Goal: Task Accomplishment & Management: Manage account settings

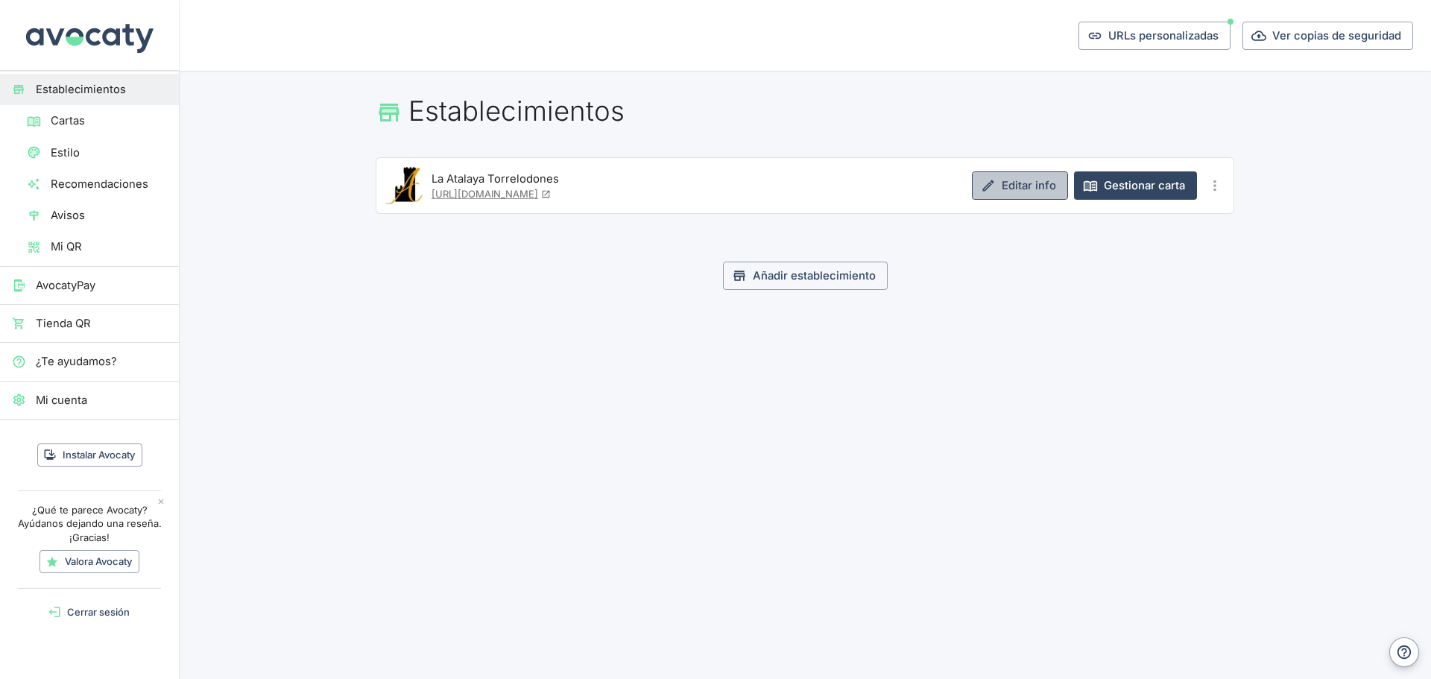
click at [995, 187] on icon at bounding box center [988, 185] width 15 height 15
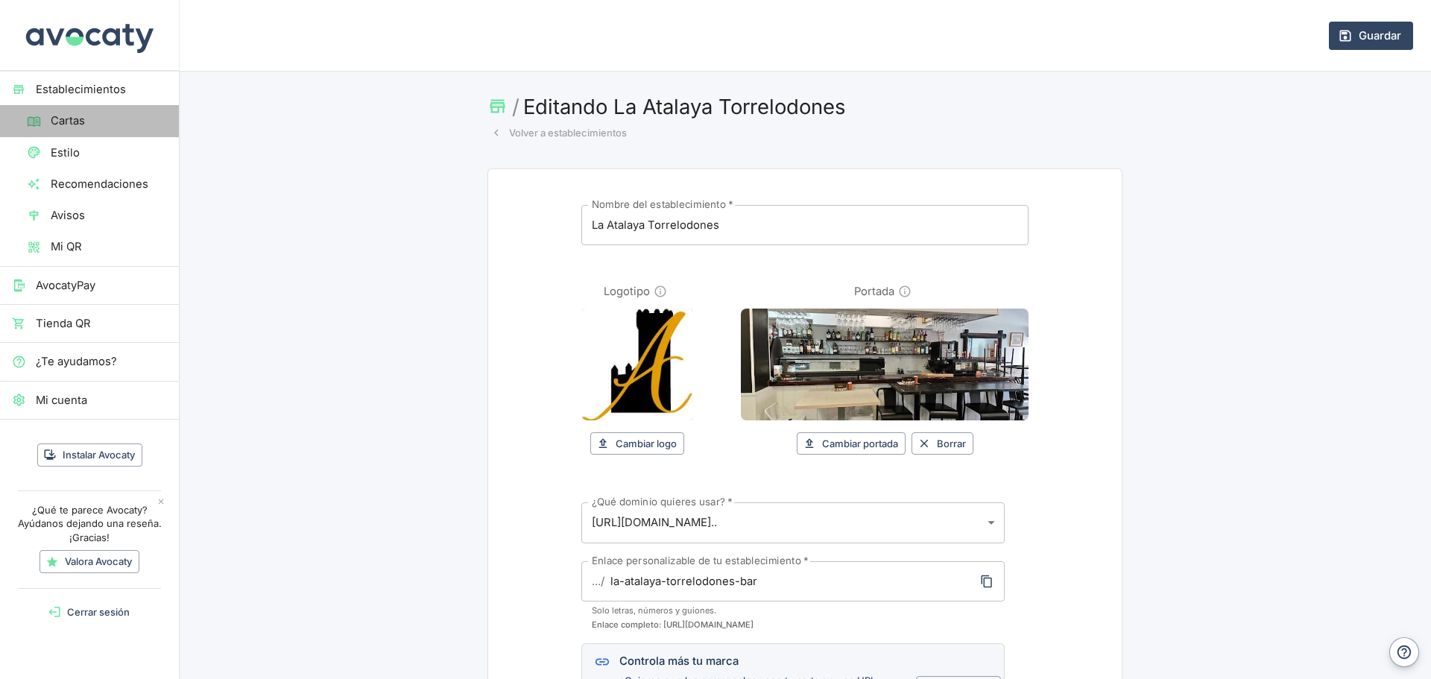
click at [72, 123] on span "Cartas" at bounding box center [109, 121] width 116 height 16
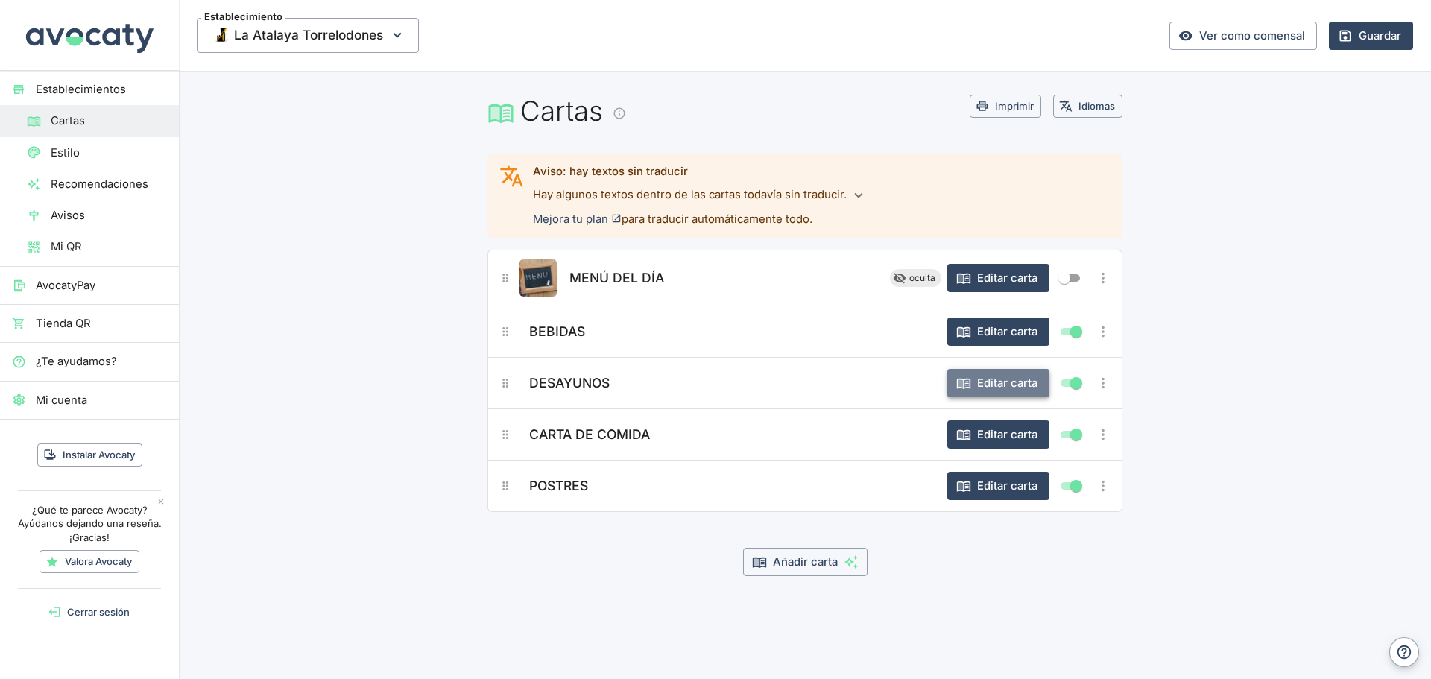
click at [1016, 384] on button "Editar carta" at bounding box center [998, 383] width 102 height 28
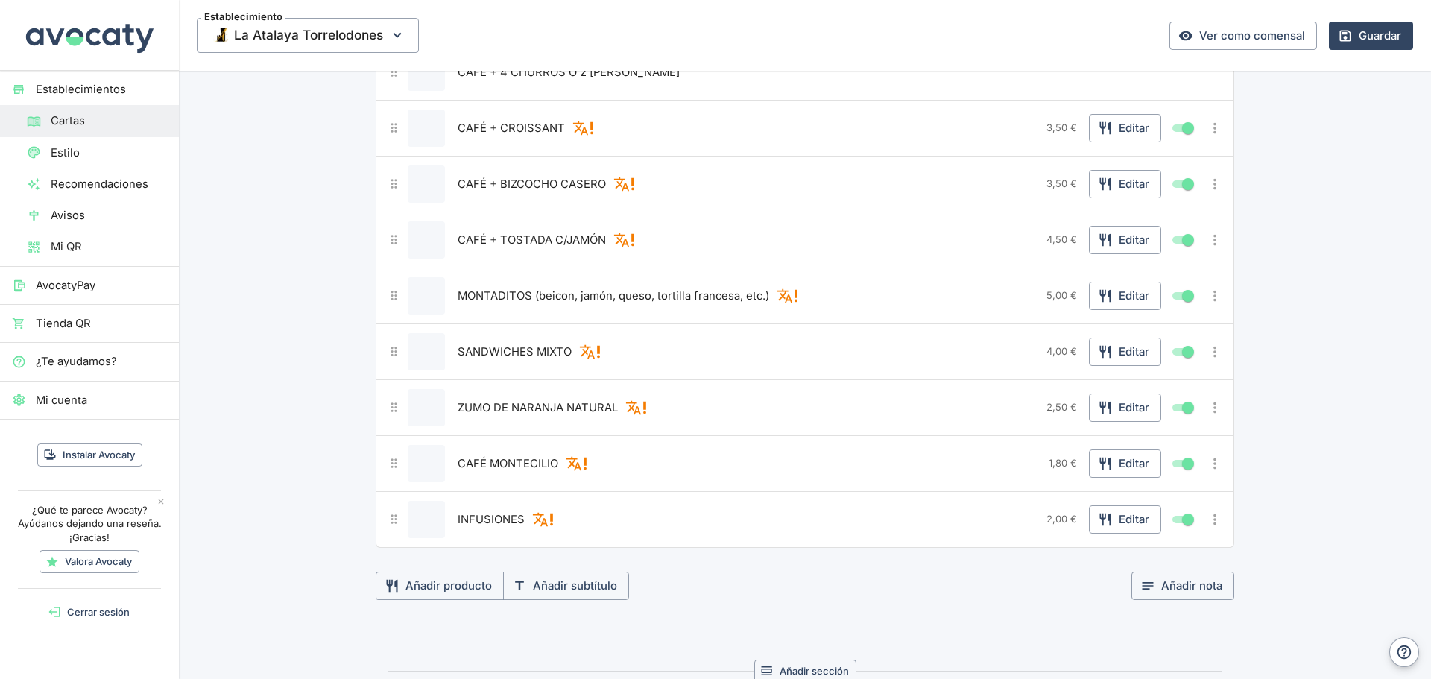
scroll to position [447, 0]
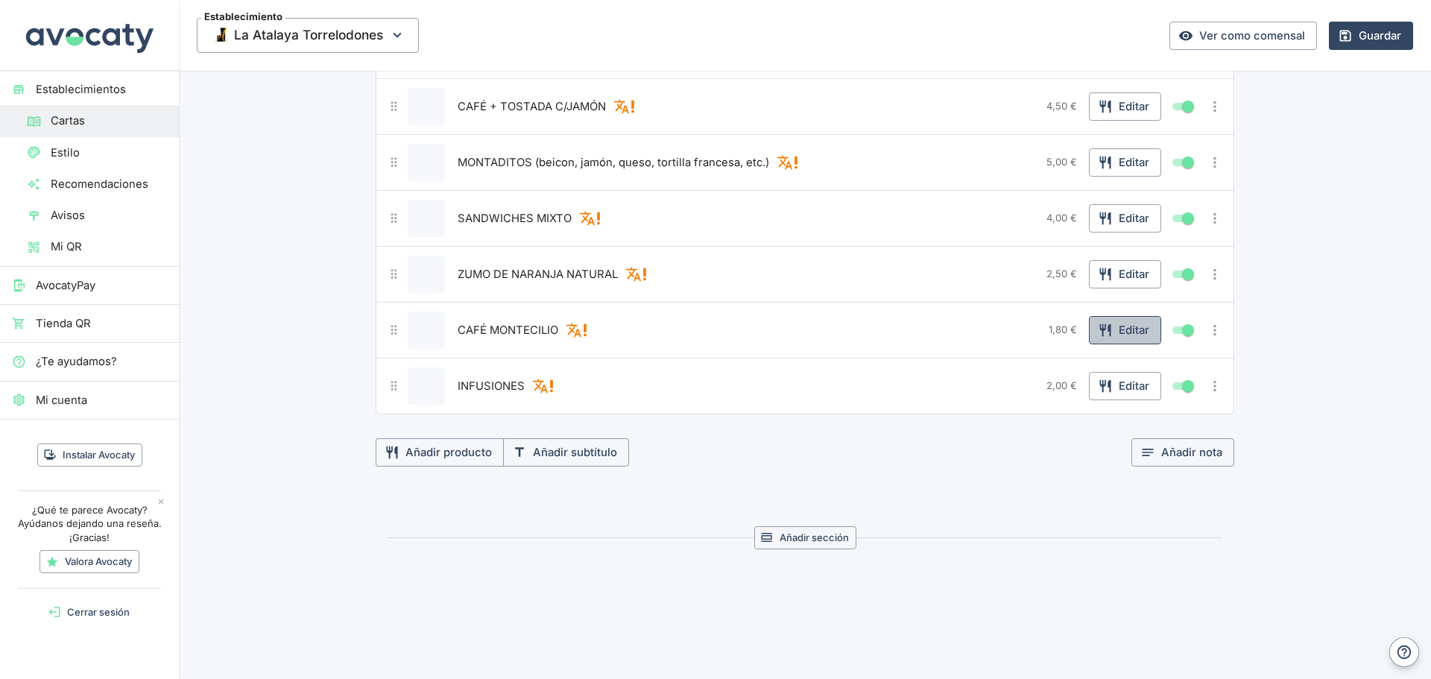
click at [1127, 330] on button "Editar" at bounding box center [1125, 330] width 72 height 28
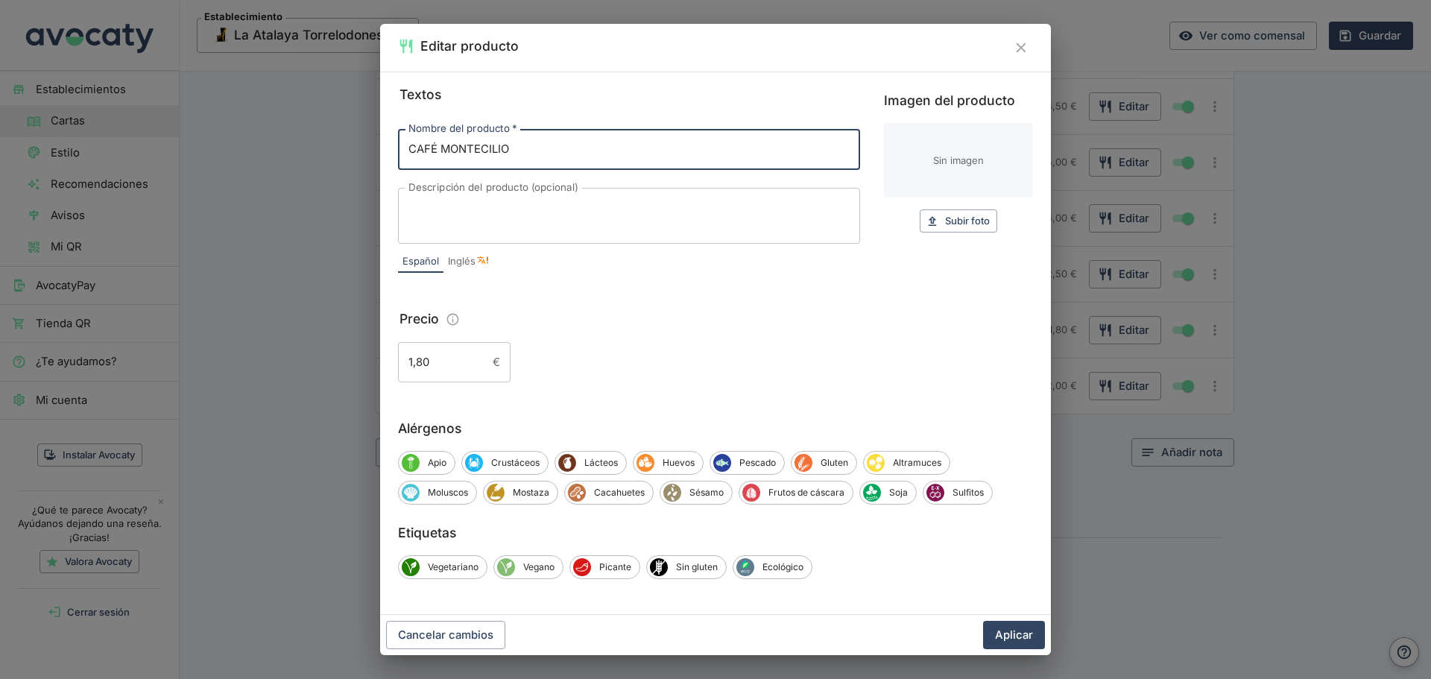
click at [492, 149] on input "CAFÉ MONTECILIO" at bounding box center [629, 149] width 462 height 40
type input "CAFÉ MONTECELIO"
click at [1010, 624] on button "Aplicar" at bounding box center [1014, 635] width 62 height 28
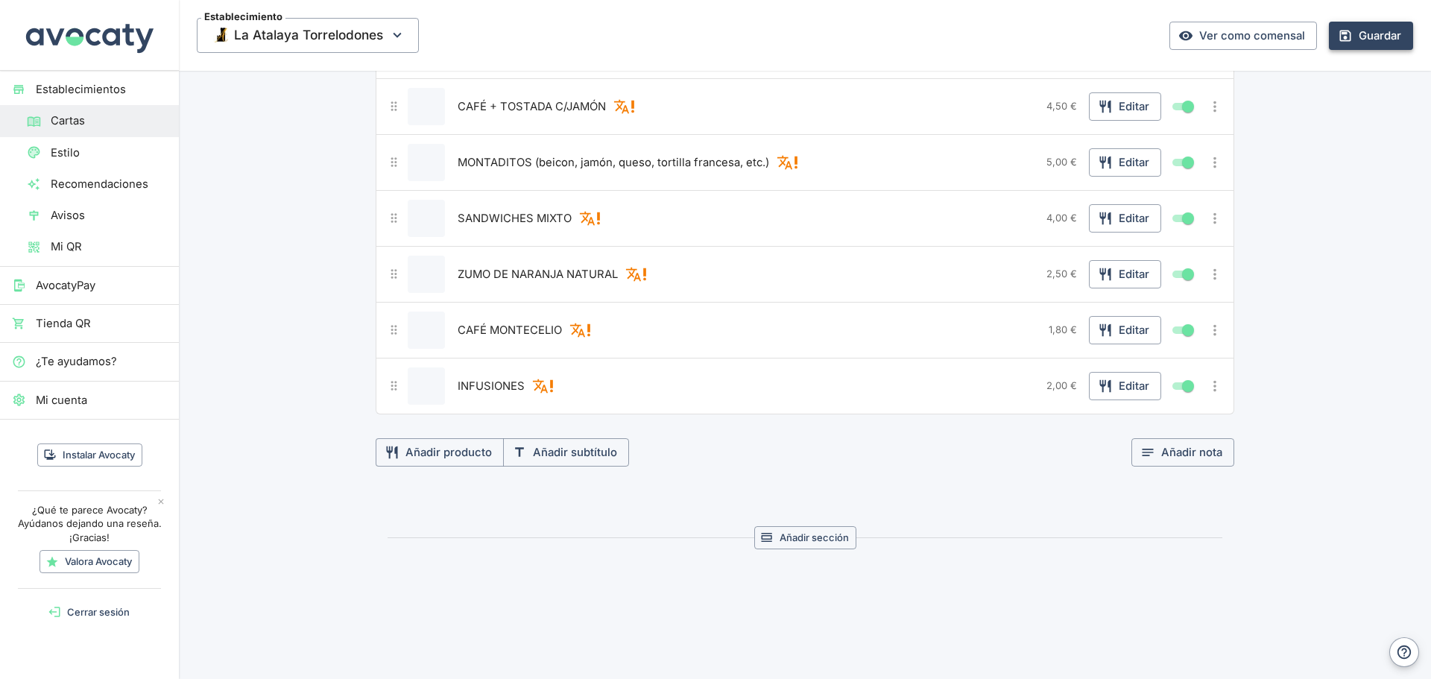
click at [1349, 33] on button "Guardar" at bounding box center [1370, 36] width 84 height 28
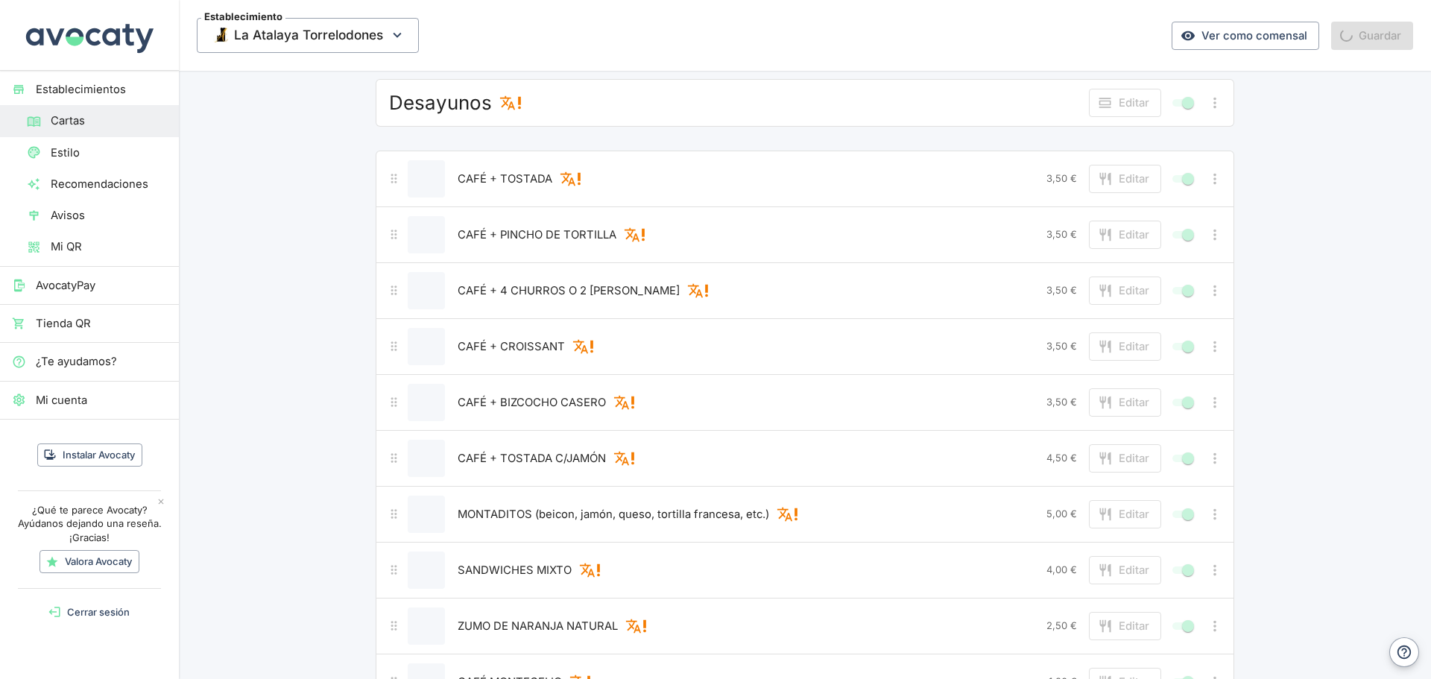
scroll to position [75, 0]
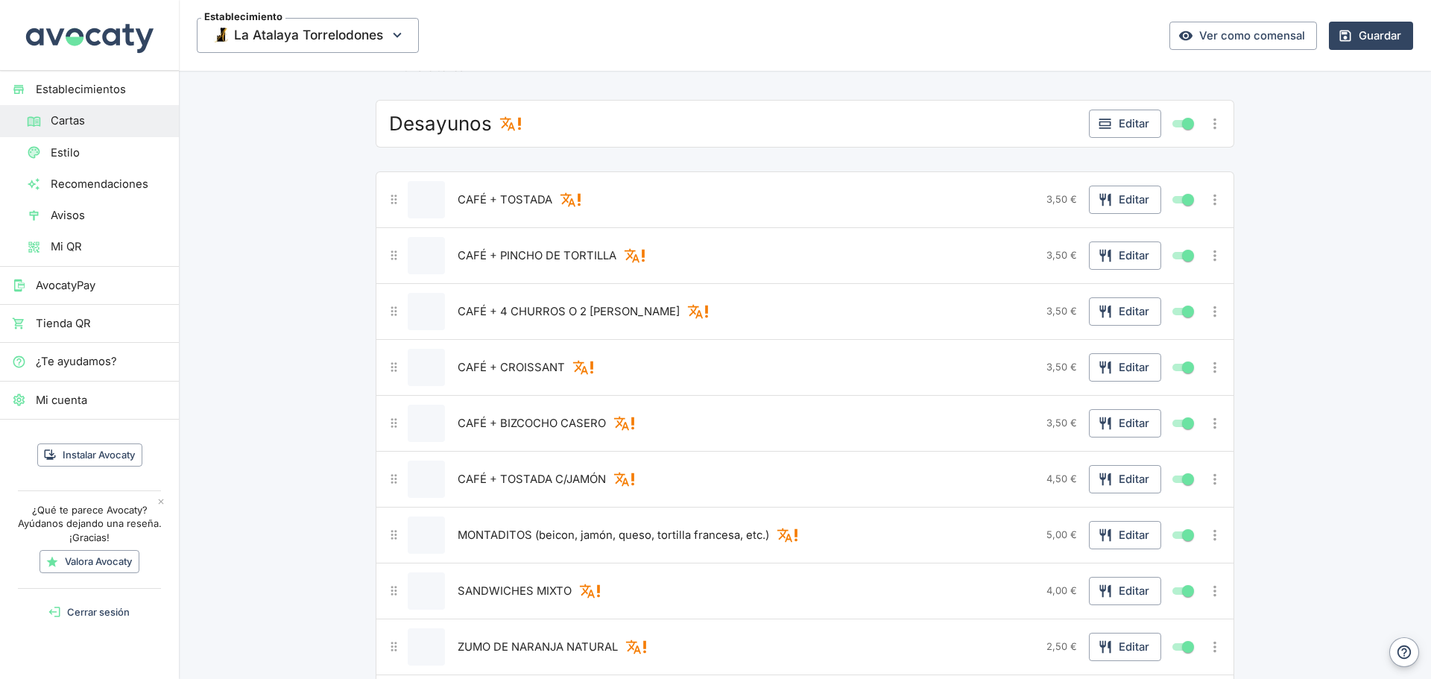
click at [58, 124] on span "Cartas" at bounding box center [109, 121] width 116 height 16
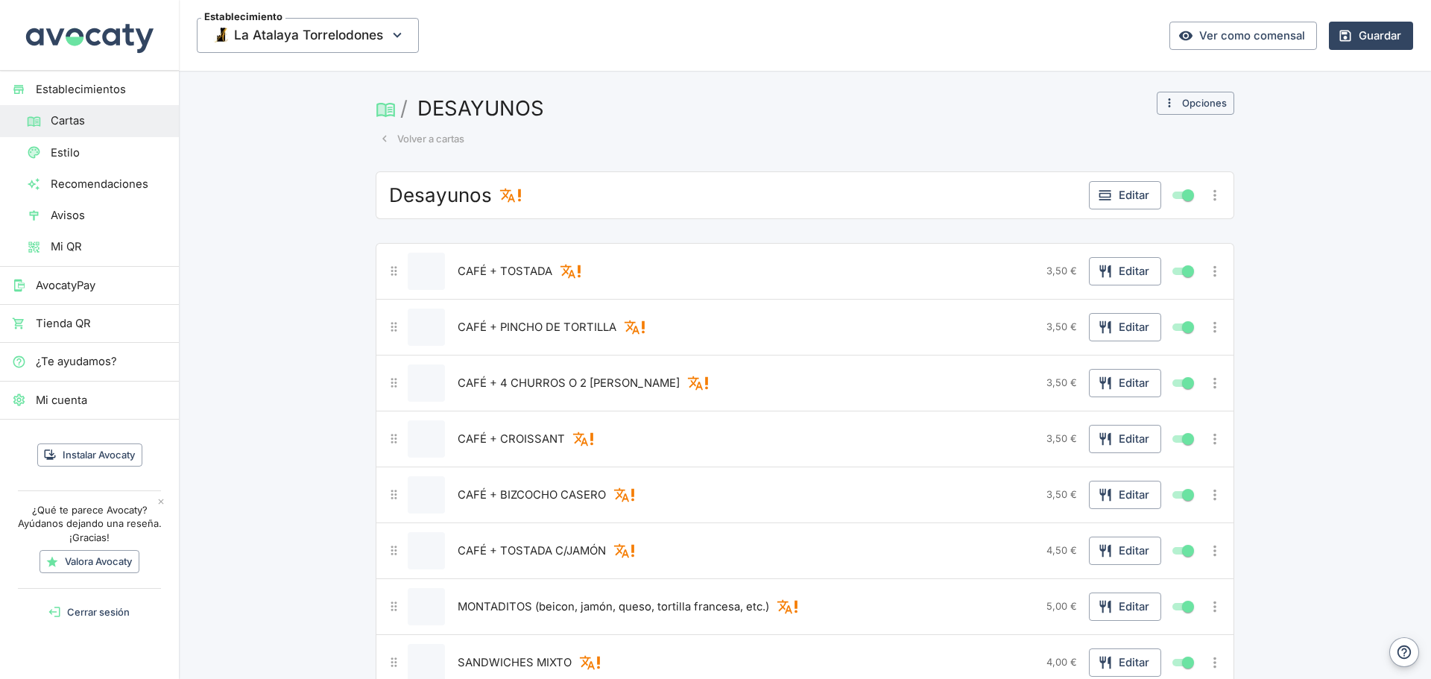
scroll to position [0, 0]
click at [1328, 39] on button "Guardar" at bounding box center [1370, 36] width 84 height 28
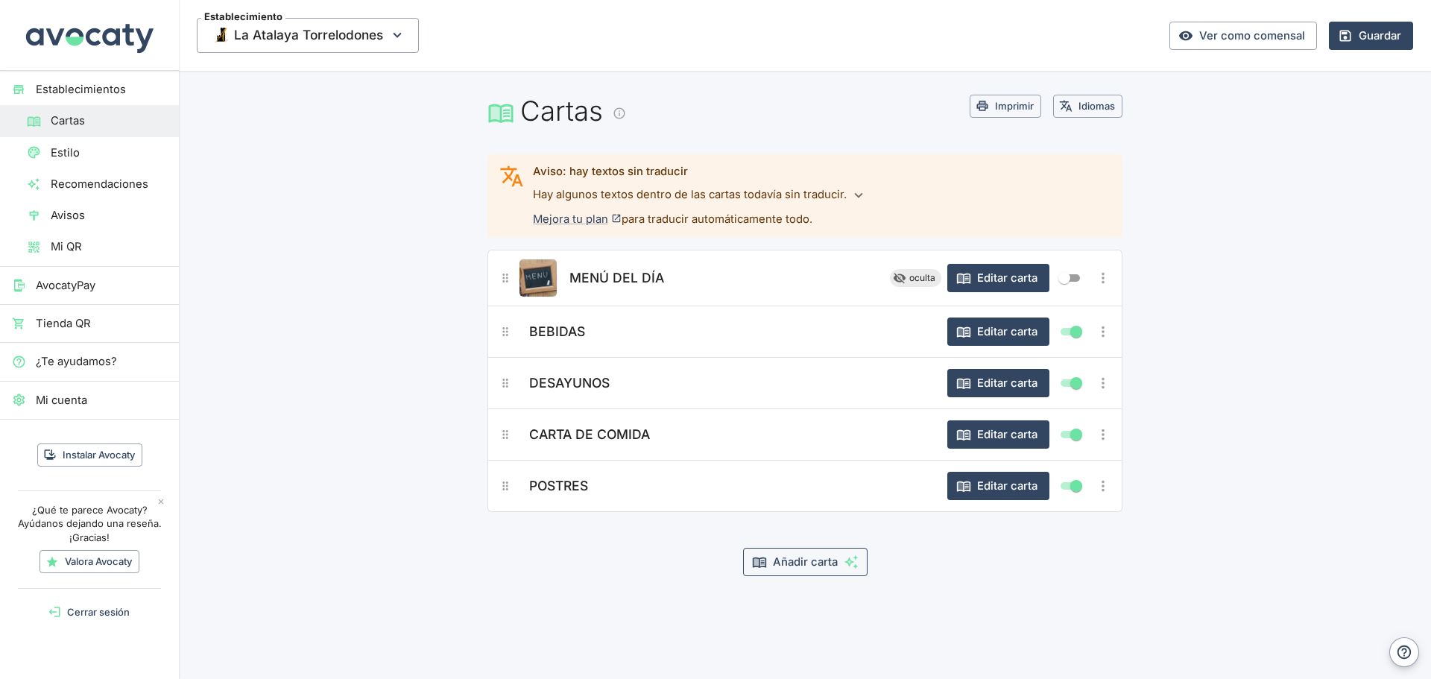
click at [790, 560] on button "Añadir carta" at bounding box center [805, 562] width 124 height 28
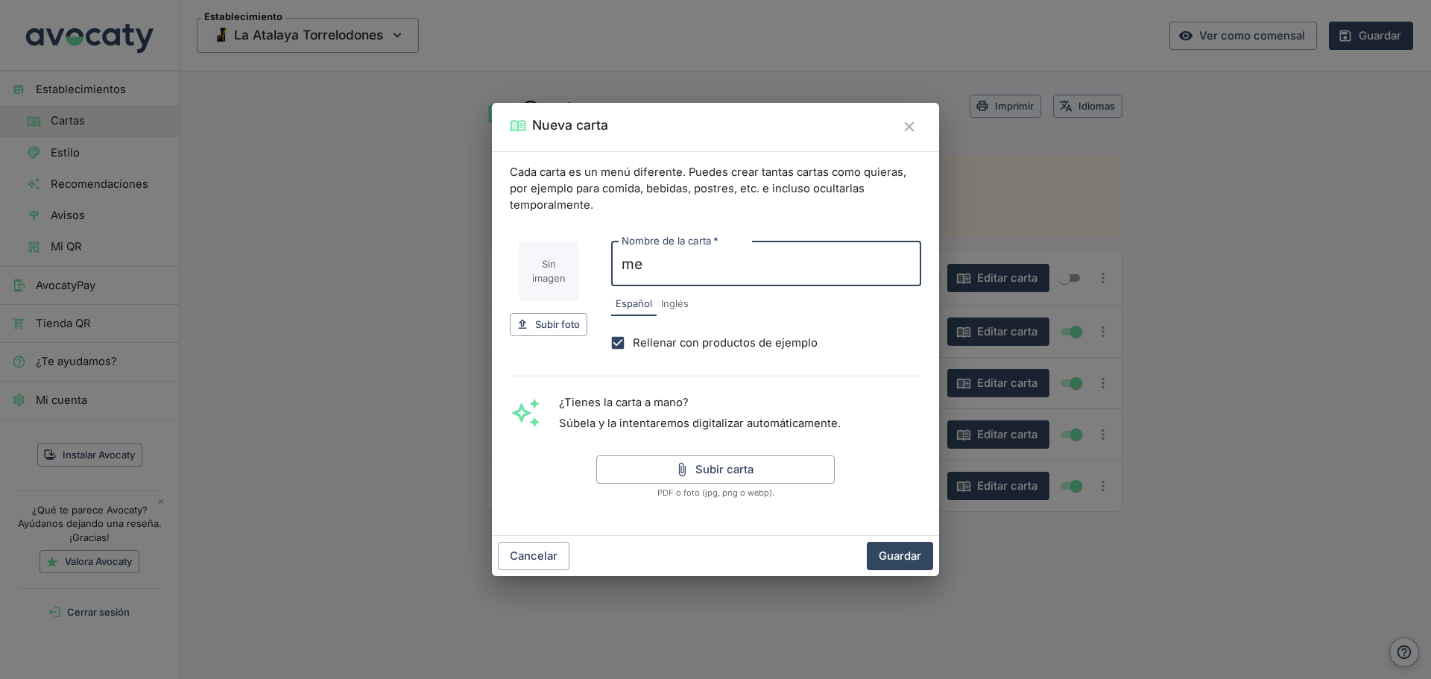
type input "m"
type input "MENÚ DEL DÍA"
click at [887, 554] on button "Guardar" at bounding box center [900, 556] width 66 height 28
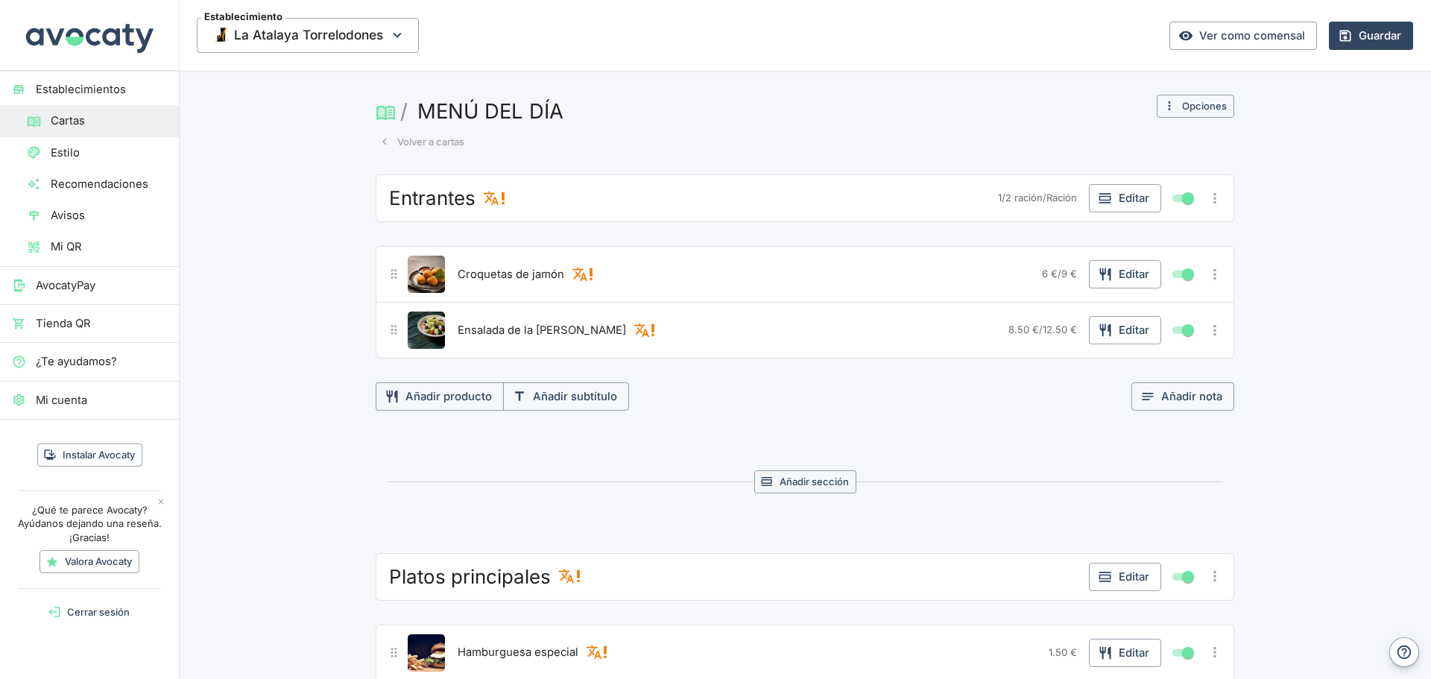
click at [56, 126] on span "Cartas" at bounding box center [109, 121] width 116 height 16
click at [99, 133] on link "Cartas" at bounding box center [89, 120] width 179 height 31
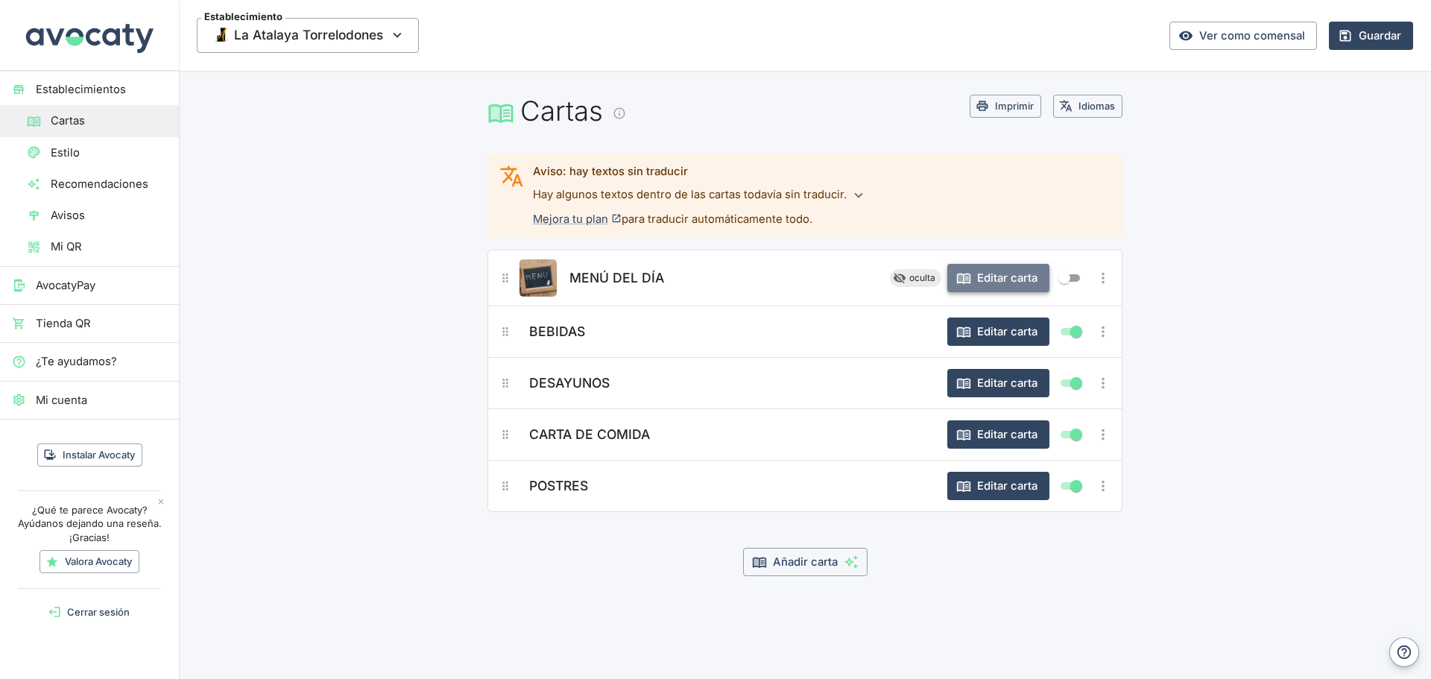
click at [1002, 279] on button "Editar carta" at bounding box center [998, 278] width 102 height 28
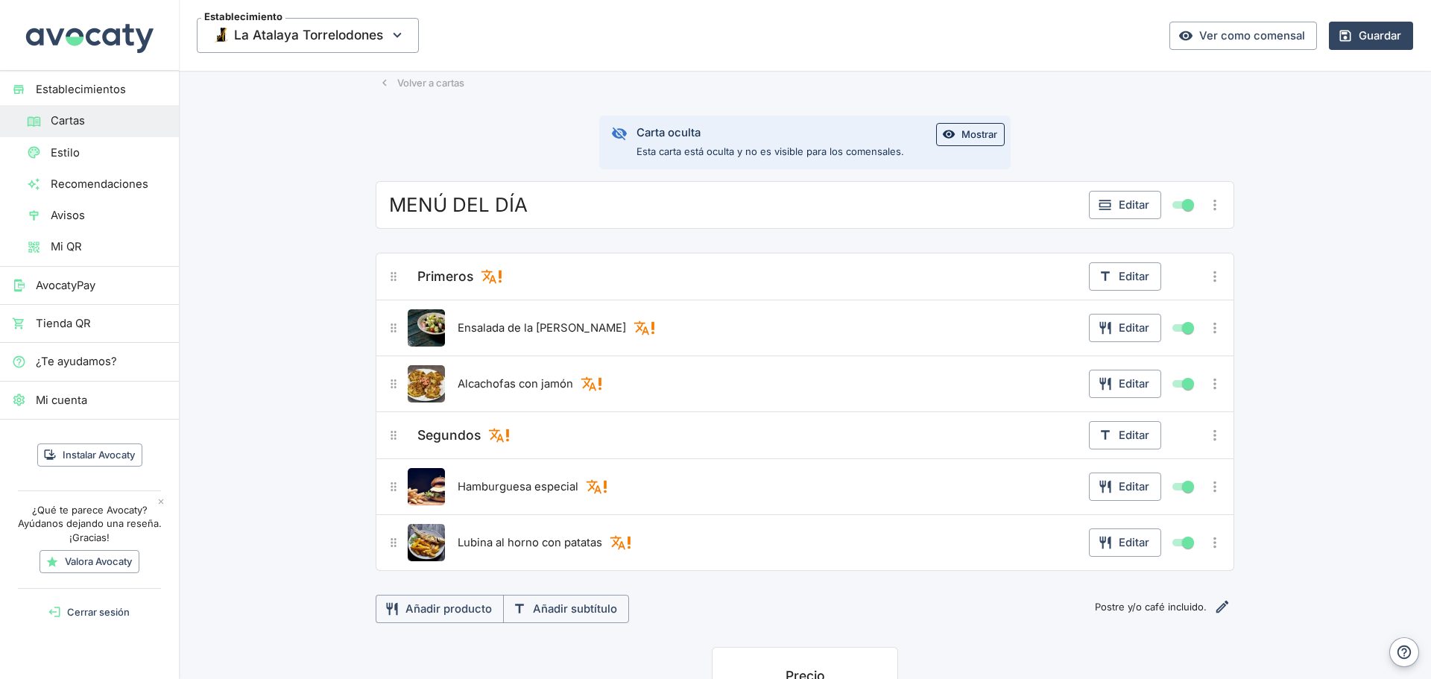
scroll to position [149, 0]
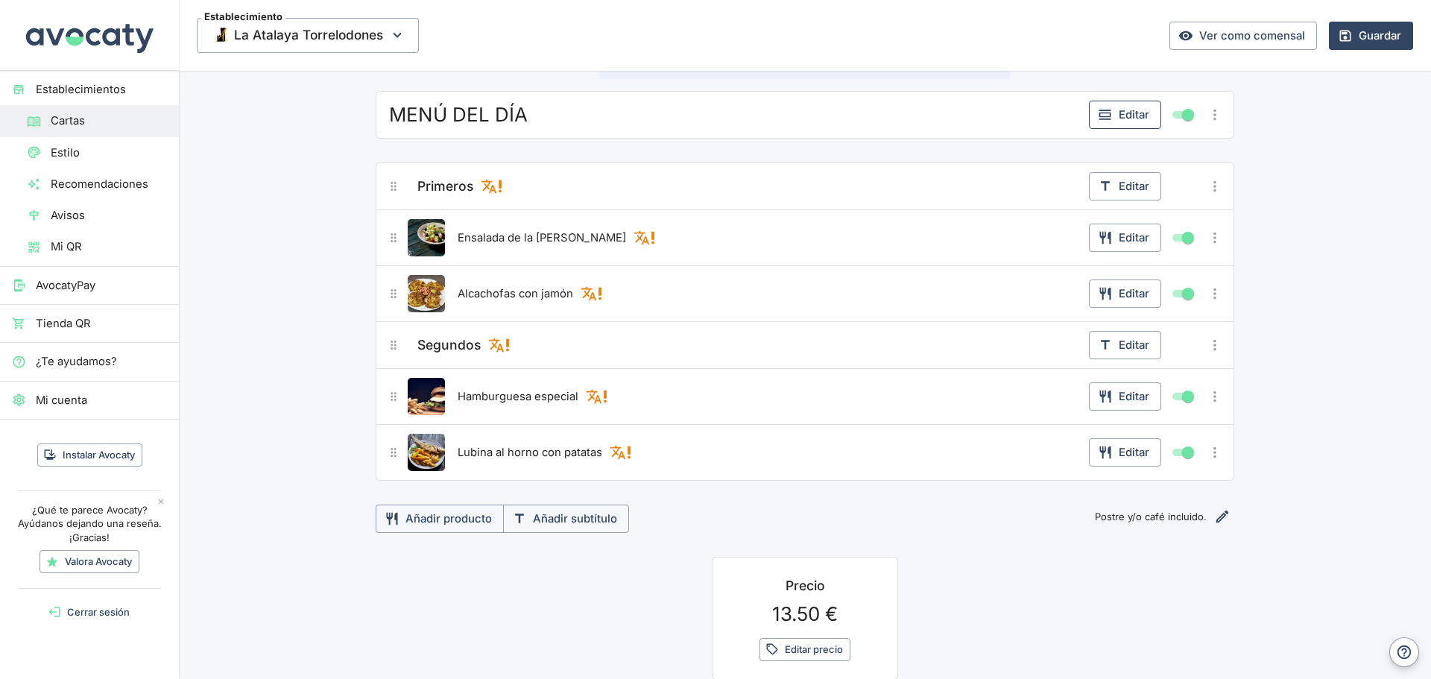
click at [1138, 115] on button "Editar" at bounding box center [1125, 115] width 72 height 28
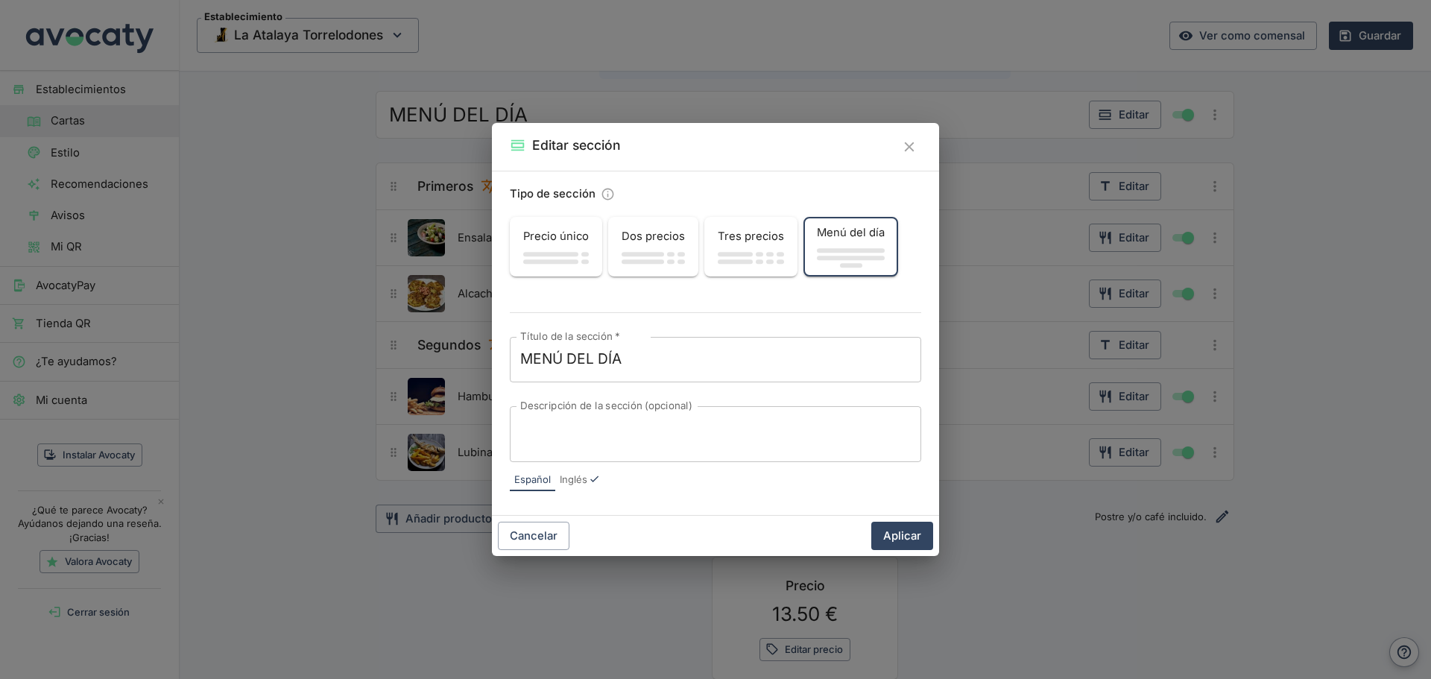
click at [566, 416] on div "x Descripción de la sección (opcional)" at bounding box center [715, 434] width 411 height 56
paste textarea "Incluye: bebida, pan, postre o café 💶 14 €"
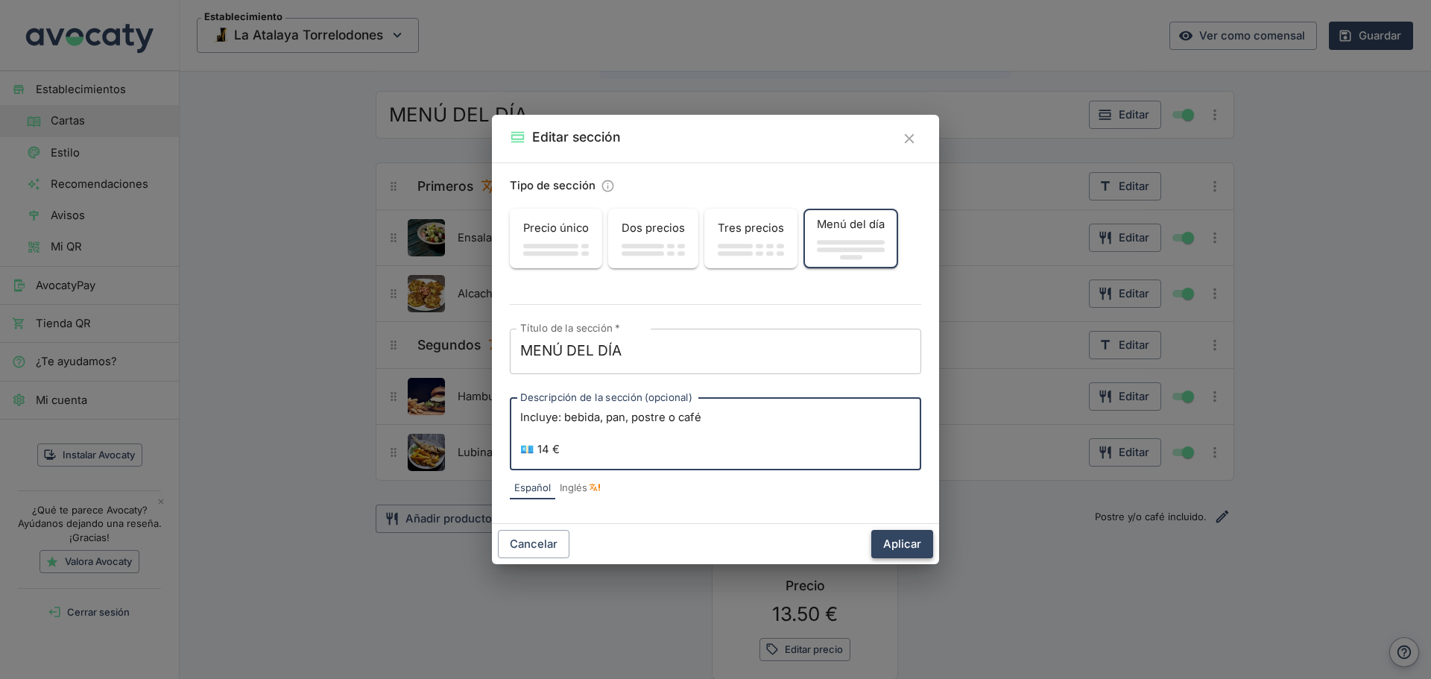
type textarea "Incluye: bebida, pan, postre o café 💶 14 €"
click at [907, 546] on button "Aplicar" at bounding box center [902, 544] width 62 height 28
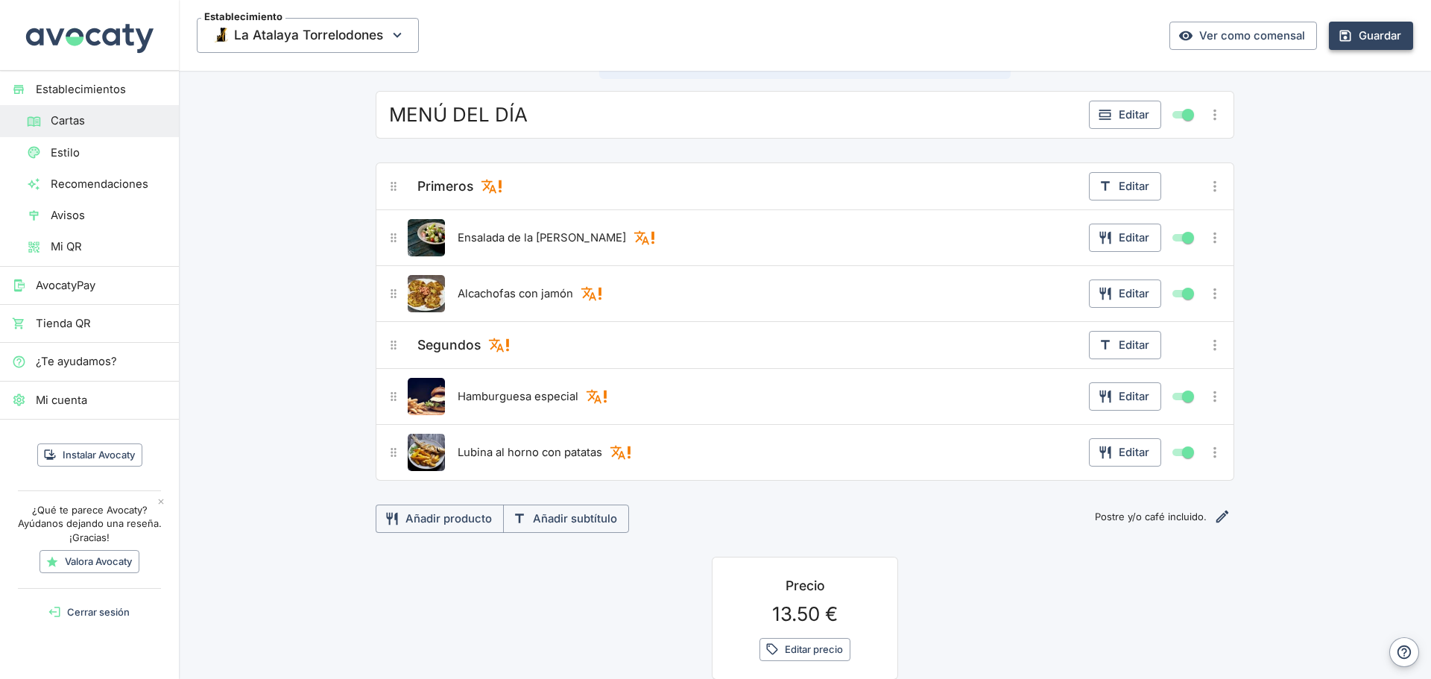
click at [1346, 39] on button "Guardar" at bounding box center [1370, 36] width 84 height 28
click at [1121, 235] on button "Editar" at bounding box center [1125, 238] width 72 height 28
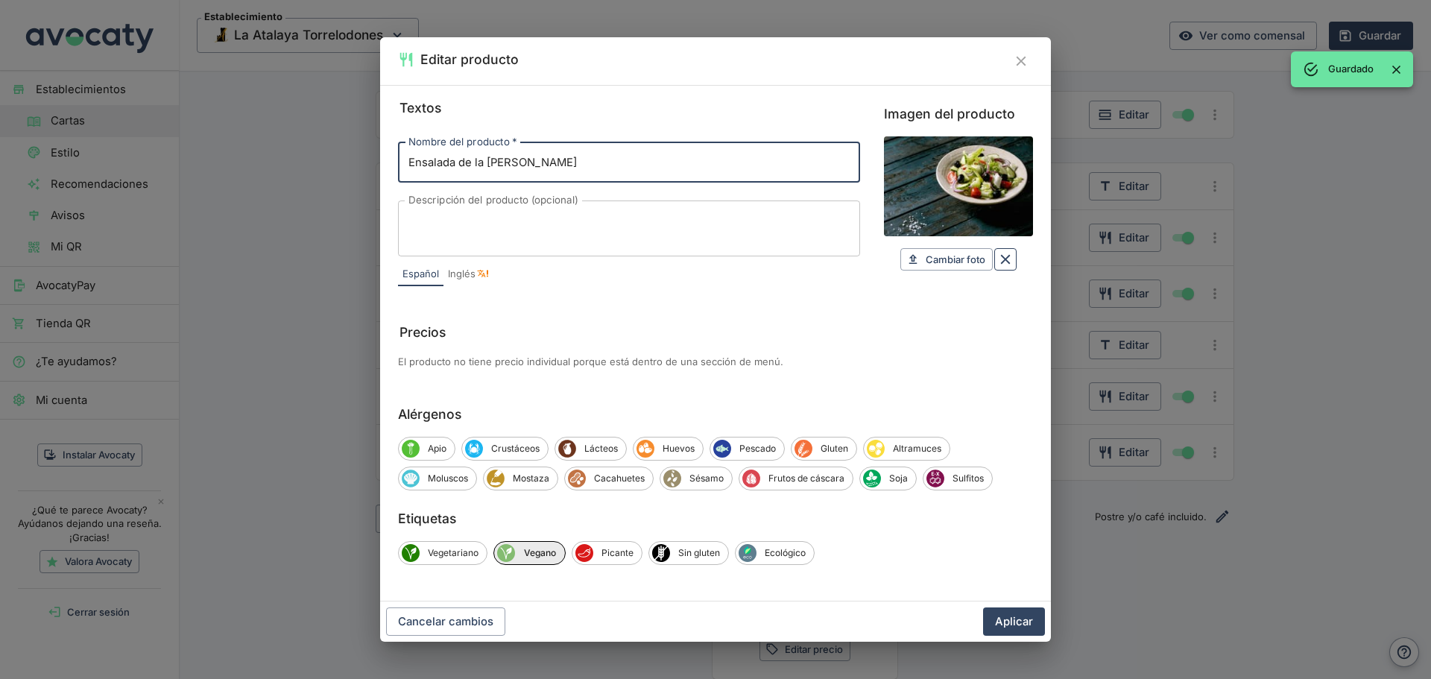
click at [1009, 257] on icon "Borrar" at bounding box center [1005, 259] width 16 height 16
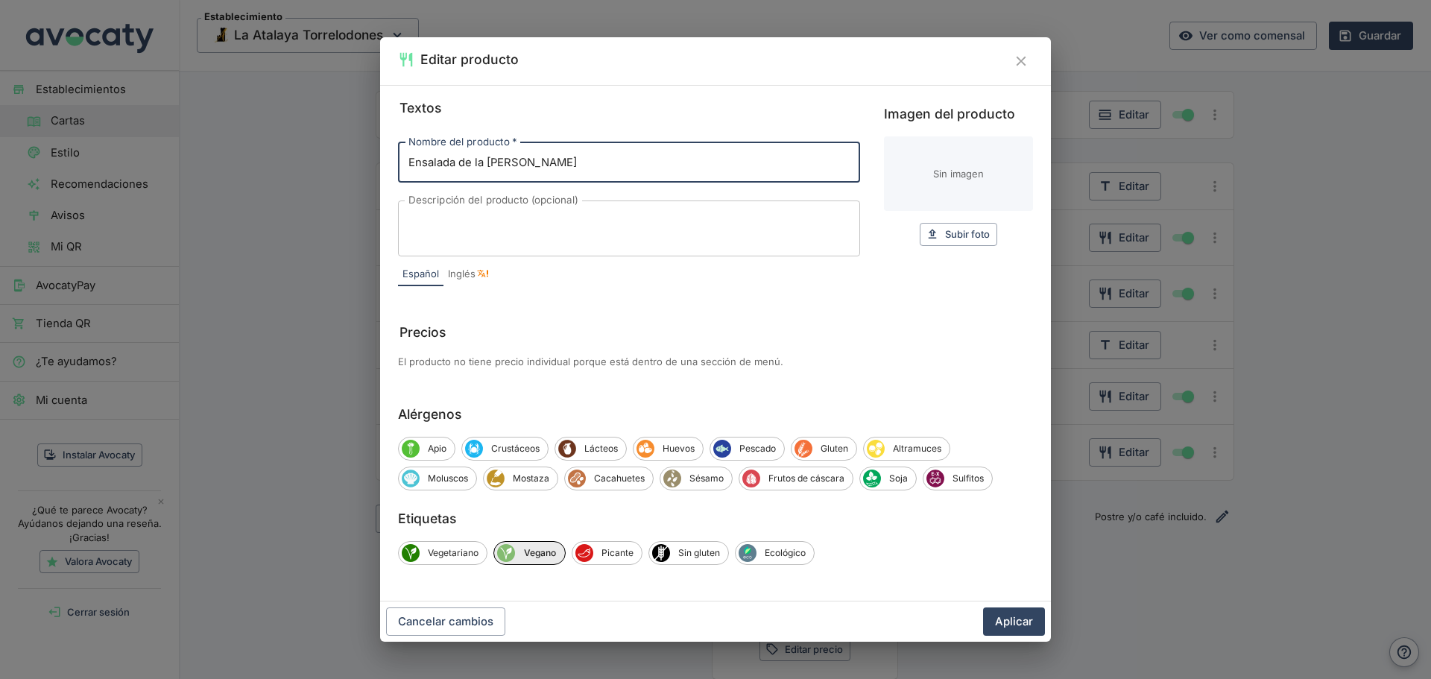
drag, startPoint x: 548, startPoint y: 167, endPoint x: 387, endPoint y: 176, distance: 160.4
click at [387, 176] on div "Textos Nombre del producto   * Ensalada de la huerta Nombre del producto   * De…" at bounding box center [715, 343] width 671 height 516
click at [478, 255] on div "x Descripción del producto (opcional)" at bounding box center [629, 228] width 462 height 56
drag, startPoint x: 522, startPoint y: 162, endPoint x: 318, endPoint y: 151, distance: 204.5
click at [318, 151] on div "Editar producto Textos Nombre del producto   * Ensalada de la huerta Nombre del…" at bounding box center [715, 339] width 1431 height 679
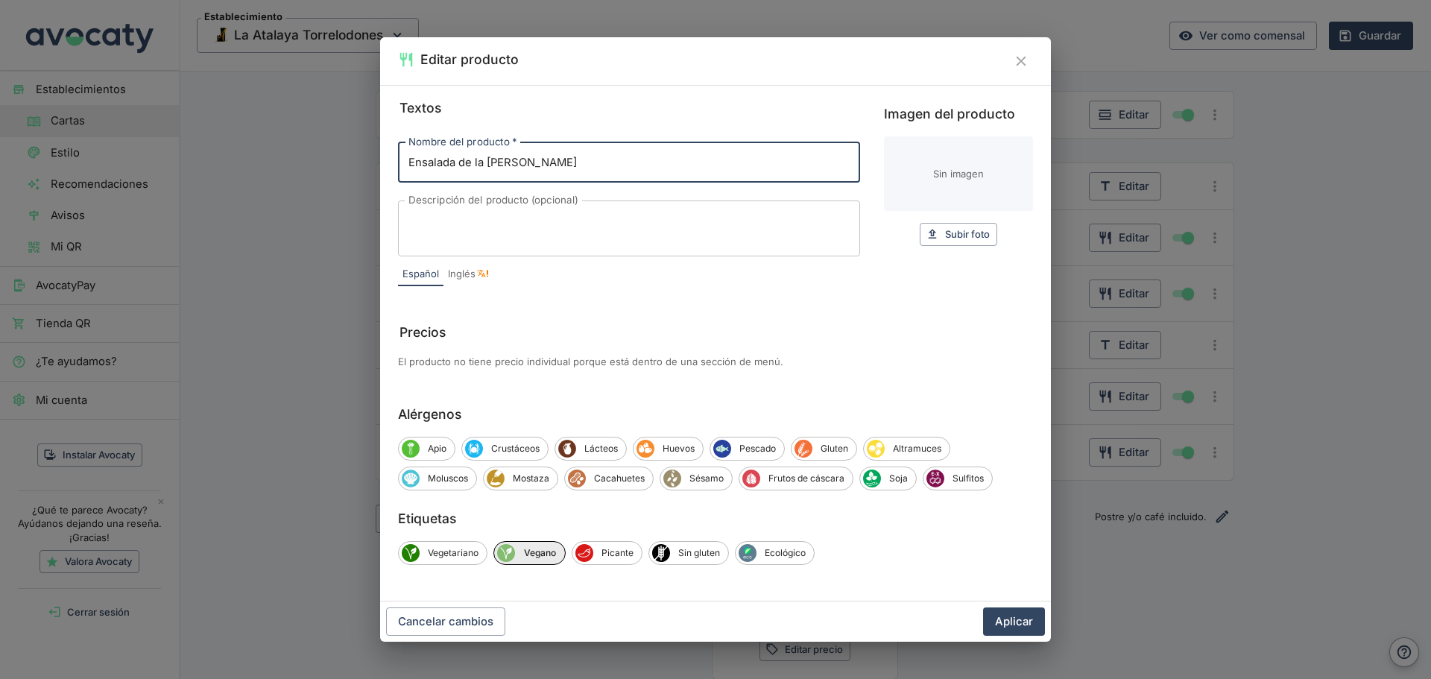
paste input "Arroz caldoso mixto"
type input "Arroz caldoso mixto"
click at [1001, 625] on button "Aplicar" at bounding box center [1014, 621] width 62 height 28
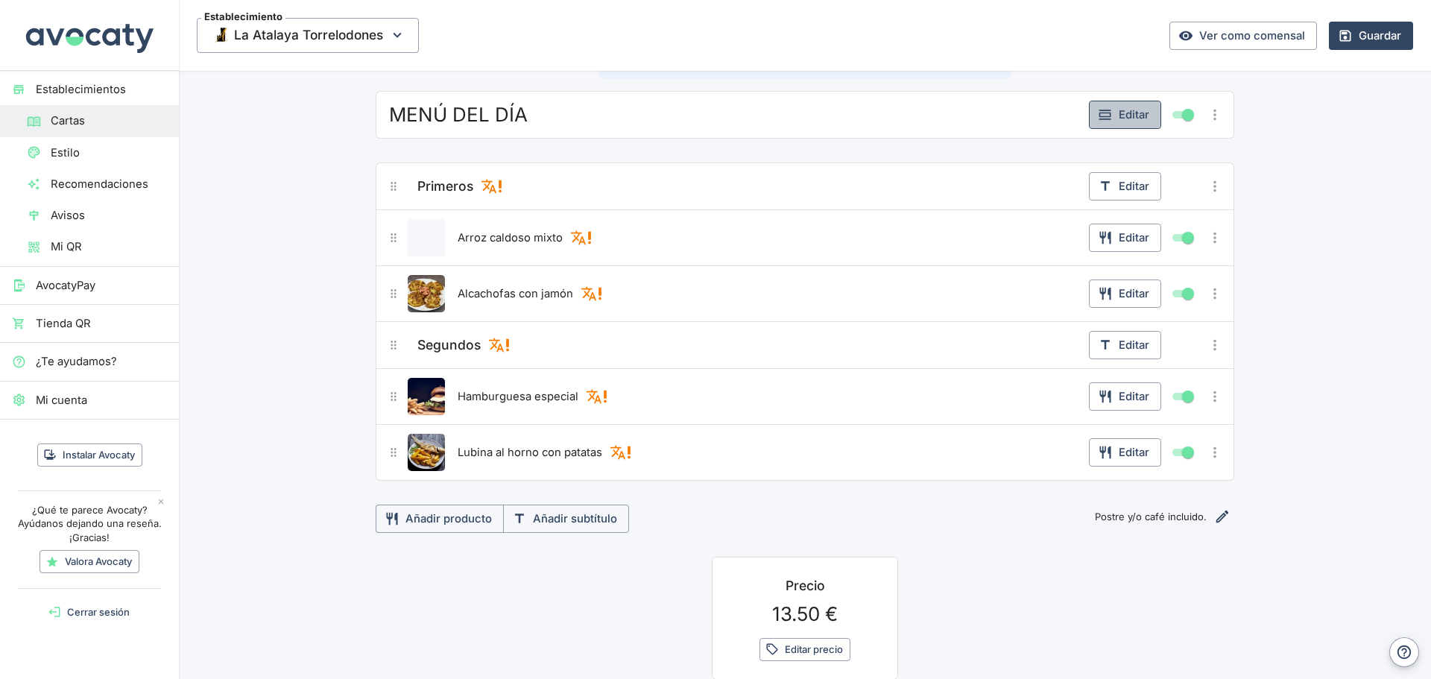
click at [1103, 123] on button "Editar" at bounding box center [1125, 115] width 72 height 28
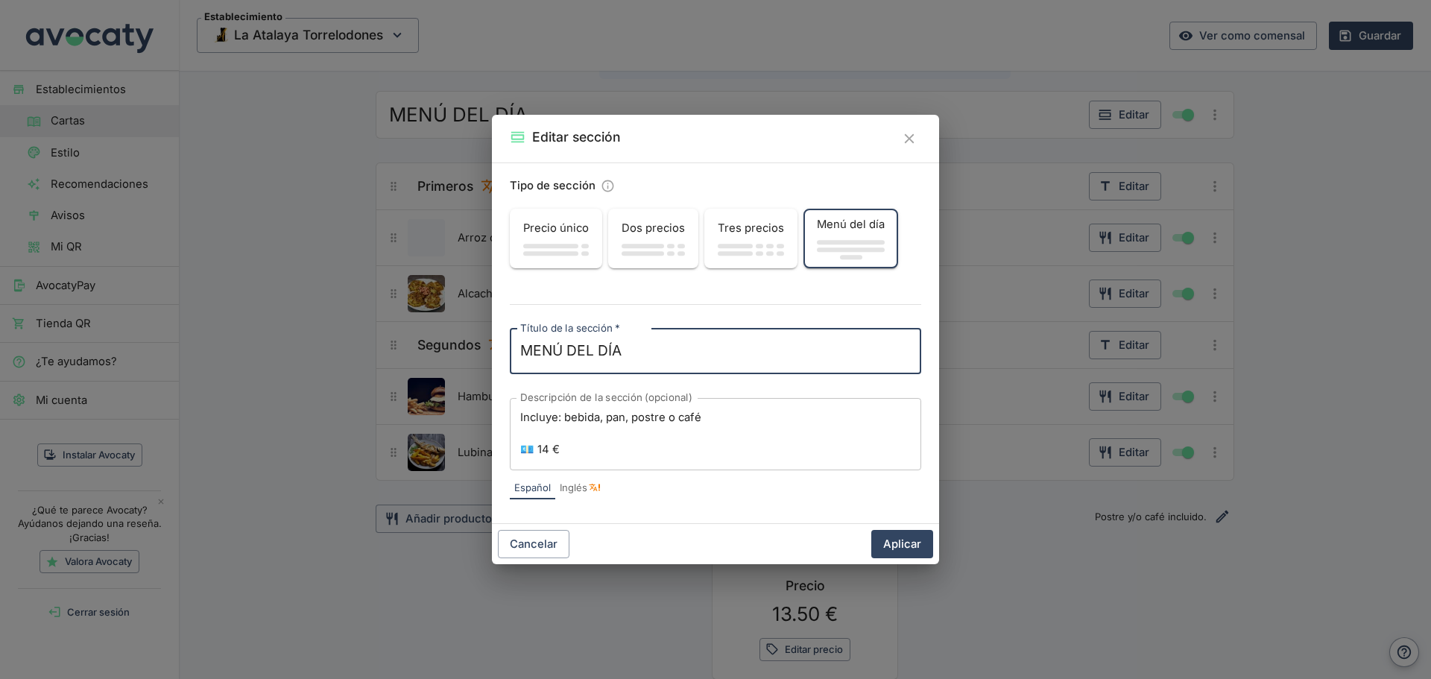
click at [519, 413] on div "Incluye: bebida, pan, postre o café 💶 14 € x Descripción de la sección (opciona…" at bounding box center [715, 434] width 411 height 72
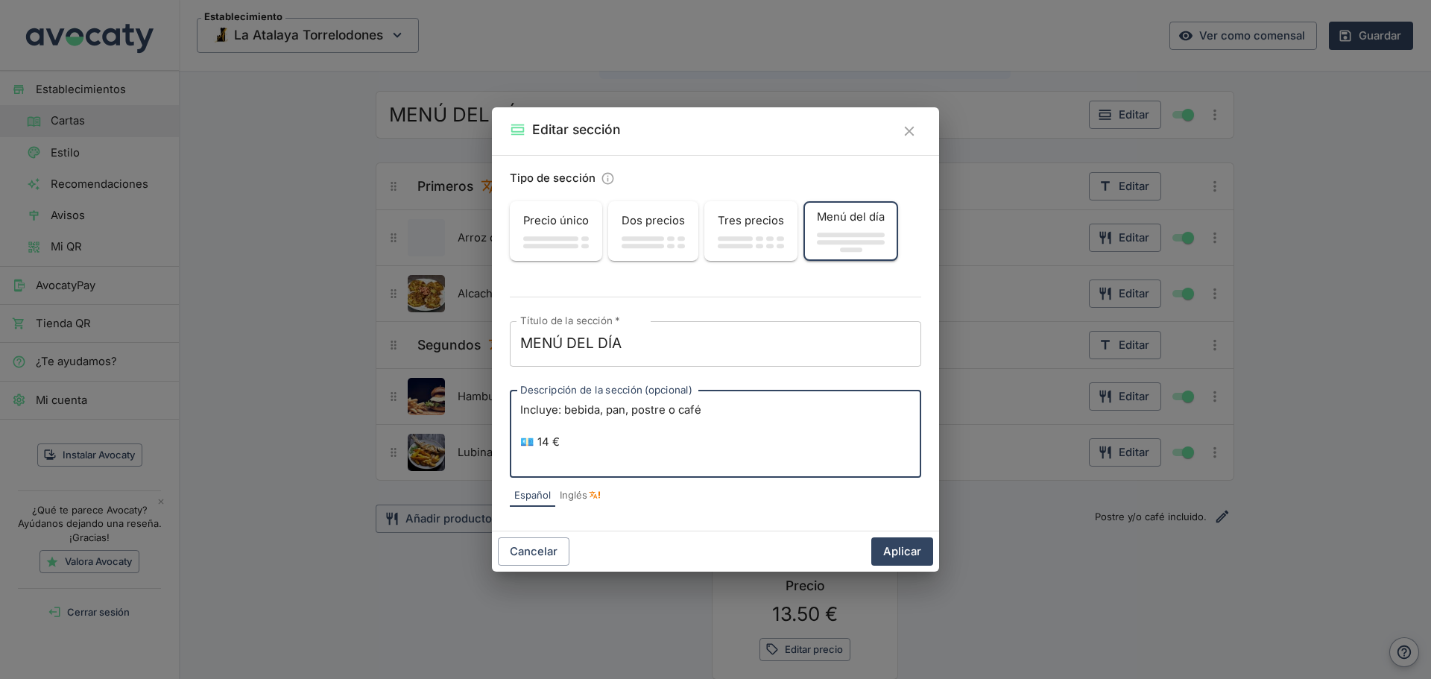
click at [538, 402] on textarea "Incluye: bebida, pan, postre o café 💶 14 €" at bounding box center [715, 433] width 390 height 63
click at [519, 422] on div "DE LUNES A VIERNES Incluye: bebida, pan, postre o café 💶 14 € x Descripción de …" at bounding box center [715, 433] width 411 height 87
click at [517, 459] on div "DE LUNES A VIERNES Incluye: bebida, pan, postre o café 💶 14 € x Descripción de …" at bounding box center [715, 433] width 411 height 87
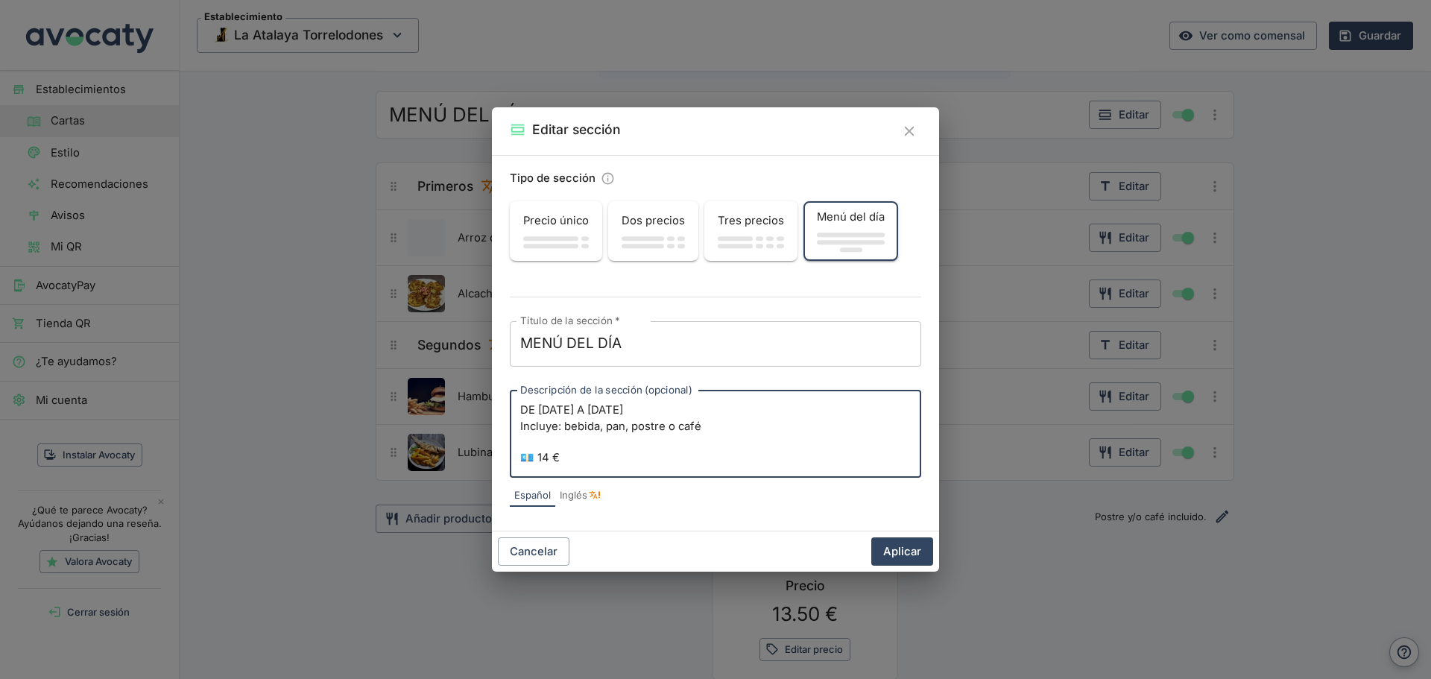
click at [525, 458] on textarea "DE LUNES A VIERNES Incluye: bebida, pan, postre o café 💶 14 €" at bounding box center [715, 433] width 390 height 63
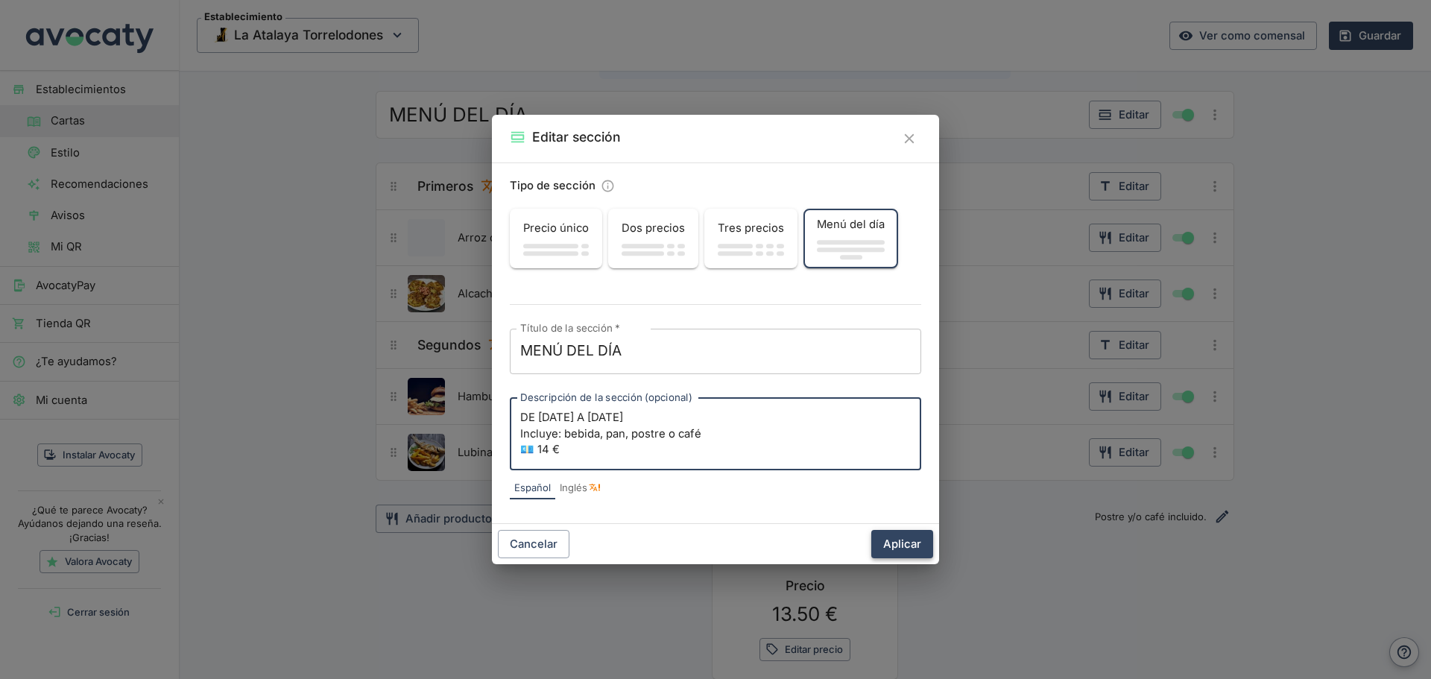
type textarea "DE [DATE] A [DATE] Incluye: bebida, pan, postre o café 💶 14 €"
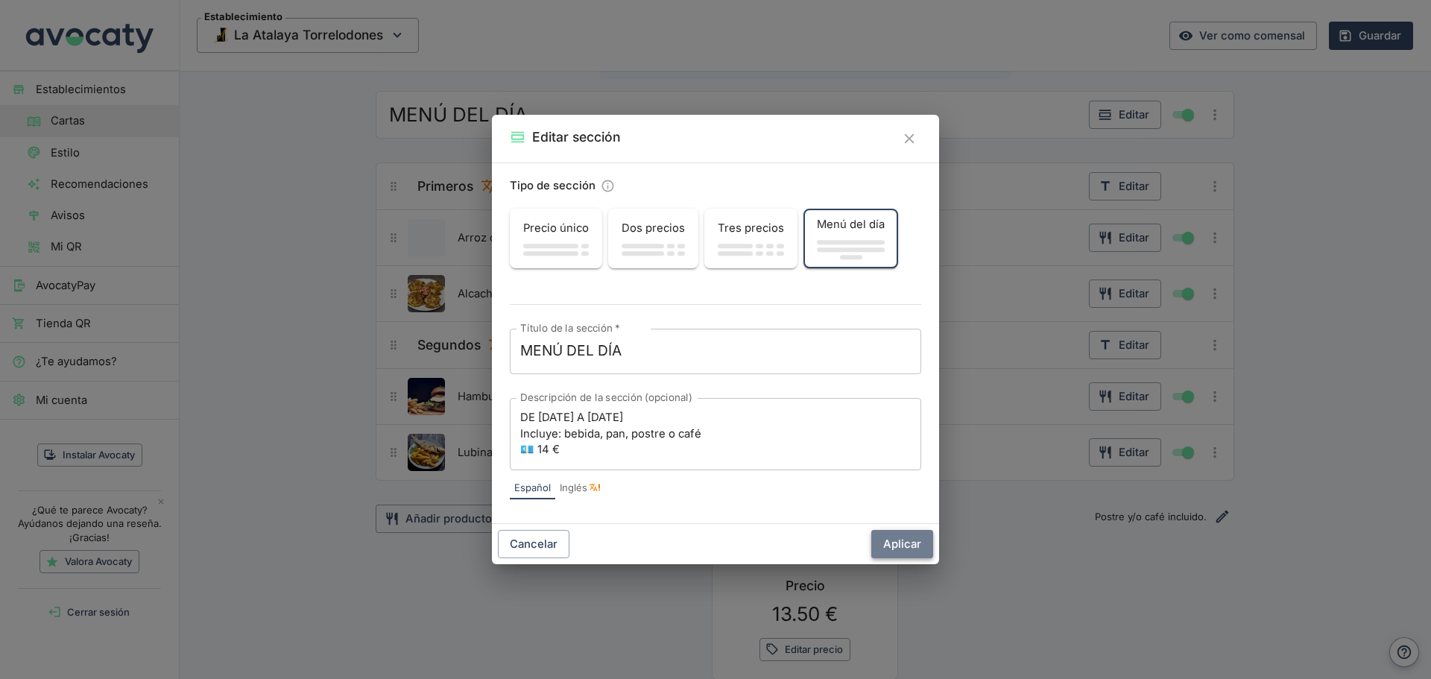
click at [892, 548] on button "Aplicar" at bounding box center [902, 544] width 62 height 28
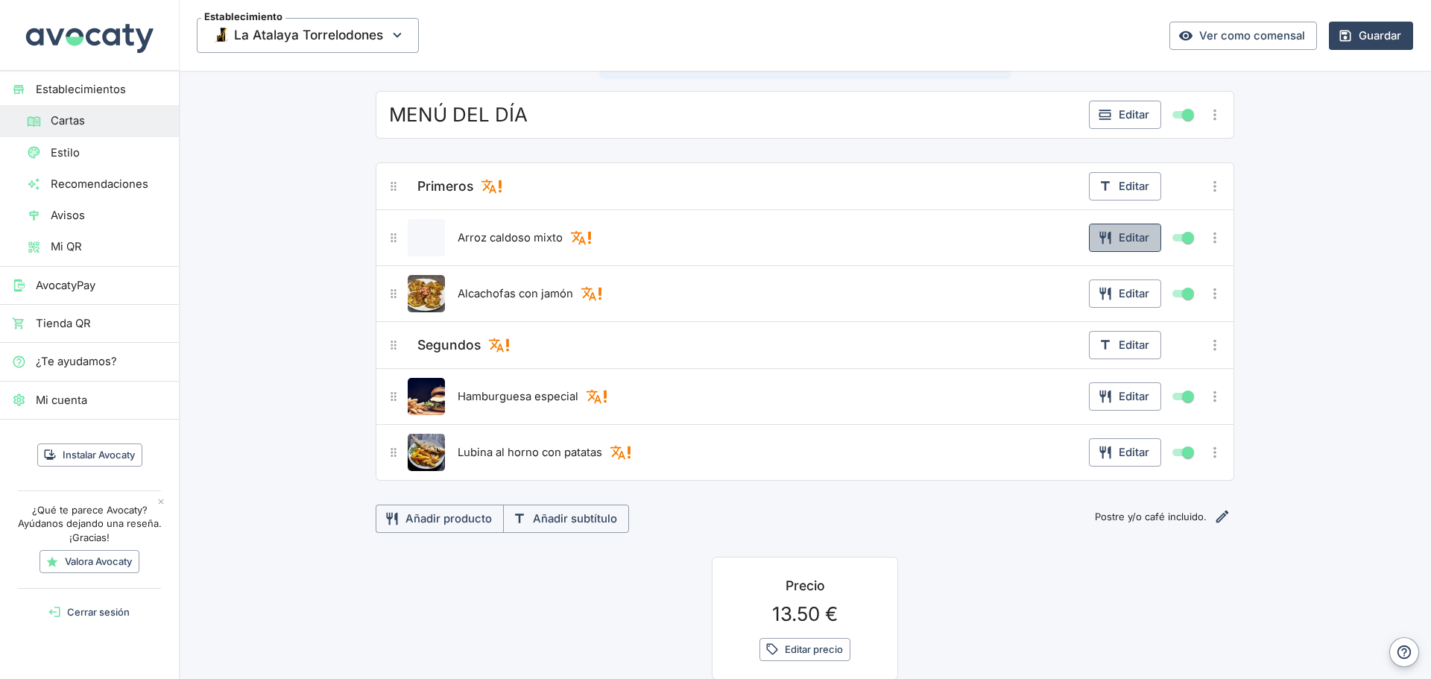
click at [1129, 239] on button "Editar" at bounding box center [1125, 238] width 72 height 28
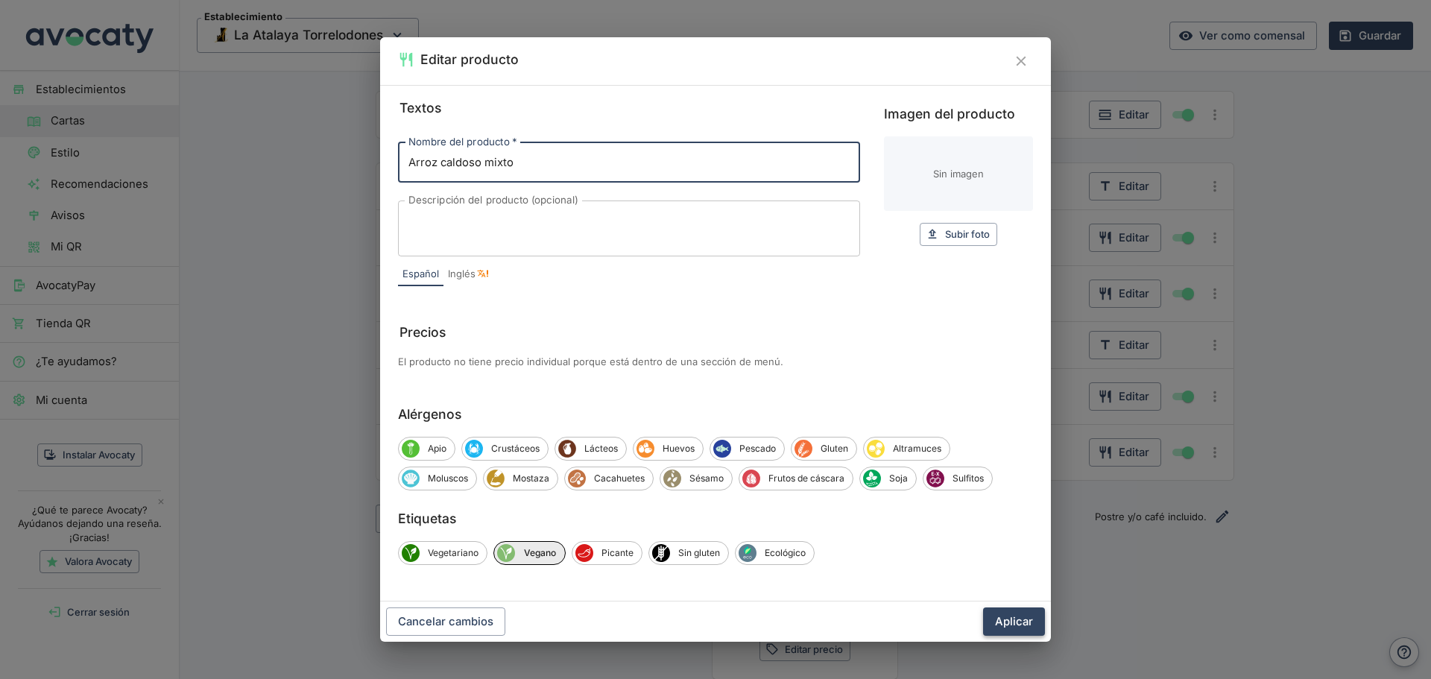
click at [1017, 614] on button "Aplicar" at bounding box center [1014, 621] width 62 height 28
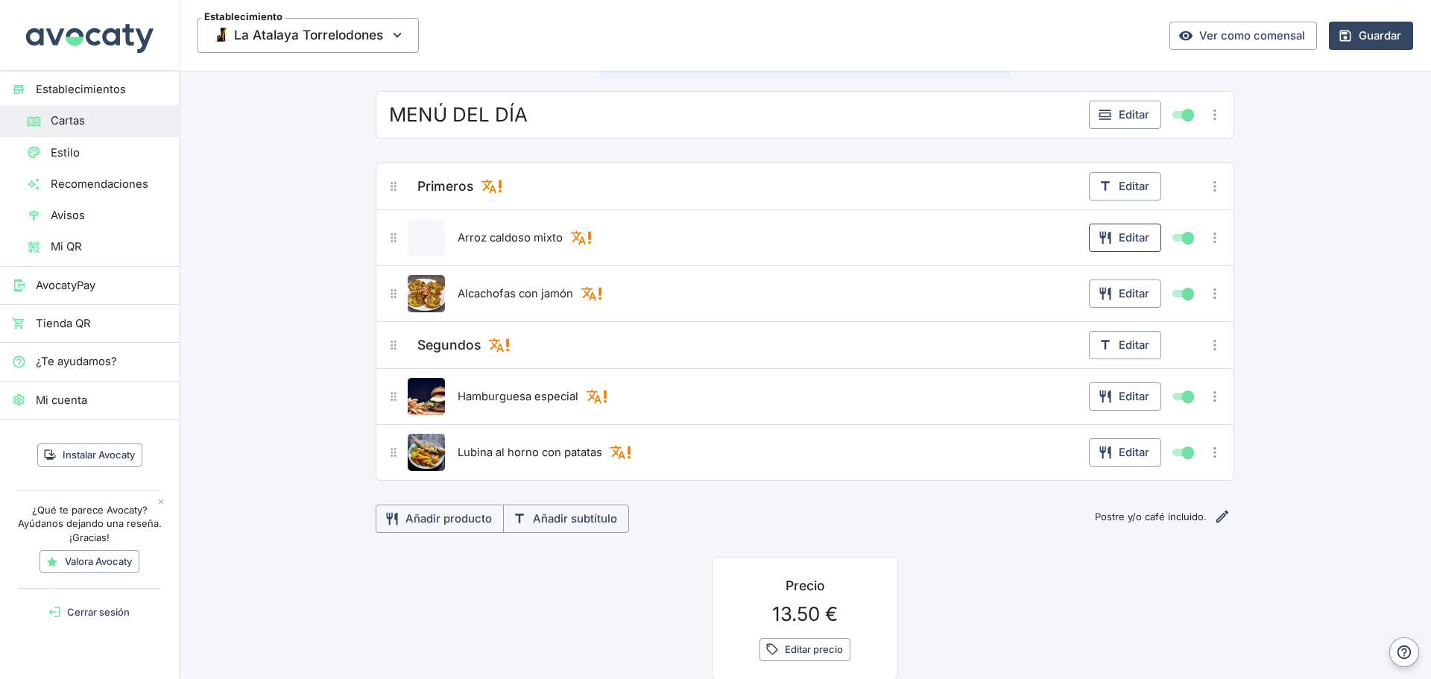
click at [1114, 236] on button "Editar" at bounding box center [1125, 238] width 72 height 28
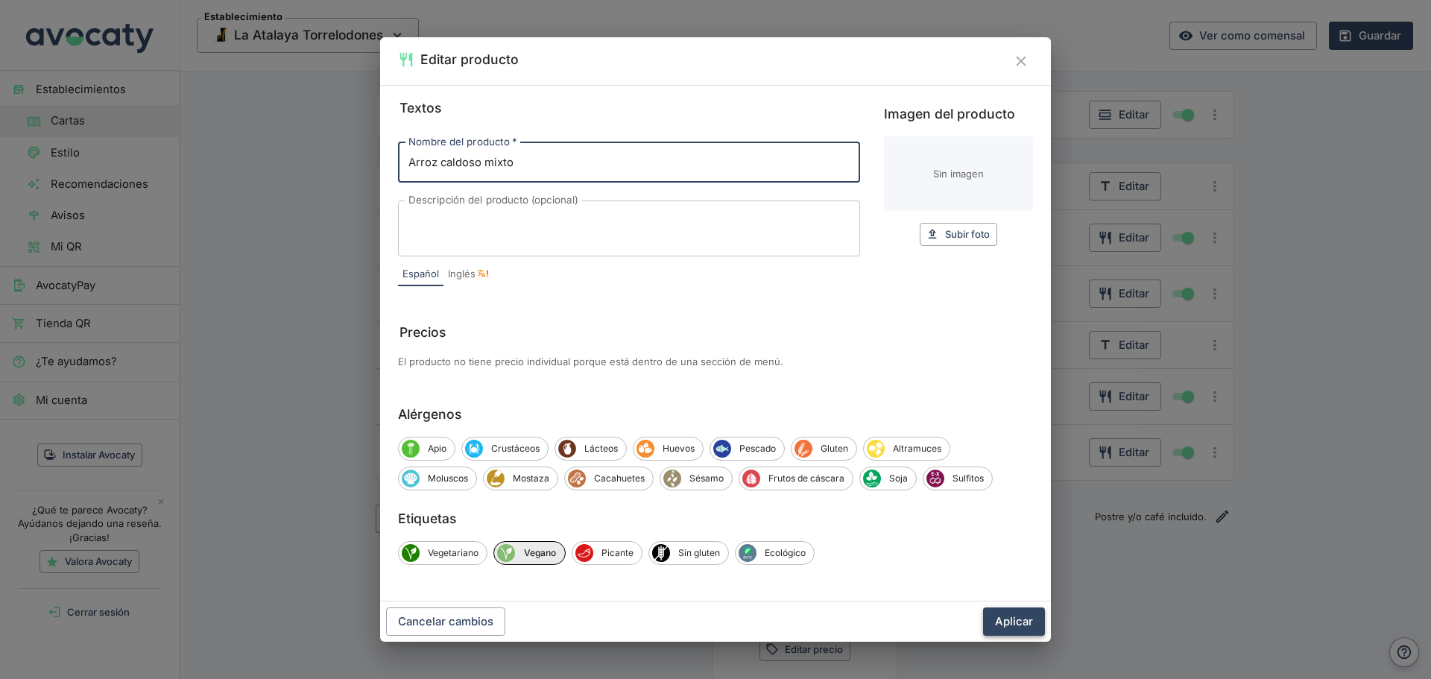
click at [1013, 615] on button "Aplicar" at bounding box center [1014, 621] width 62 height 28
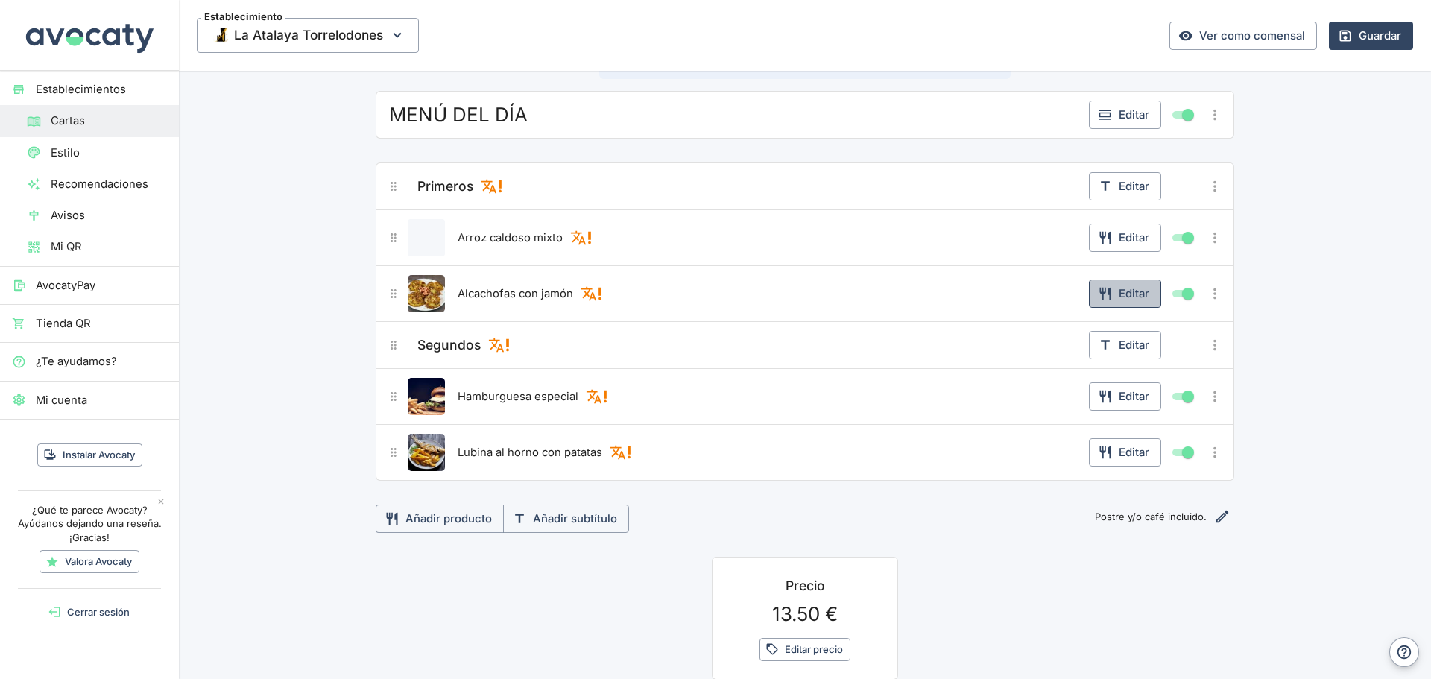
click at [1107, 294] on button "Editar" at bounding box center [1125, 293] width 72 height 28
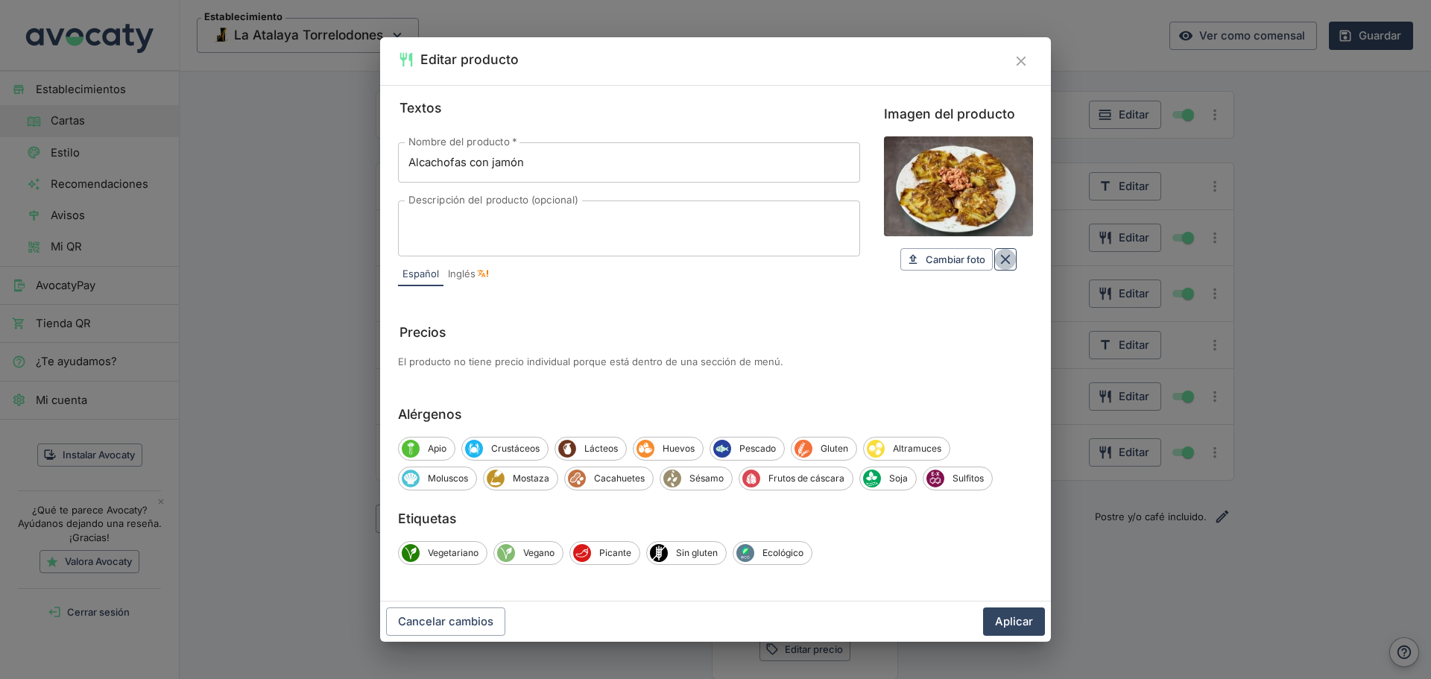
click at [1010, 256] on icon "Borrar" at bounding box center [1005, 259] width 16 height 16
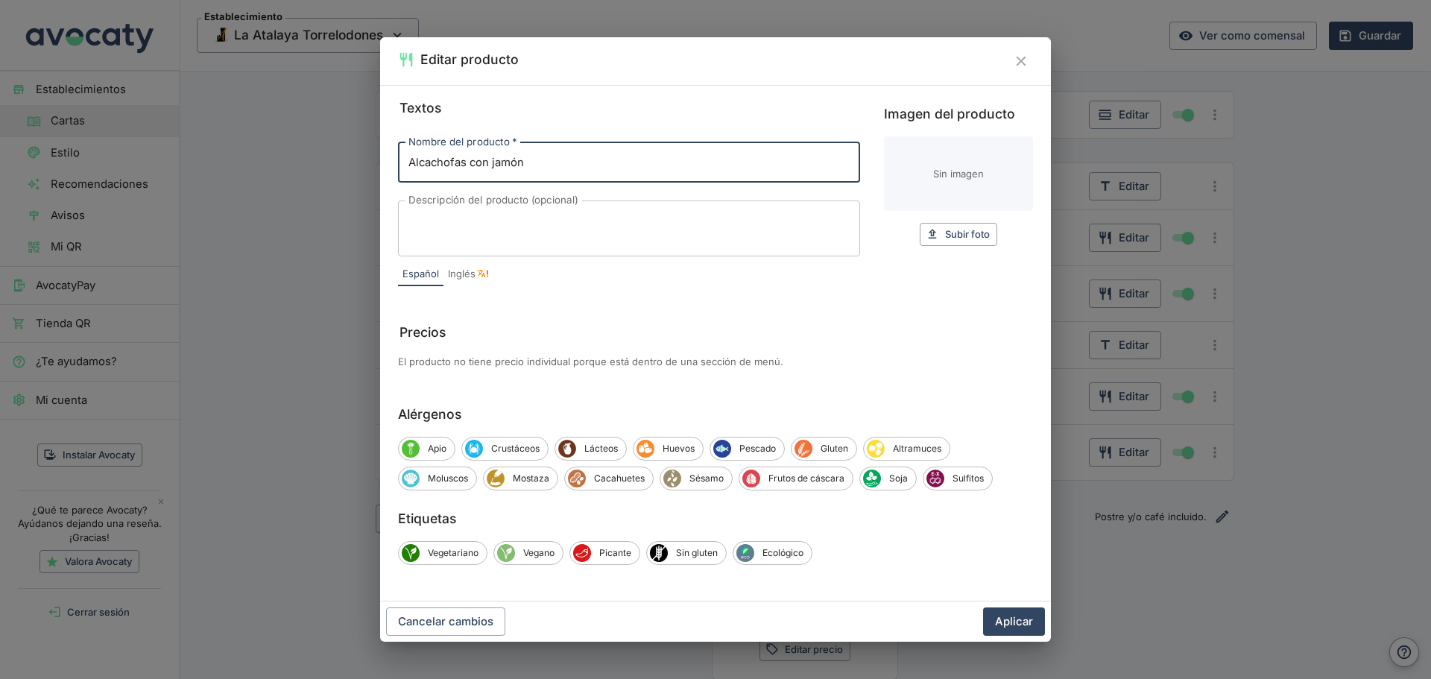
drag, startPoint x: 615, startPoint y: 155, endPoint x: 276, endPoint y: 194, distance: 341.2
click at [276, 194] on div "Editar producto Textos Nombre del producto   * Alcachofas con jamón Nombre del …" at bounding box center [715, 339] width 1431 height 679
paste input "Lasaña boloñesa gratinada con bechamel"
type input "Lasaña boloñesa gratinada con bechamel"
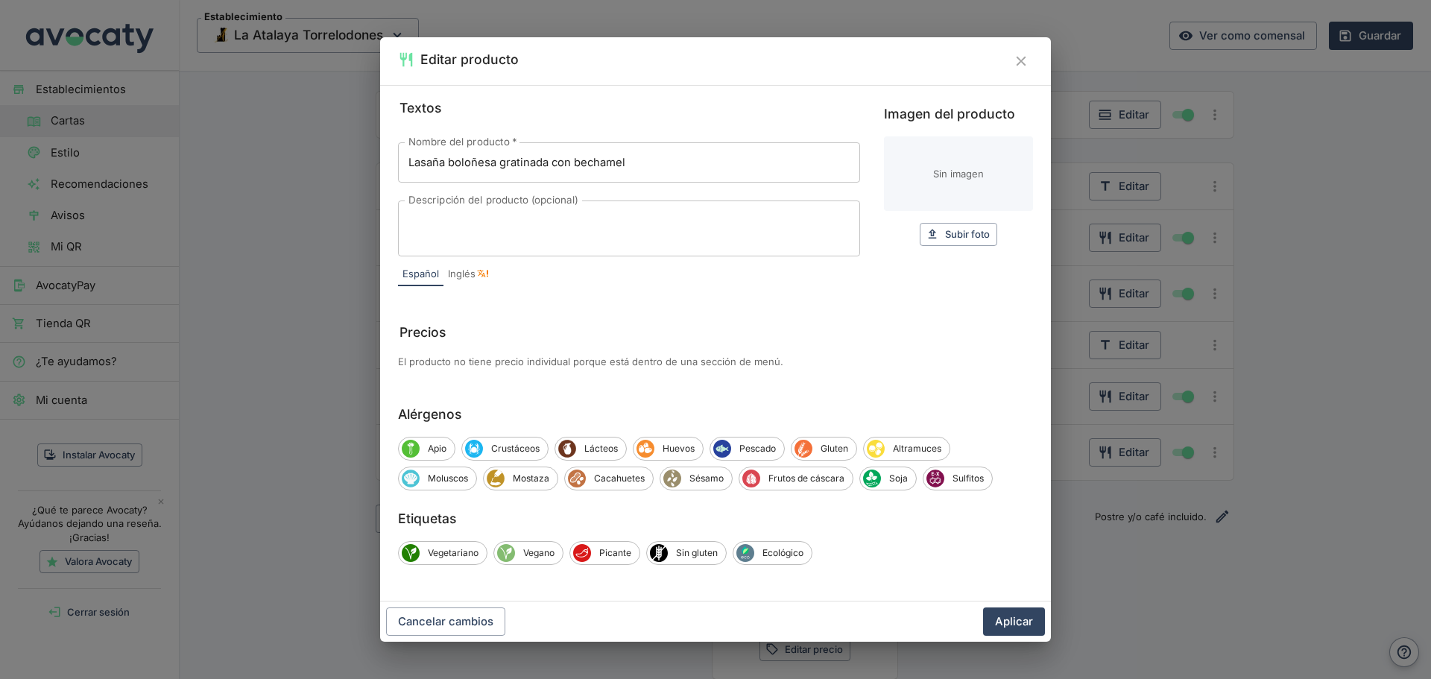
click at [1019, 606] on div "Cancelar cambios Aplicar" at bounding box center [715, 621] width 671 height 40
click at [1017, 619] on button "Aplicar" at bounding box center [1014, 621] width 62 height 28
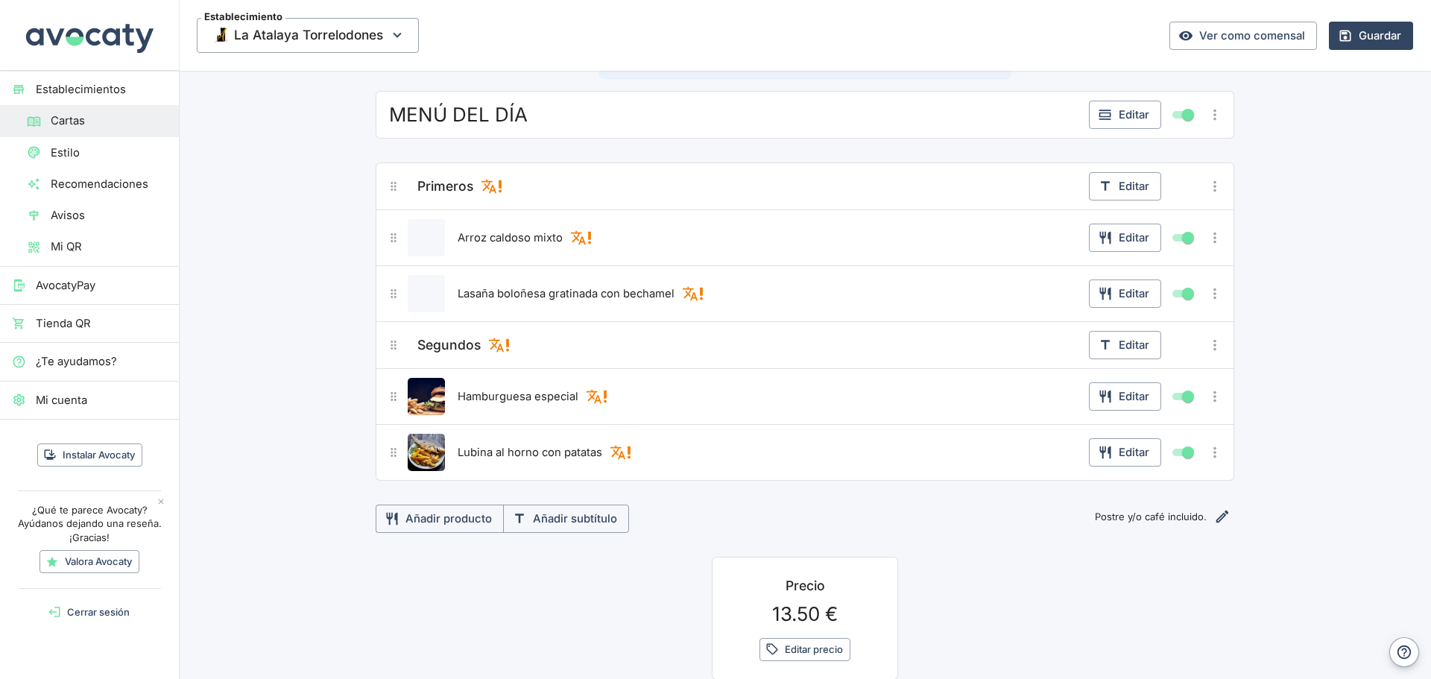
click at [1208, 297] on icon "Más opciones" at bounding box center [1214, 293] width 16 height 16
click at [1159, 328] on span "Duplicar producto" at bounding box center [1160, 324] width 95 height 16
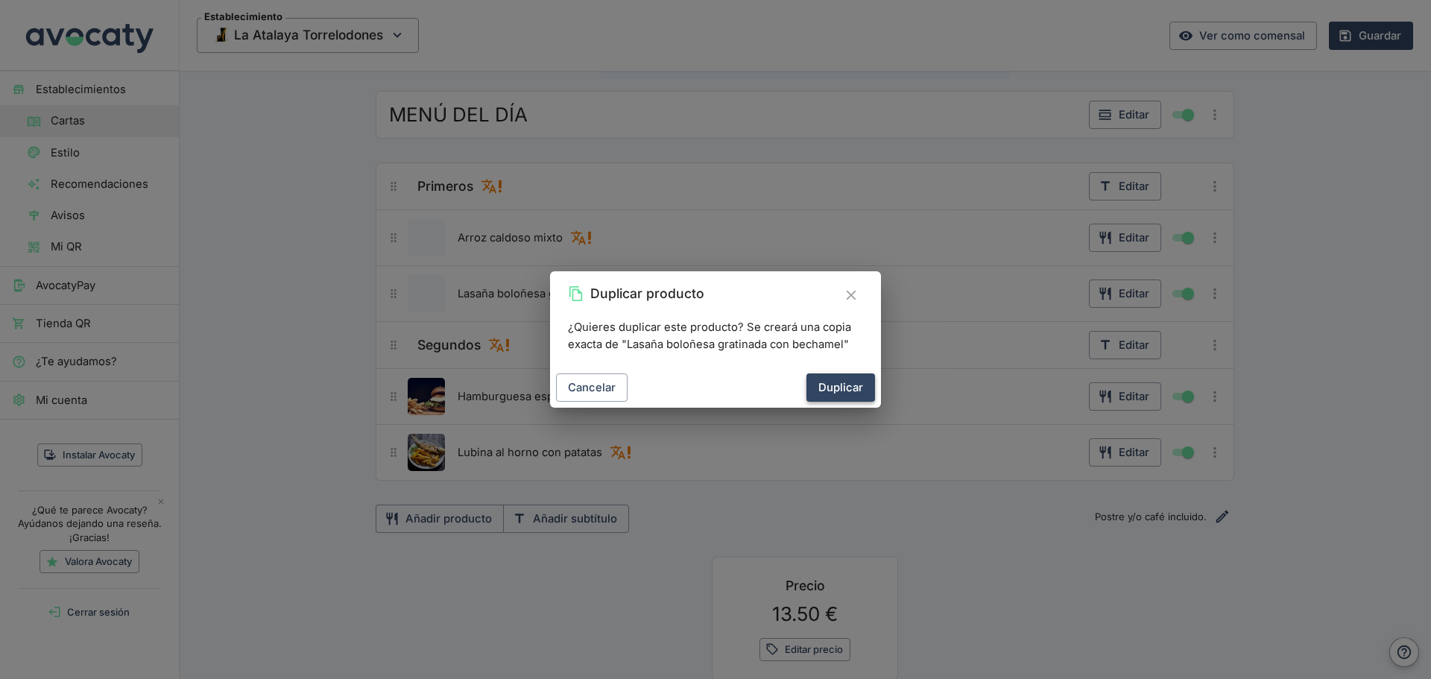
click at [853, 386] on button "Duplicar" at bounding box center [840, 387] width 69 height 28
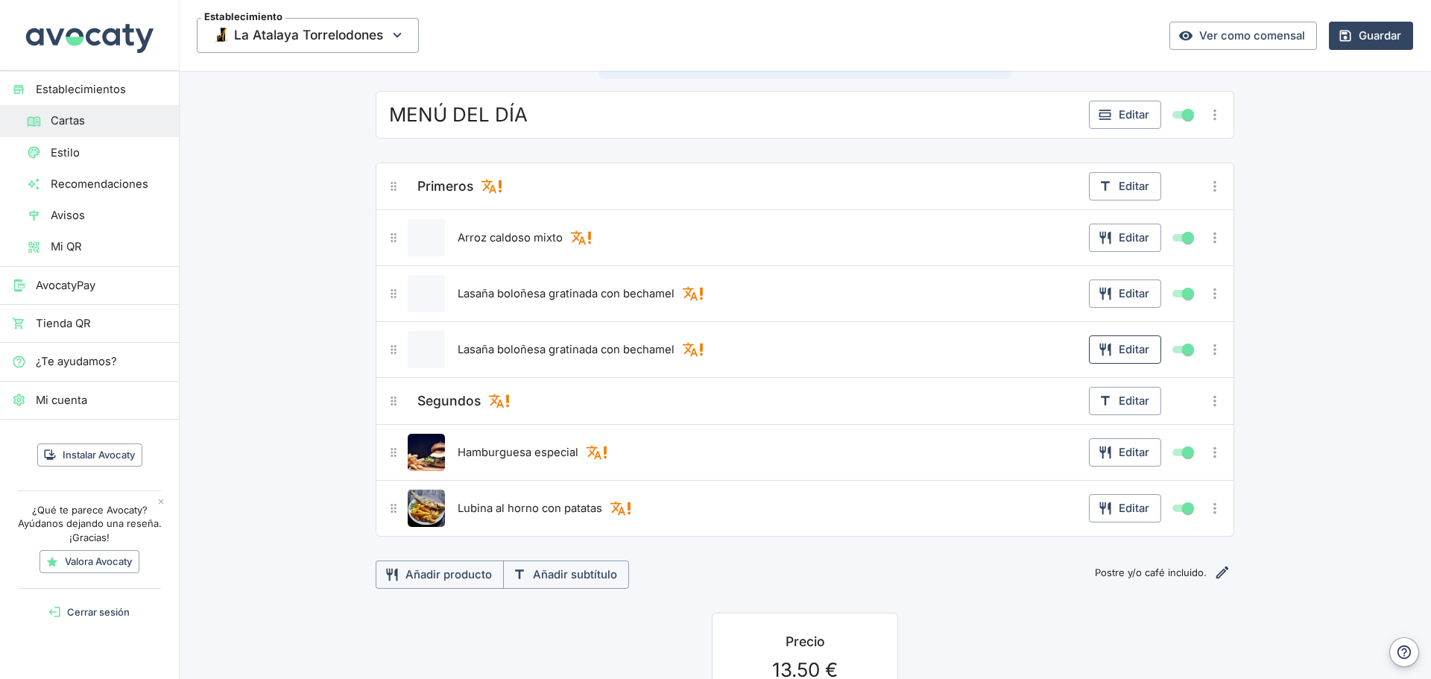
click at [1112, 352] on button "Editar" at bounding box center [1125, 349] width 72 height 28
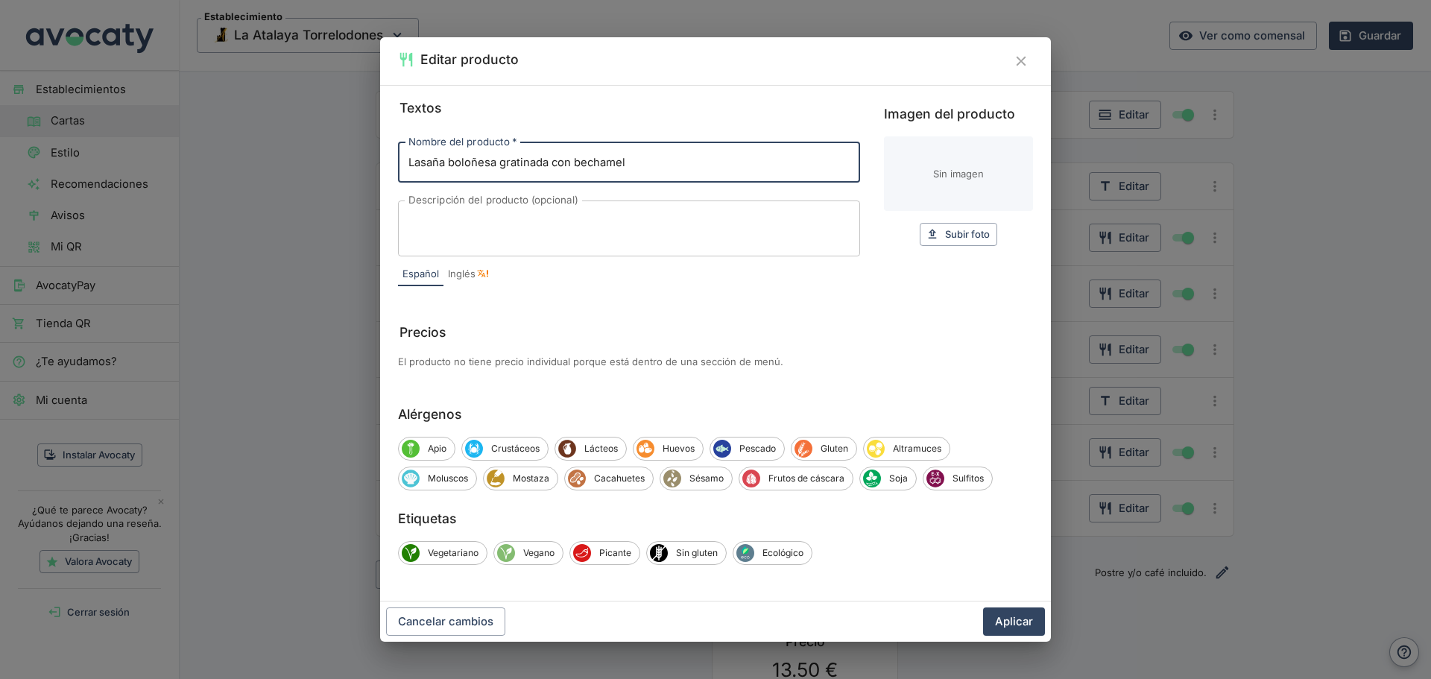
drag, startPoint x: 631, startPoint y: 157, endPoint x: 357, endPoint y: 163, distance: 274.2
click at [357, 163] on div "Editar producto Textos Nombre del producto   * Lasaña boloñesa gratinada con be…" at bounding box center [715, 339] width 1431 height 679
type input "Ensalada capresse"
click at [1022, 613] on button "Aplicar" at bounding box center [1014, 621] width 62 height 28
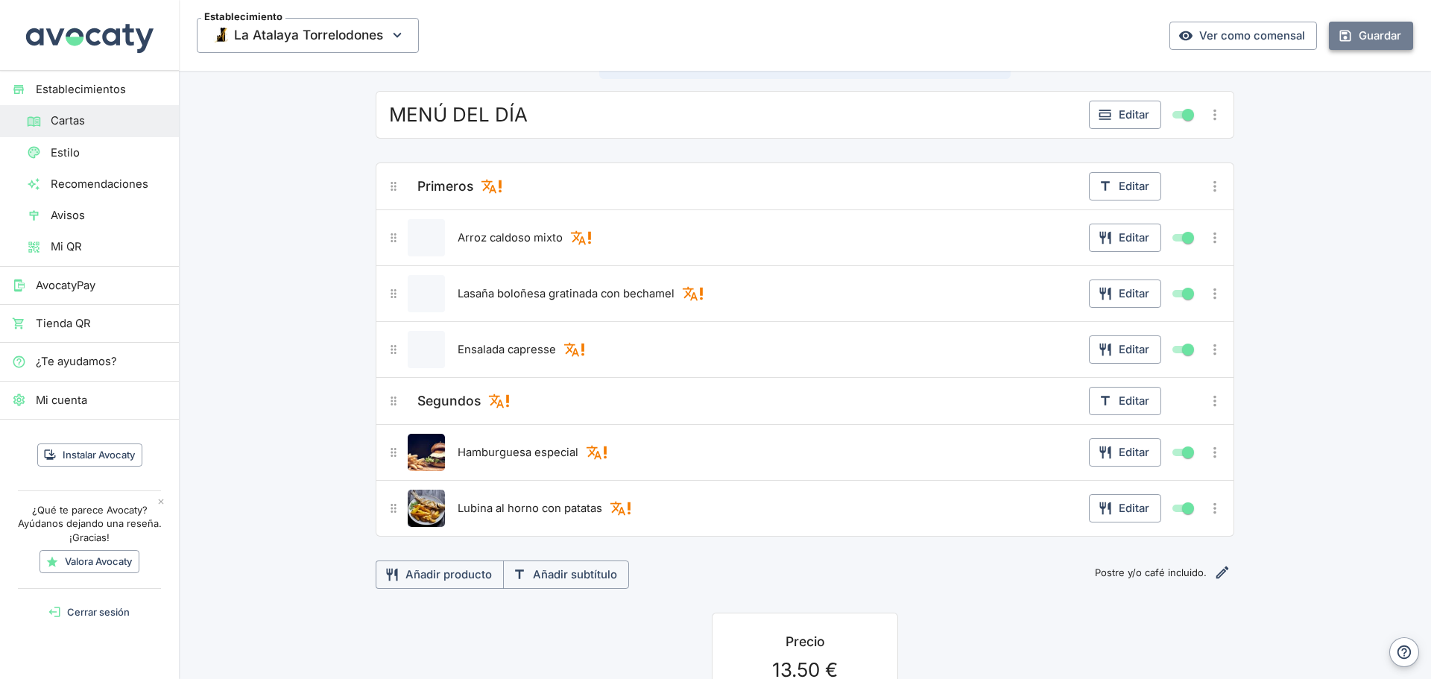
click at [1355, 30] on button "Guardar" at bounding box center [1370, 36] width 84 height 28
click at [1122, 451] on button "Editar" at bounding box center [1125, 452] width 72 height 28
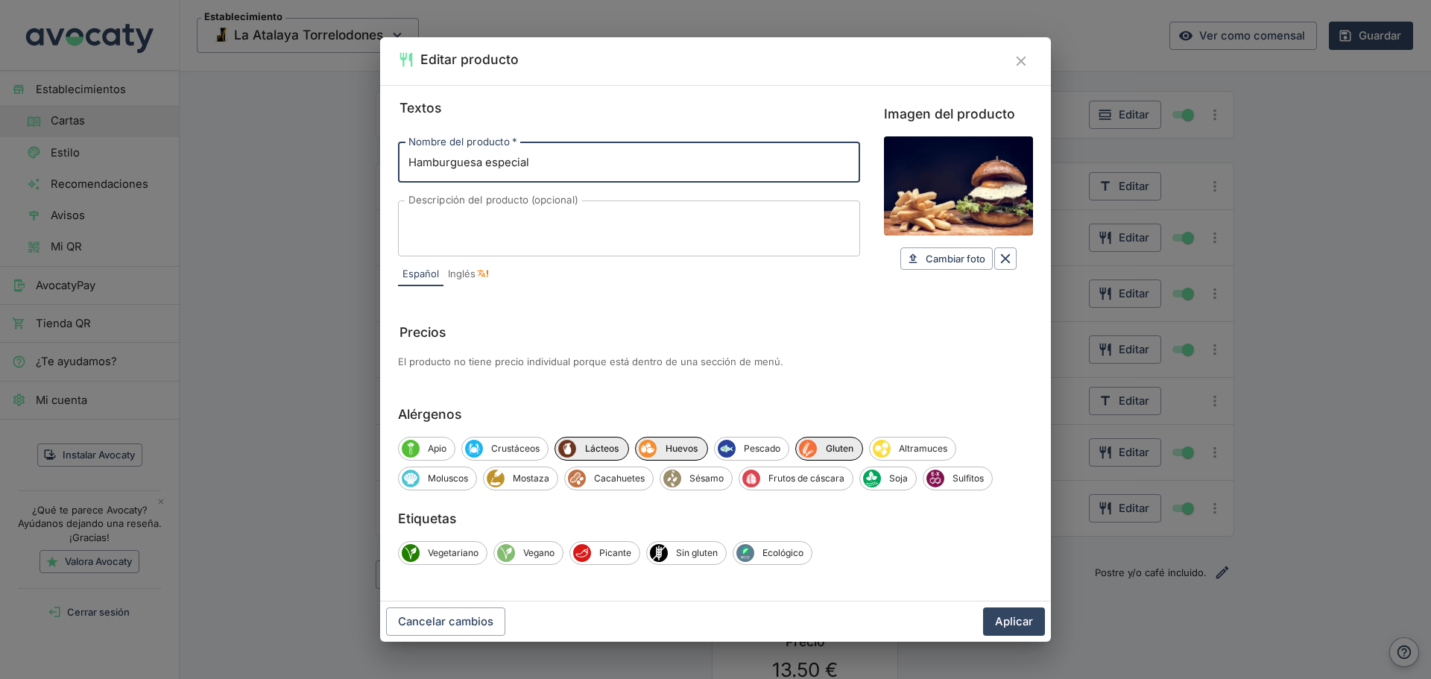
click at [1003, 262] on icon "Borrar" at bounding box center [1006, 259] width 10 height 10
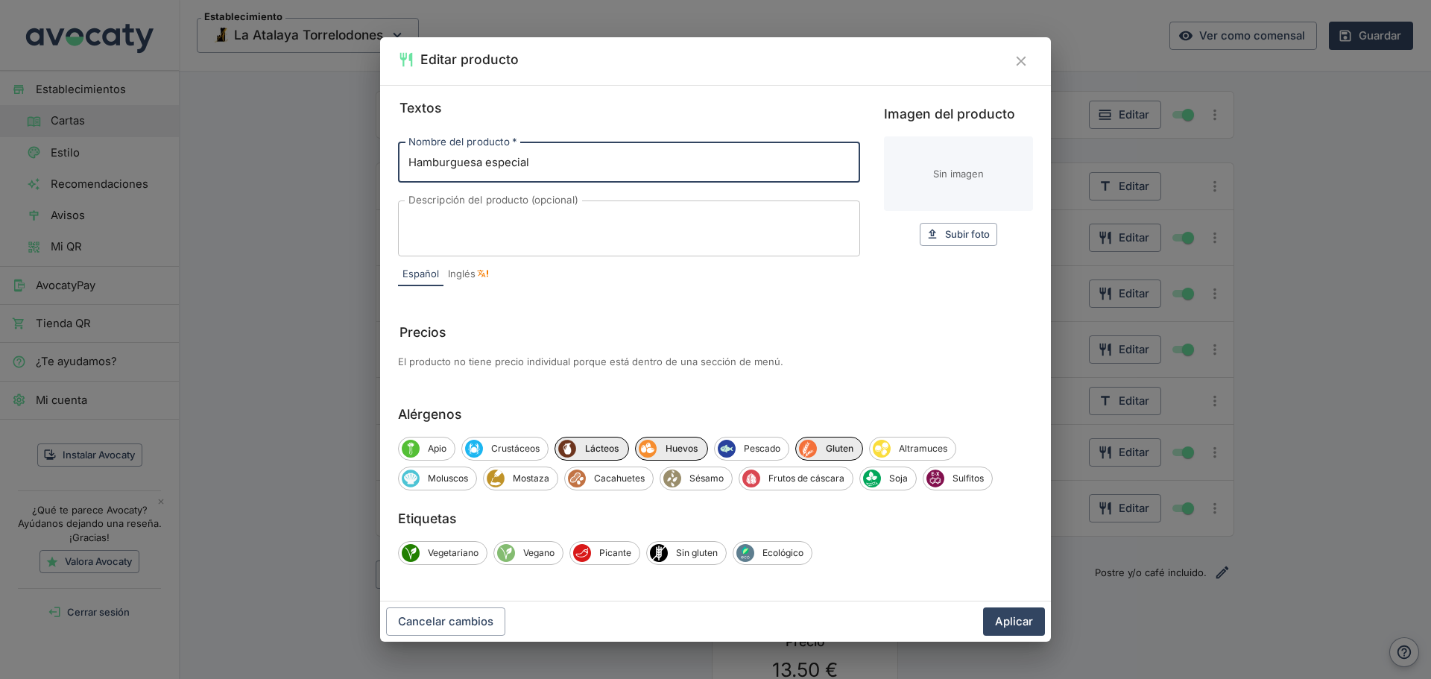
drag, startPoint x: 574, startPoint y: 162, endPoint x: 321, endPoint y: 156, distance: 252.6
click at [321, 156] on div "Editar producto Textos Nombre del producto   * Hamburguesa especial Nombre del …" at bounding box center [715, 339] width 1431 height 679
paste input "Entrecot de ternera"
type input "Entrecot de ternera"
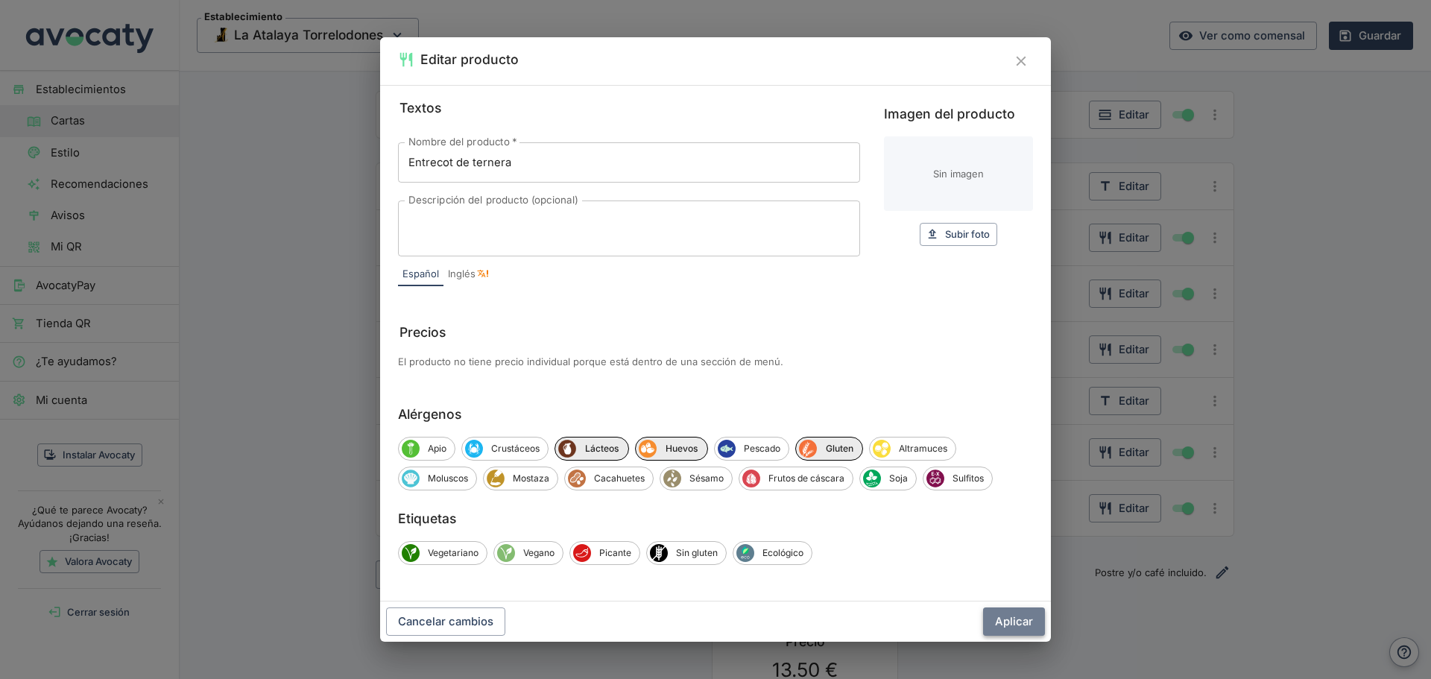
click at [1020, 621] on button "Aplicar" at bounding box center [1014, 621] width 62 height 28
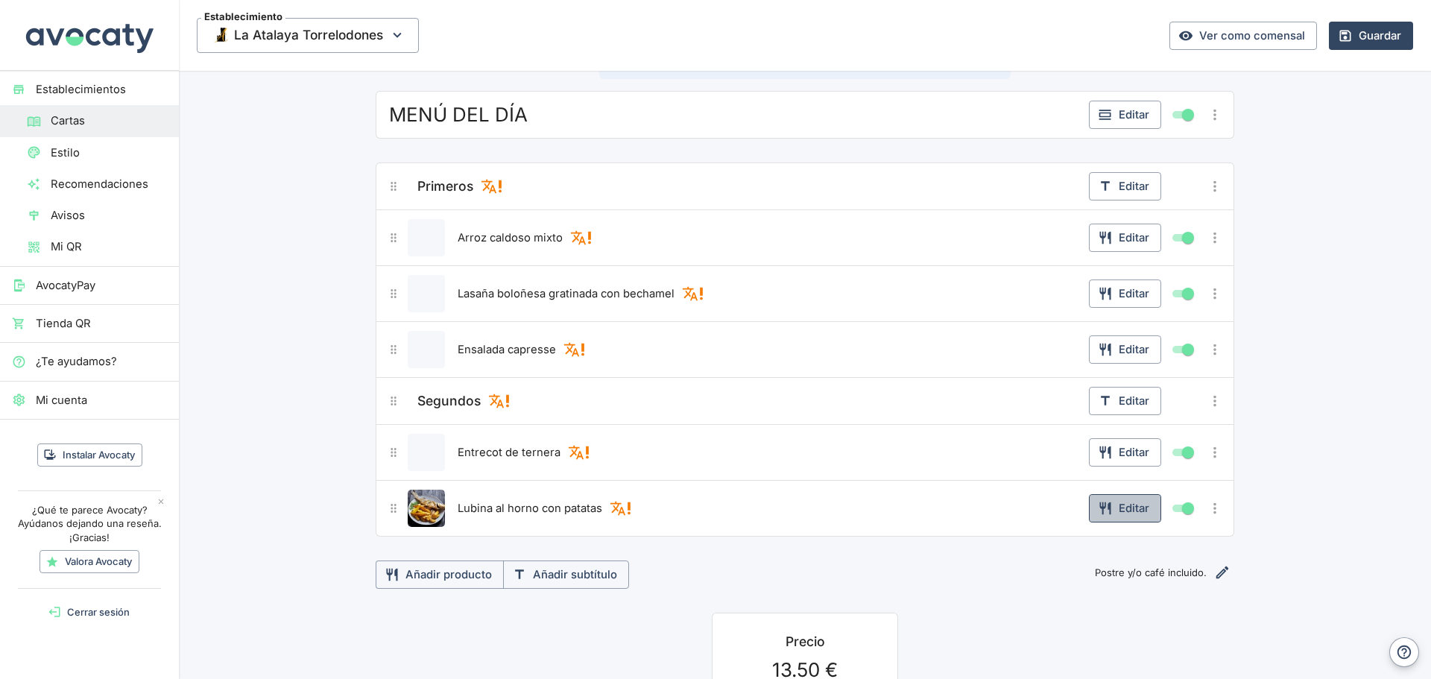
click at [1135, 509] on button "Editar" at bounding box center [1125, 508] width 72 height 28
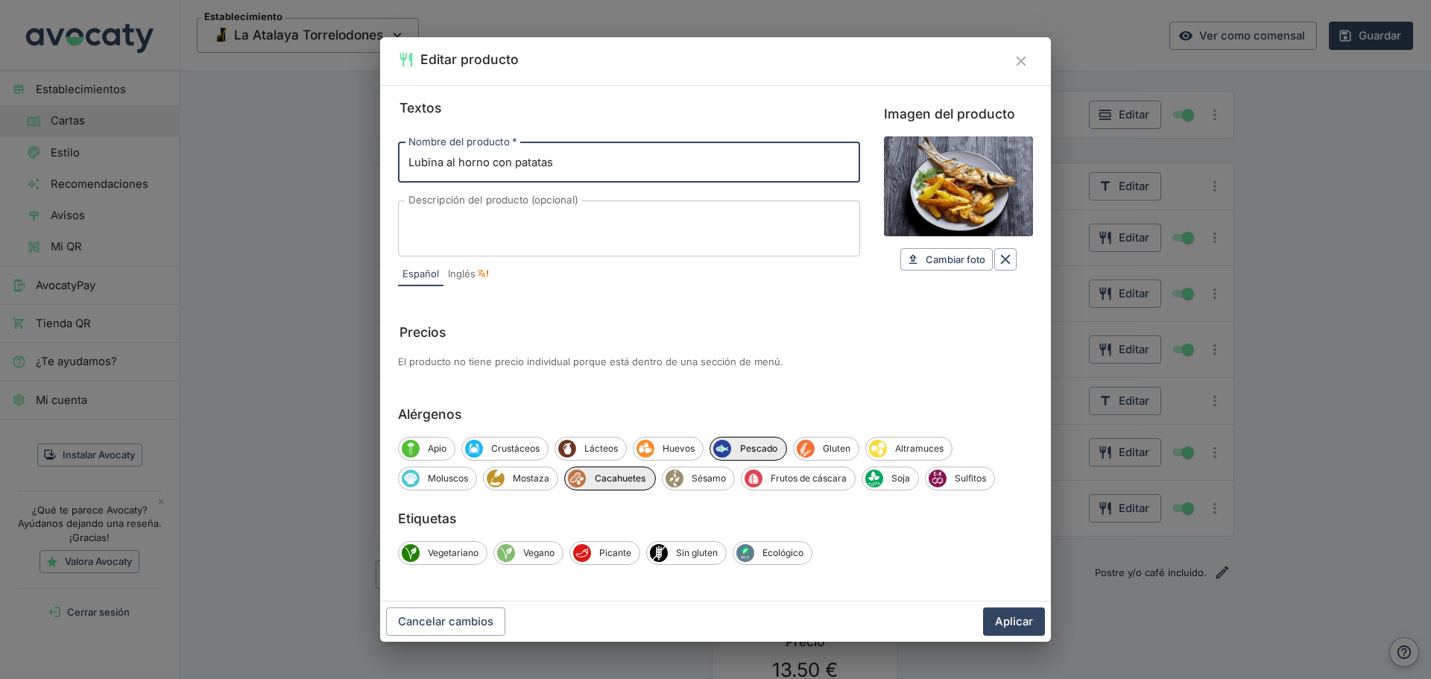
drag, startPoint x: 549, startPoint y: 162, endPoint x: 352, endPoint y: 179, distance: 198.1
click at [352, 179] on div "Editar producto Textos Nombre del producto   * Lubina al horno con patatas Nomb…" at bounding box center [715, 339] width 1431 height 679
paste input "Dorada / Lubina plancha"
type input "Dorada / Lubina plancha"
click at [1027, 607] on button "Aplicar" at bounding box center [1014, 621] width 62 height 28
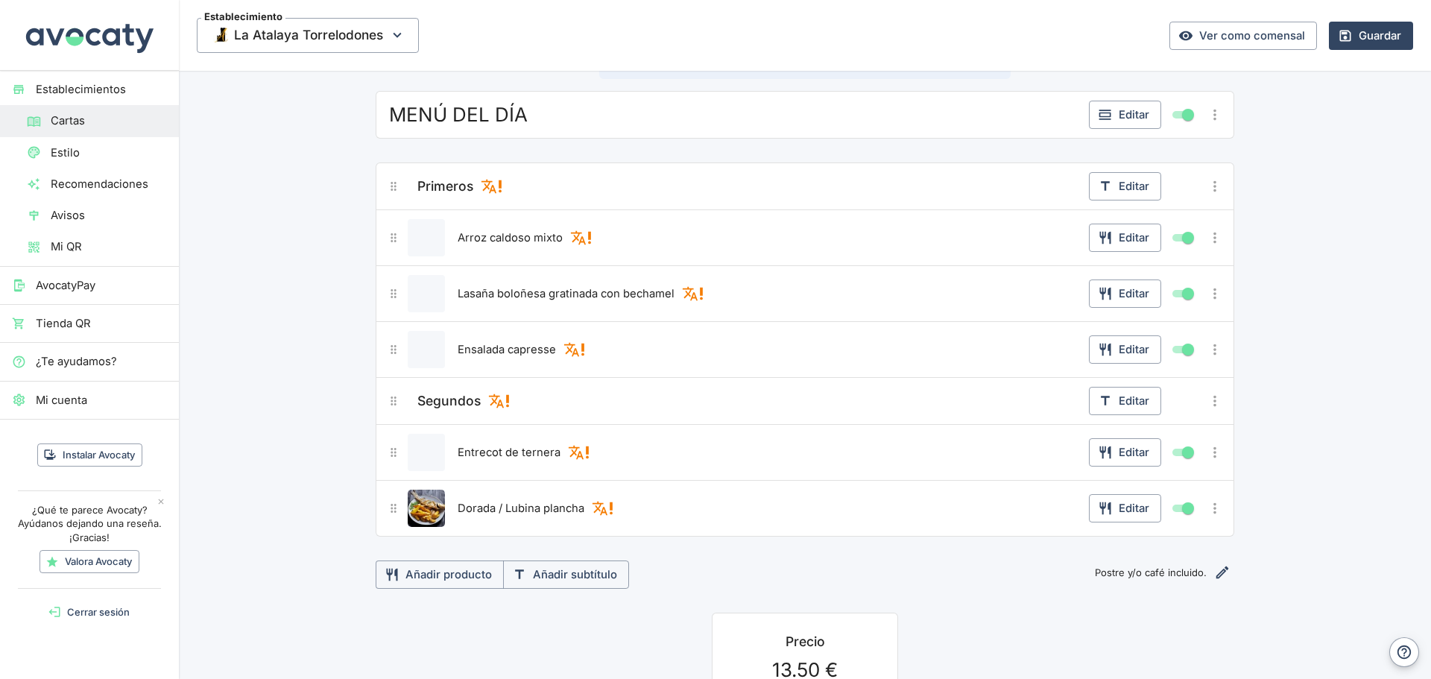
click at [1211, 508] on icon "Más opciones" at bounding box center [1214, 508] width 16 height 16
click at [1188, 543] on span "Duplicar producto" at bounding box center [1160, 538] width 95 height 16
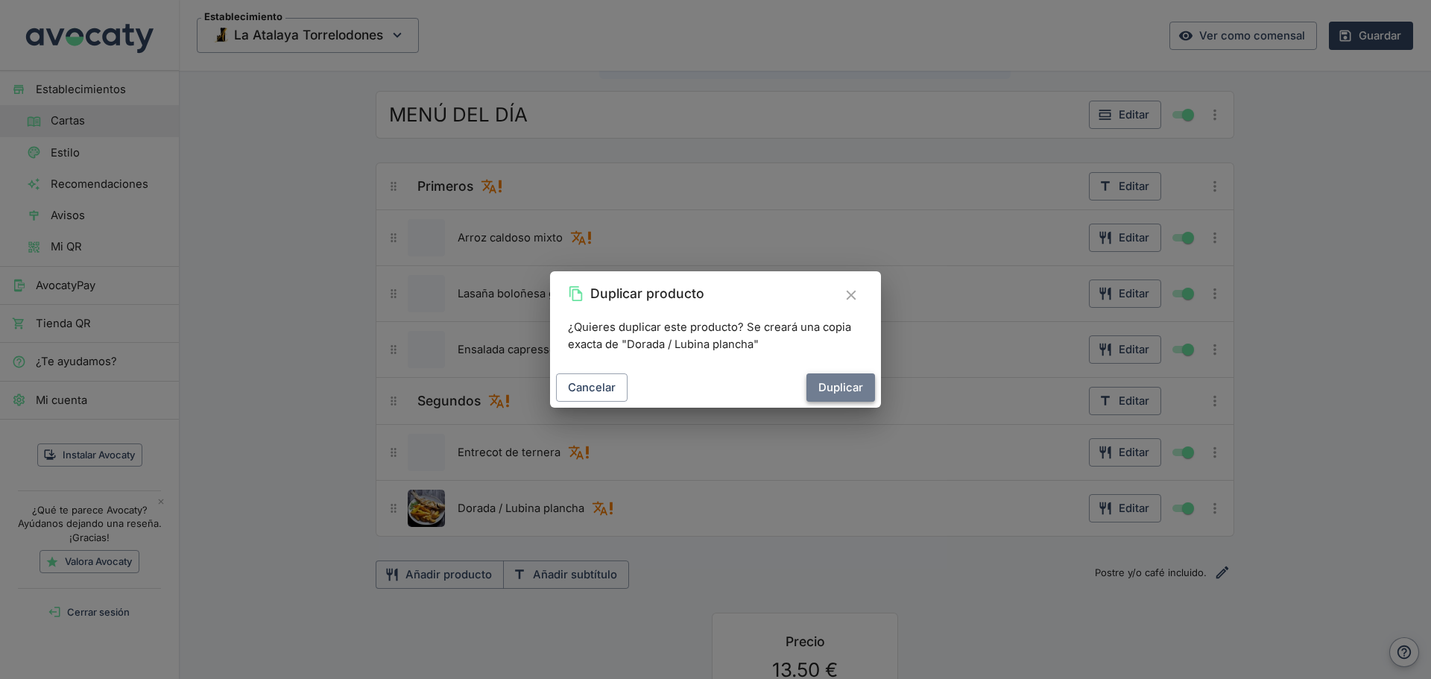
click at [843, 381] on button "Duplicar" at bounding box center [840, 387] width 69 height 28
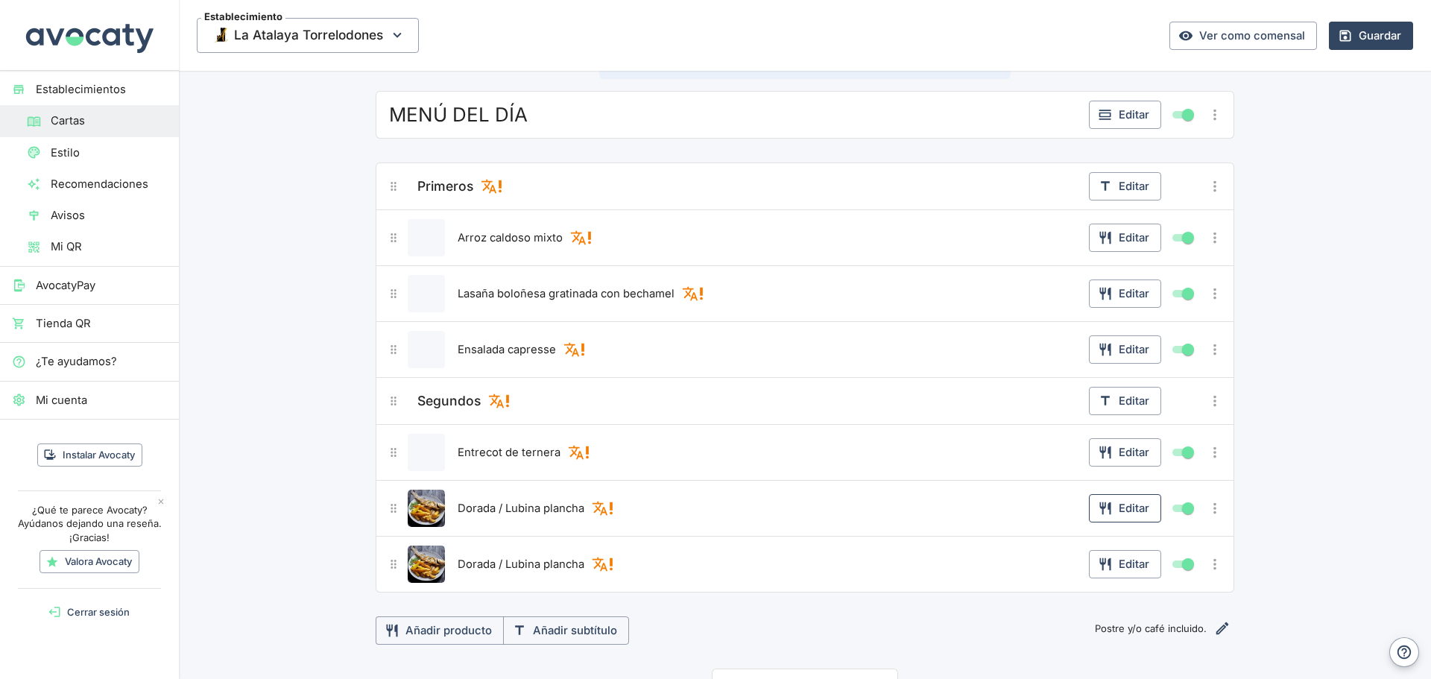
click at [1141, 512] on button "Editar" at bounding box center [1125, 508] width 72 height 28
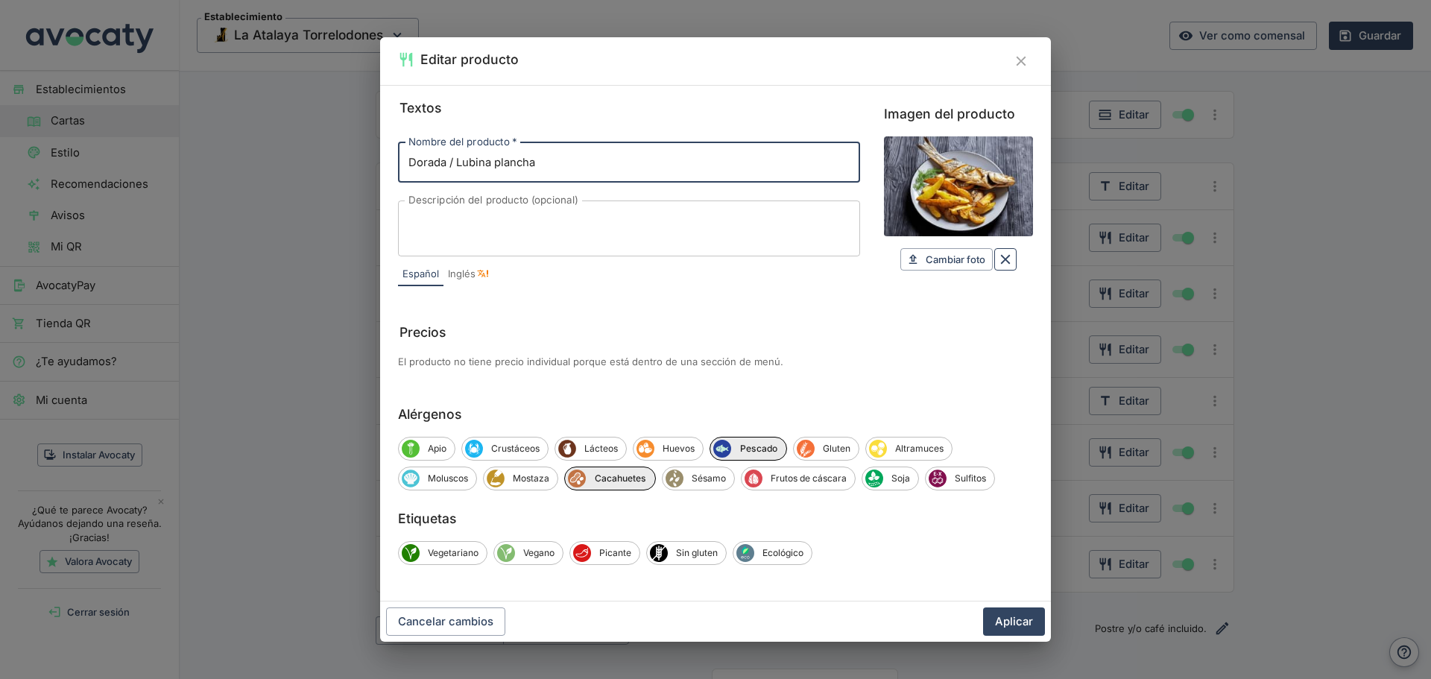
click at [1007, 261] on icon "Borrar" at bounding box center [1006, 259] width 10 height 10
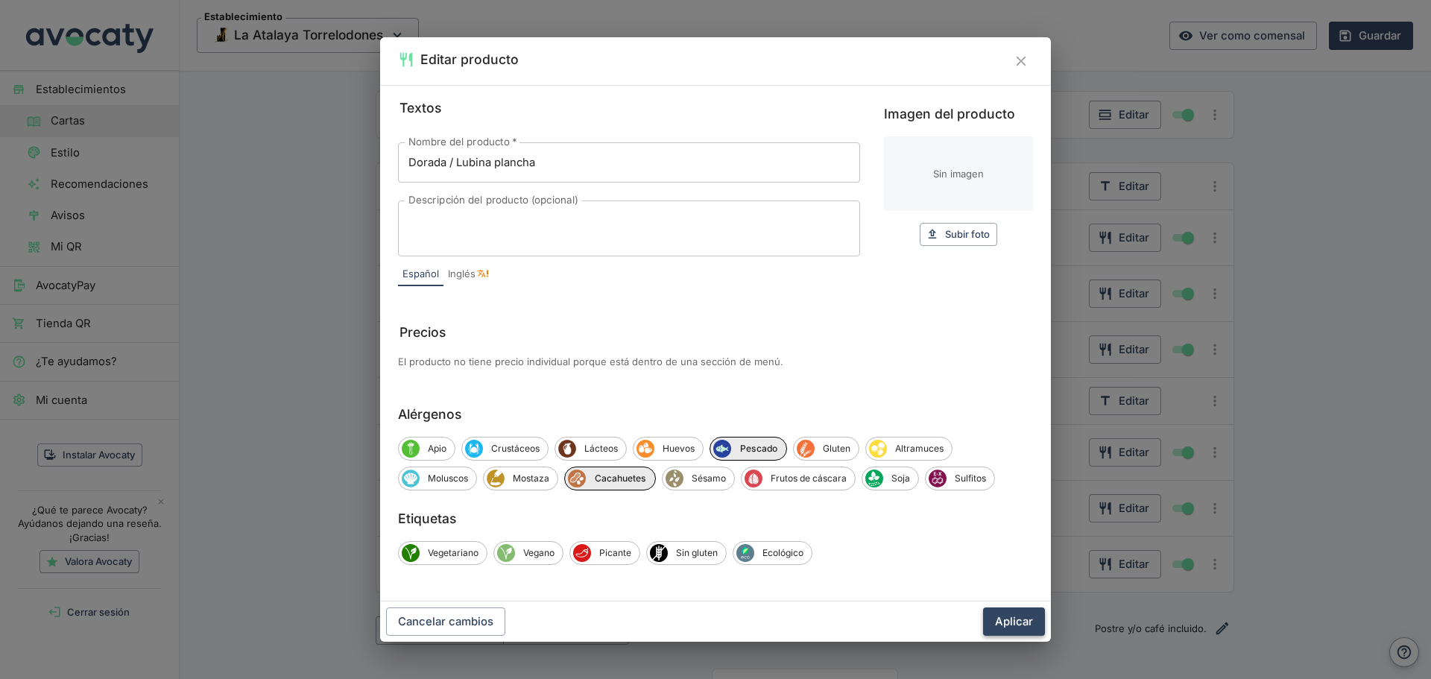
click at [1015, 615] on button "Aplicar" at bounding box center [1014, 621] width 62 height 28
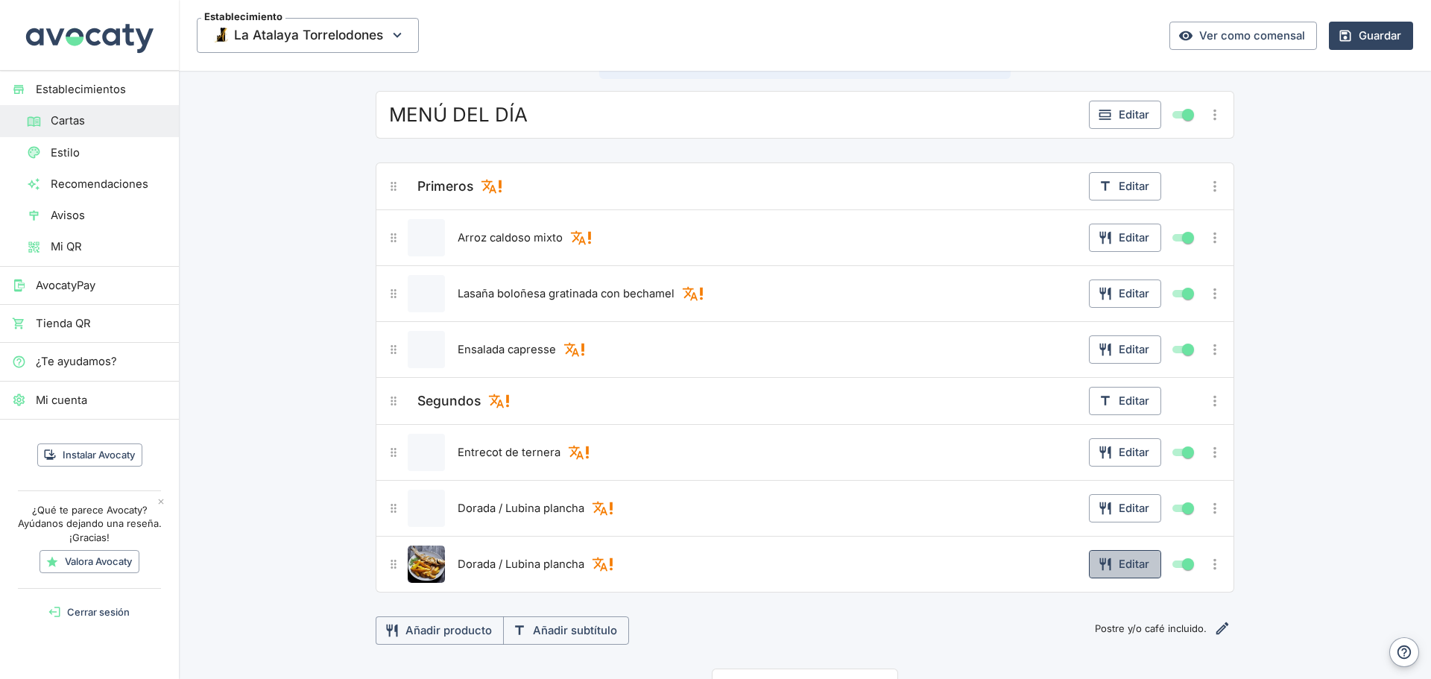
click at [1125, 569] on button "Editar" at bounding box center [1125, 564] width 72 height 28
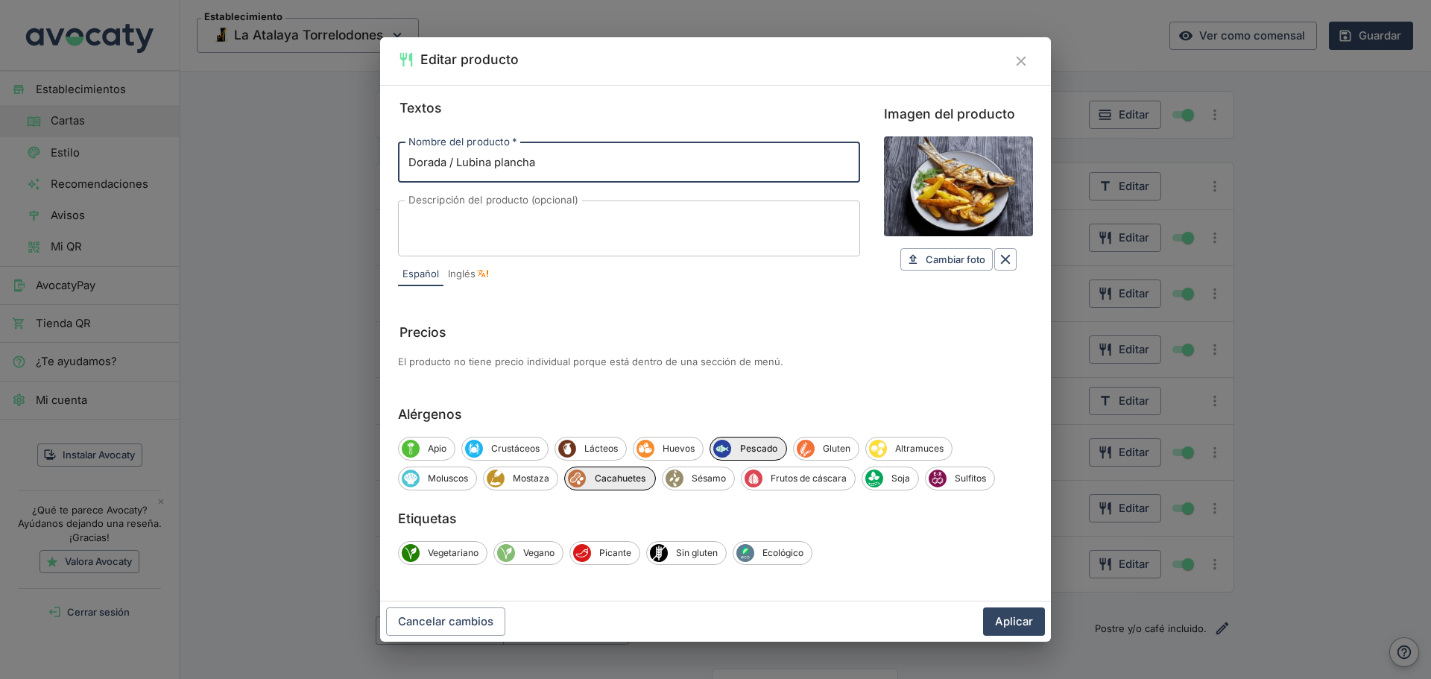
drag, startPoint x: 601, startPoint y: 156, endPoint x: 342, endPoint y: 156, distance: 259.3
click at [342, 156] on div "Editar producto Textos Nombre del producto   * Dorada / Lubina plancha Nombre d…" at bounding box center [715, 339] width 1431 height 679
paste input "Tiras de ibérico salteadas con pimientos"
type input "Tiras de ibérico salteadas con pimientos"
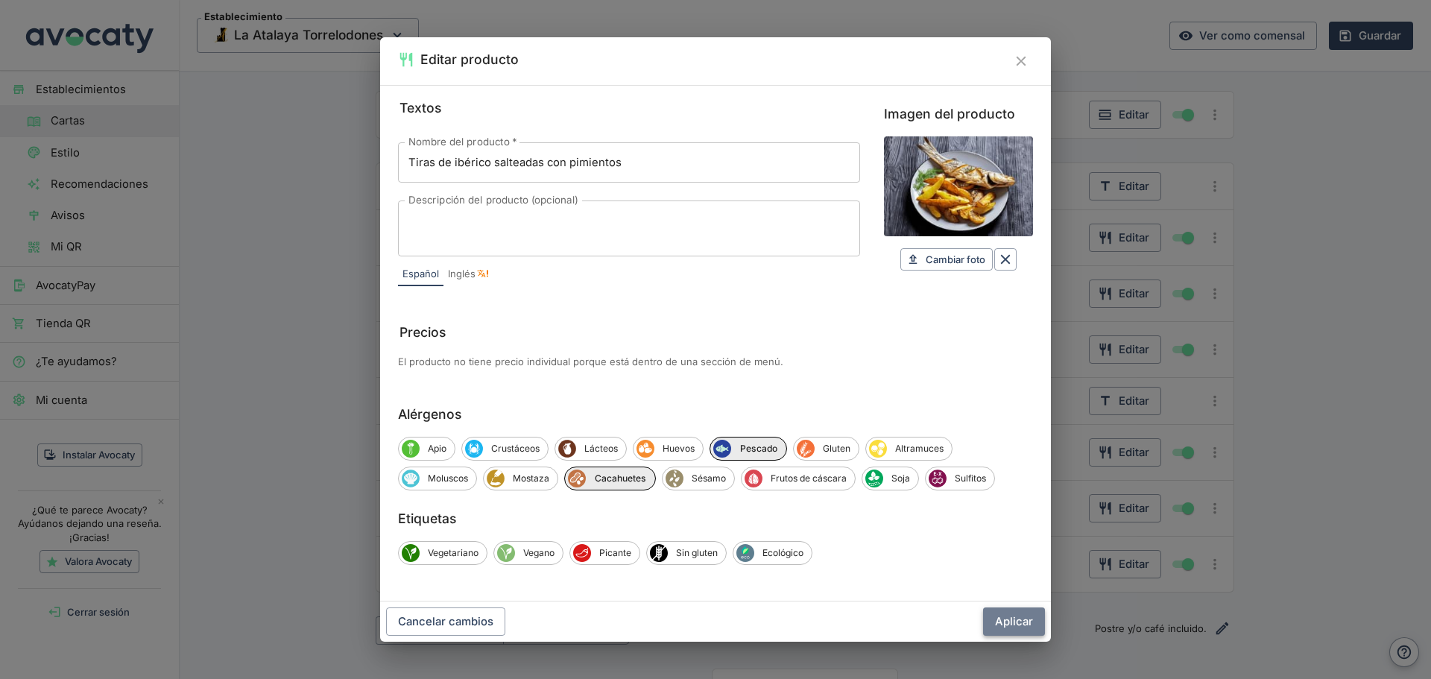
click at [1032, 624] on button "Aplicar" at bounding box center [1014, 621] width 62 height 28
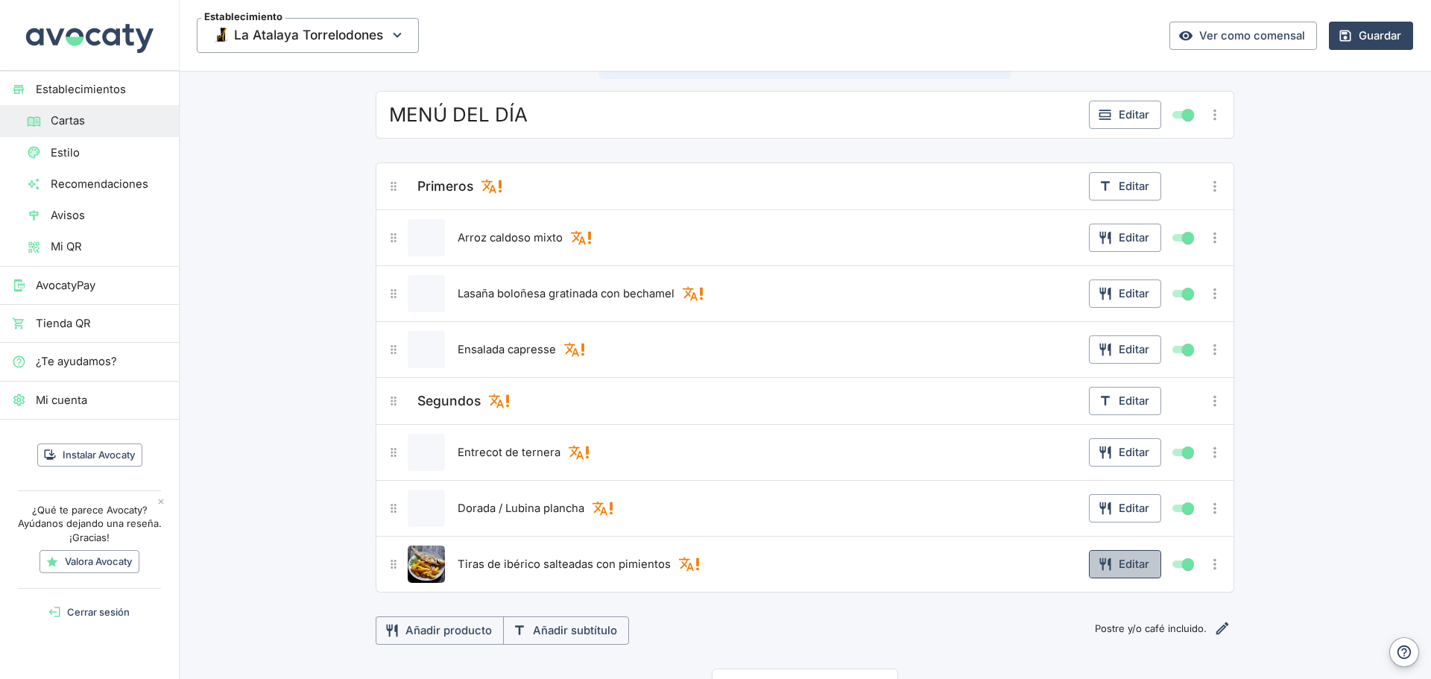
click at [1124, 563] on button "Editar" at bounding box center [1125, 564] width 72 height 28
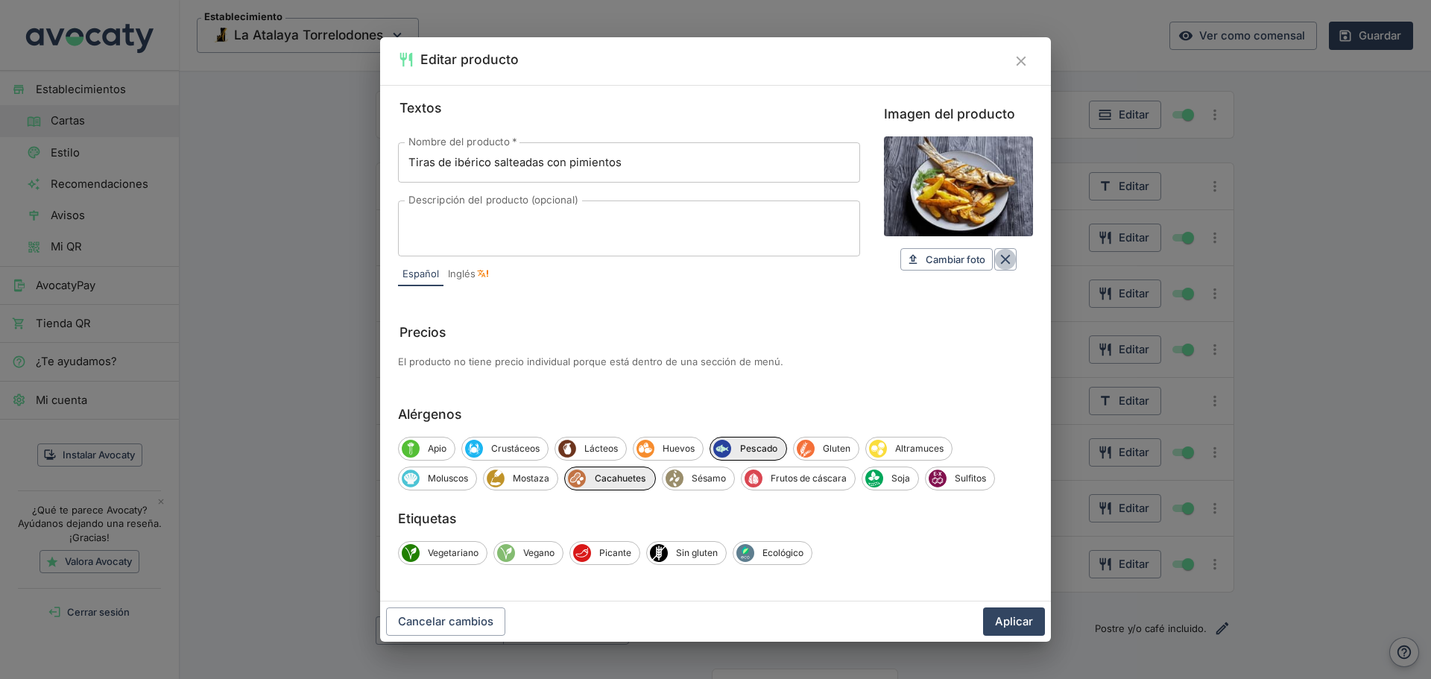
click at [1003, 262] on icon "Borrar" at bounding box center [1005, 259] width 16 height 16
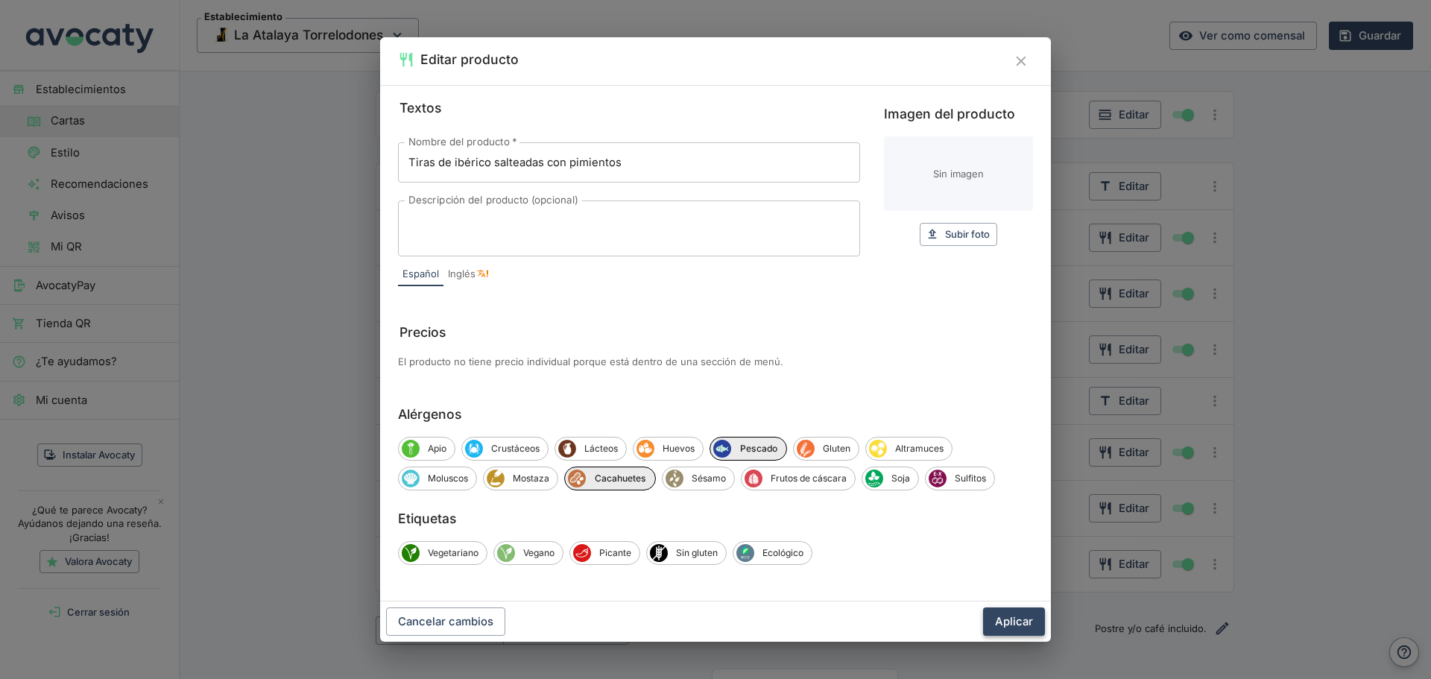
click at [1018, 617] on button "Aplicar" at bounding box center [1014, 621] width 62 height 28
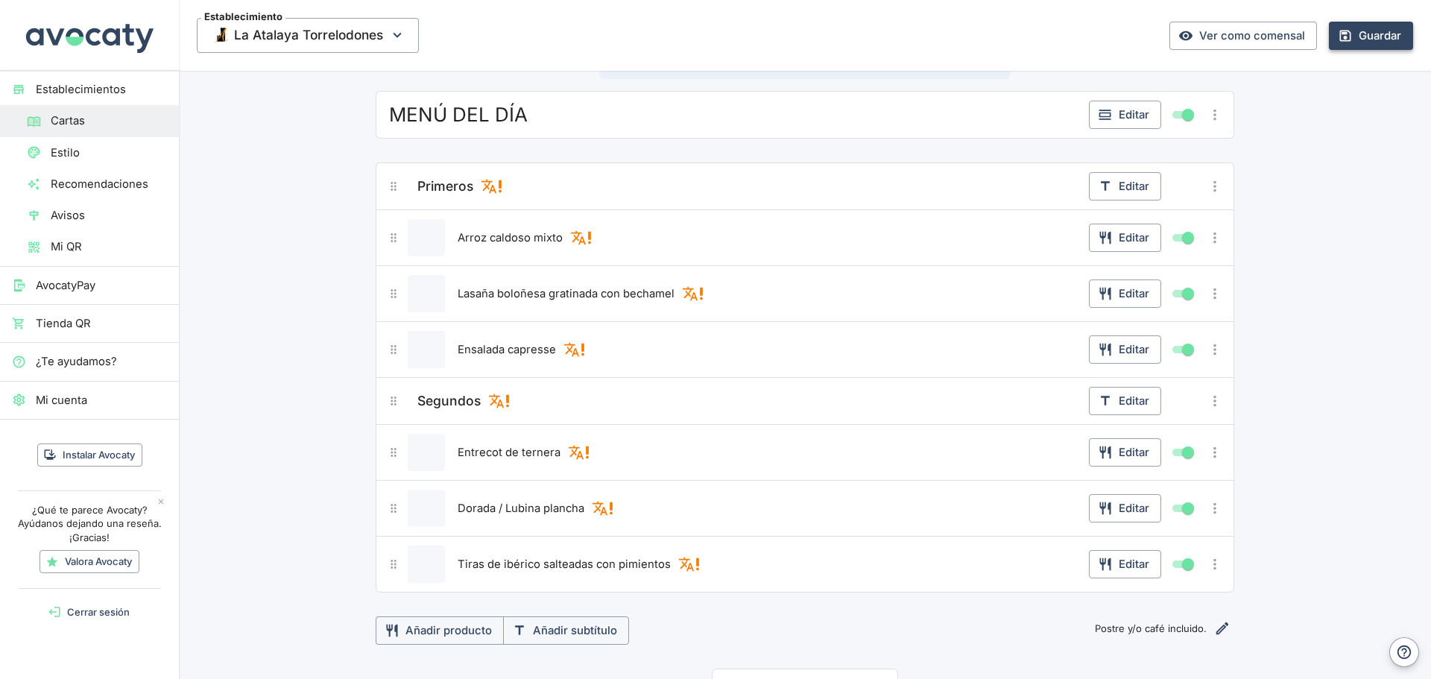
click at [1358, 31] on button "Guardar" at bounding box center [1370, 36] width 84 height 28
click at [1121, 111] on button "Editar" at bounding box center [1125, 115] width 72 height 28
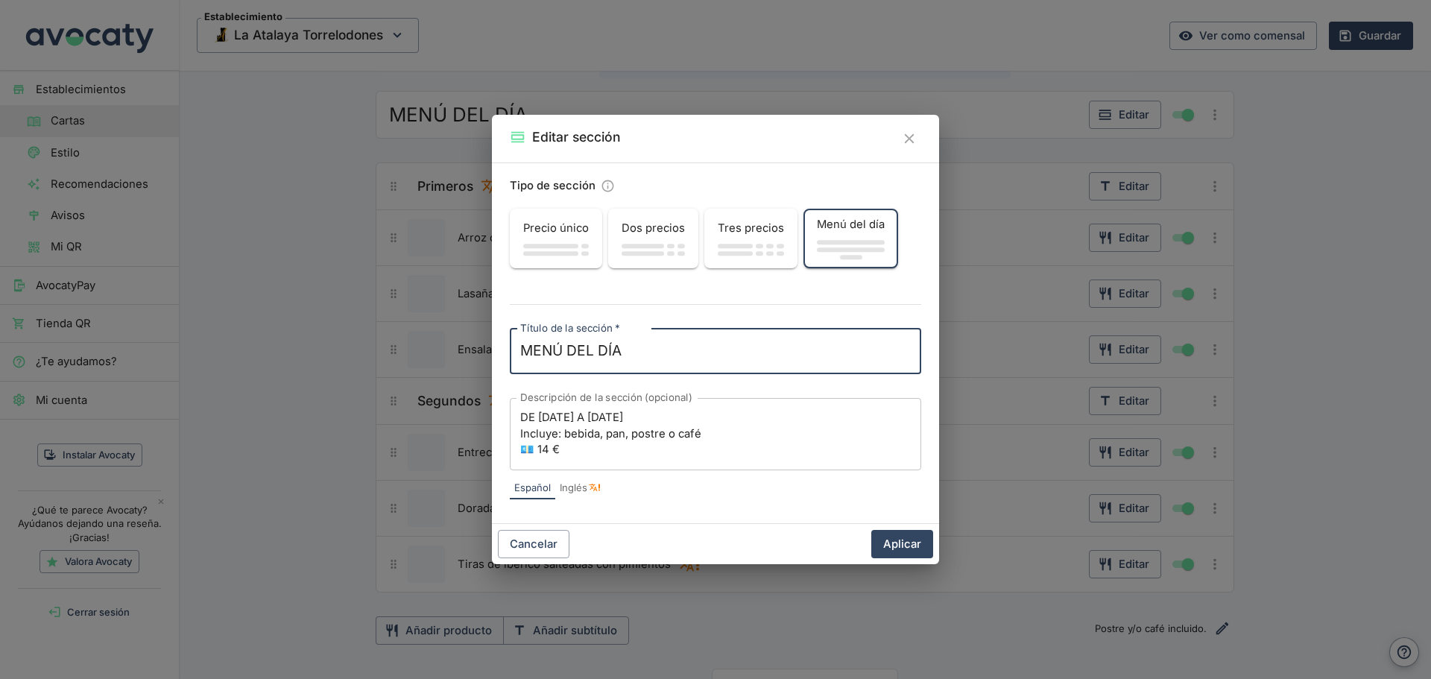
click at [519, 359] on div "MENÚ DEL DÍA x Título de la sección   *" at bounding box center [715, 351] width 411 height 45
click at [519, 352] on div "MENÚ DEL DÍA x Título de la sección   *" at bounding box center [715, 351] width 411 height 45
click at [523, 354] on textarea "MENÚ DEL DÍA" at bounding box center [715, 350] width 390 height 21
paste textarea "🥘"
type textarea "🥘MENÚ DEL DÍA"
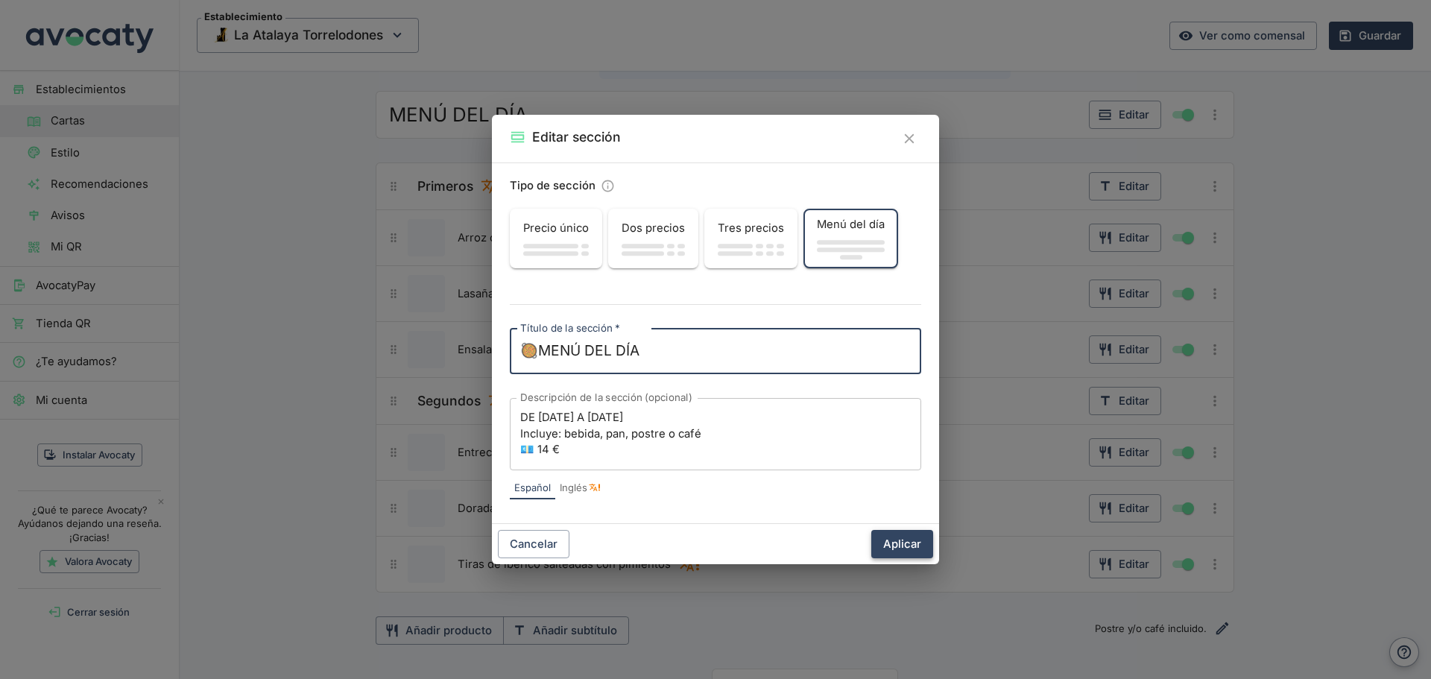
click at [887, 549] on button "Aplicar" at bounding box center [902, 544] width 62 height 28
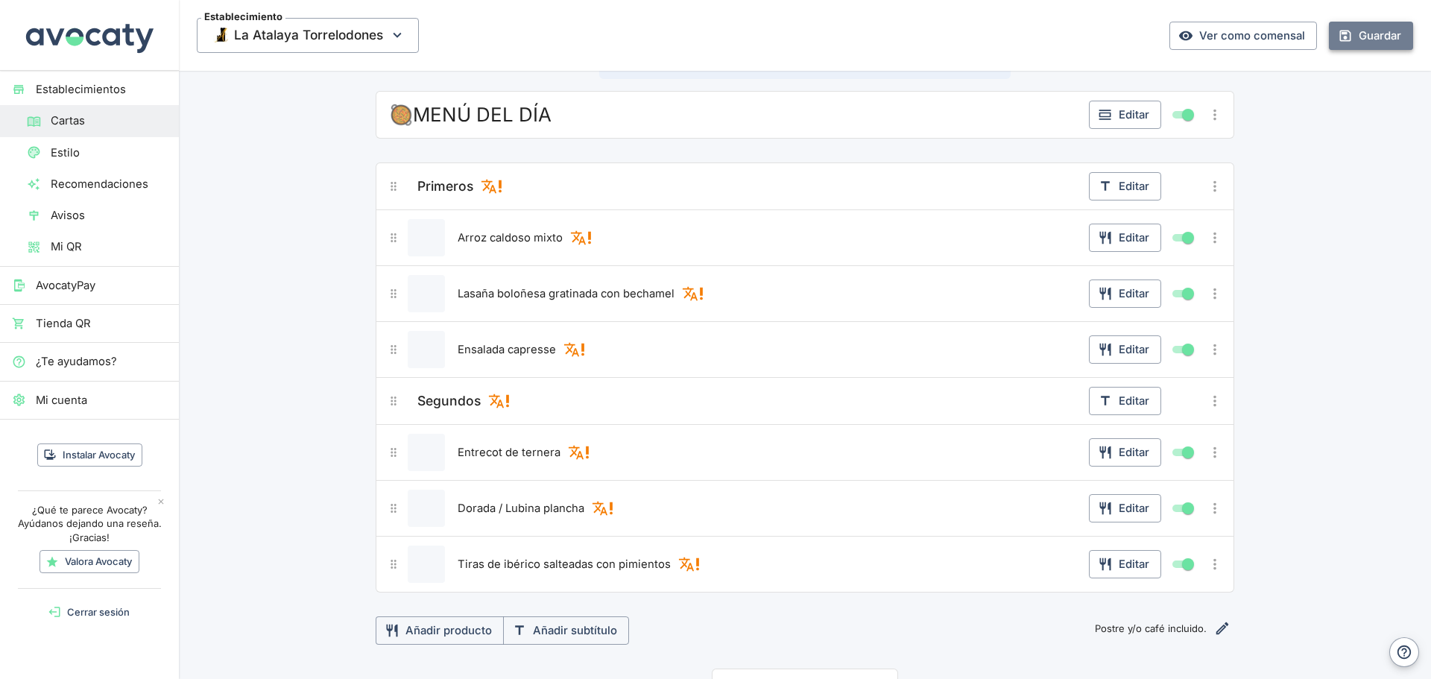
click at [1341, 39] on button "Guardar" at bounding box center [1370, 36] width 84 height 28
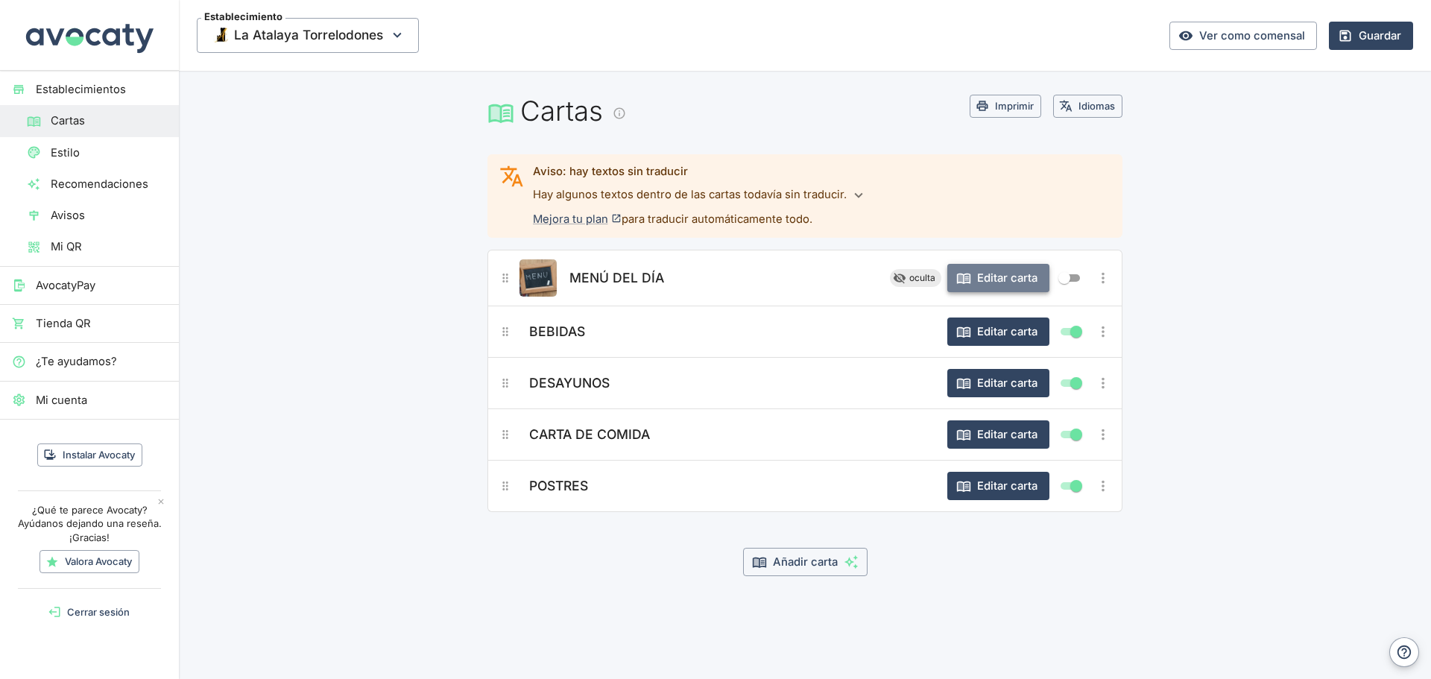
click at [1010, 280] on button "Editar carta" at bounding box center [998, 278] width 102 height 28
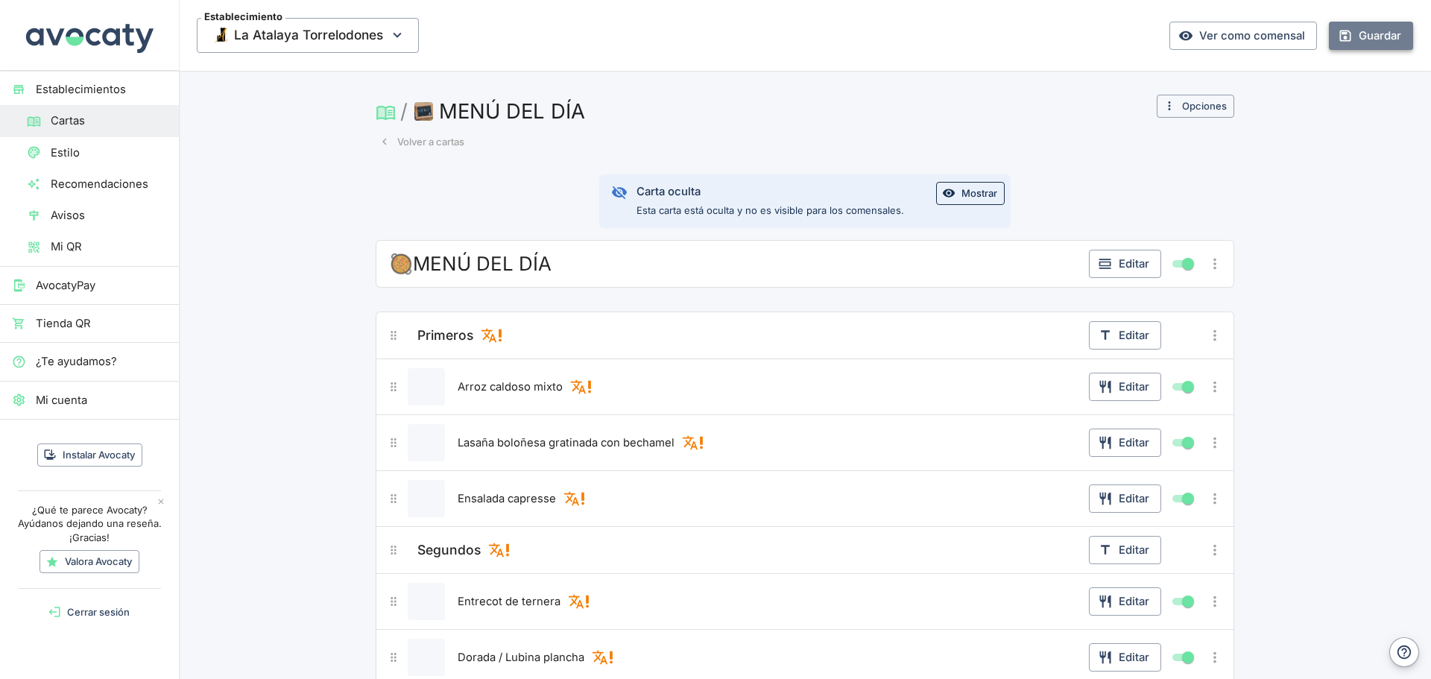
click at [1351, 35] on button "Guardar" at bounding box center [1370, 36] width 84 height 28
click at [1182, 31] on icon at bounding box center [1185, 35] width 15 height 15
click at [71, 123] on span "Cartas" at bounding box center [109, 121] width 116 height 16
click at [963, 192] on button "Mostrar" at bounding box center [970, 193] width 69 height 23
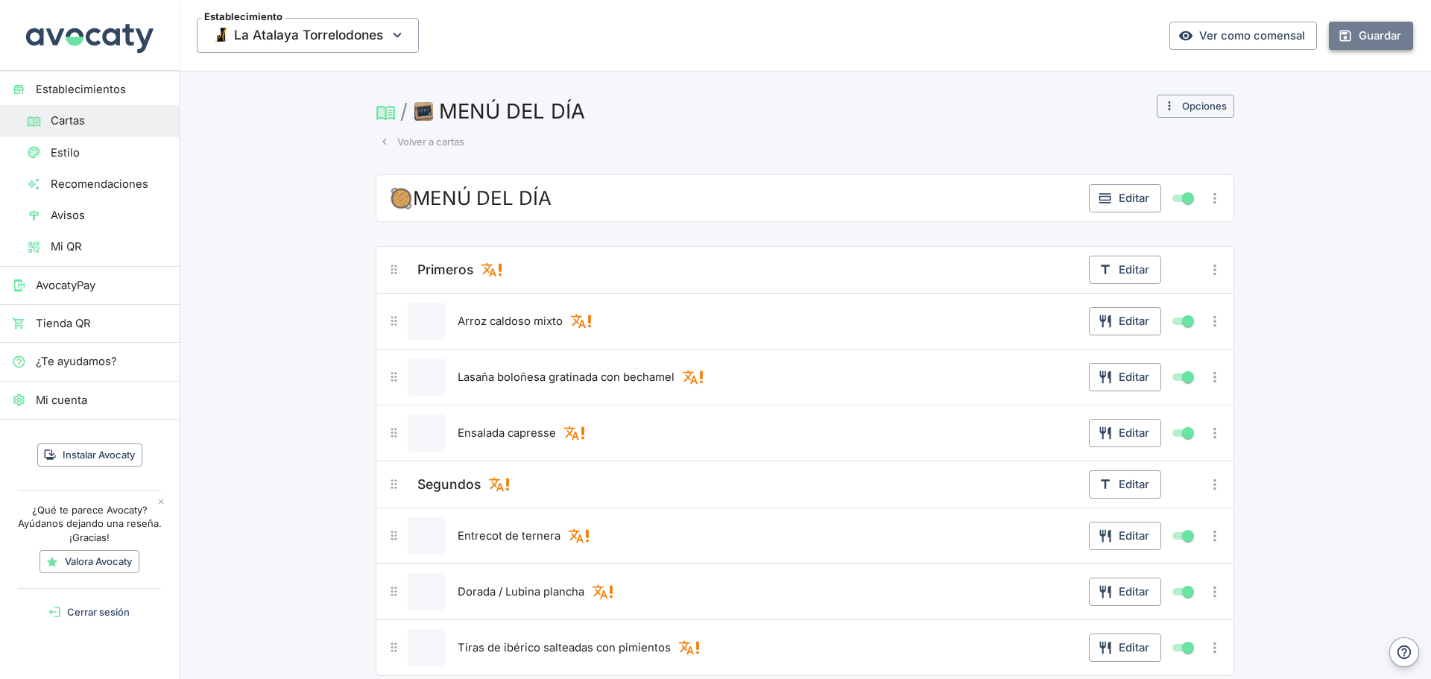
click at [1349, 32] on button "Guardar" at bounding box center [1370, 36] width 84 height 28
click at [1211, 33] on link "Ver como comensal" at bounding box center [1243, 36] width 148 height 28
click at [1349, 47] on button "Guardar" at bounding box center [1370, 36] width 84 height 28
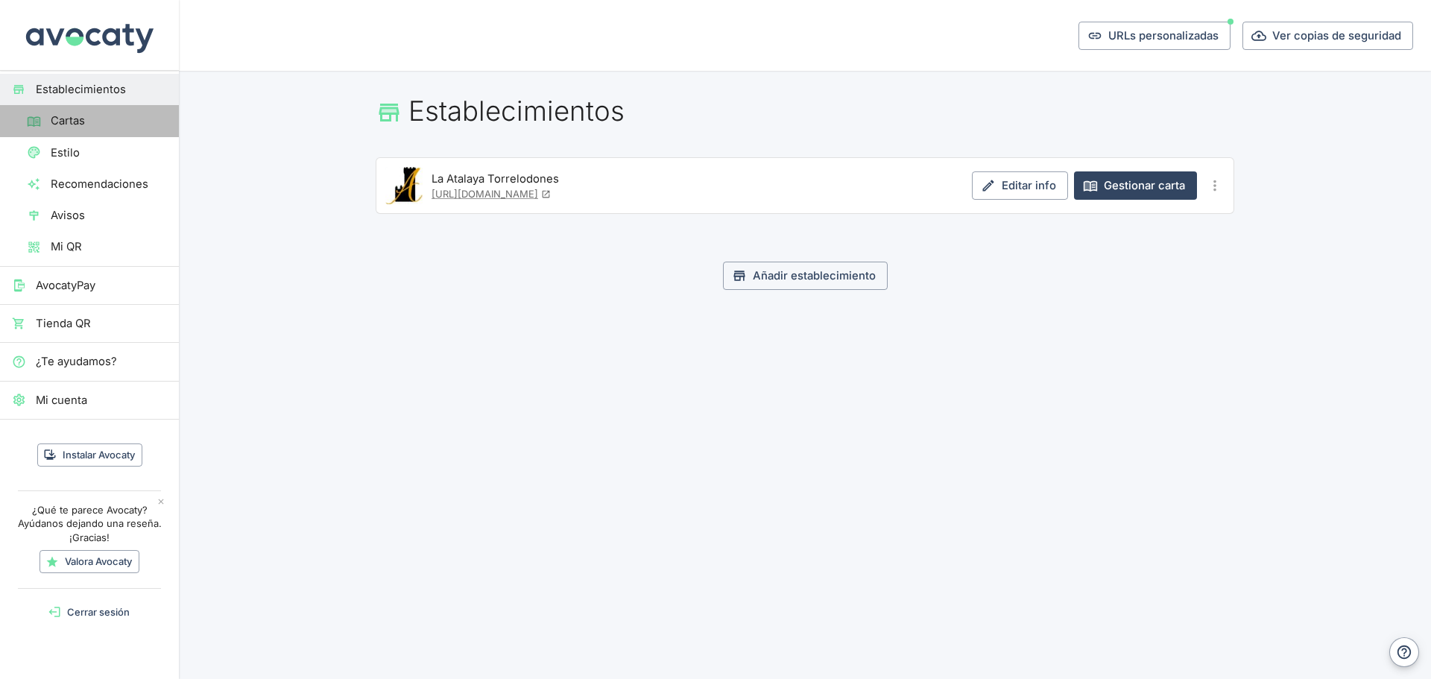
click at [59, 122] on span "Cartas" at bounding box center [109, 121] width 116 height 16
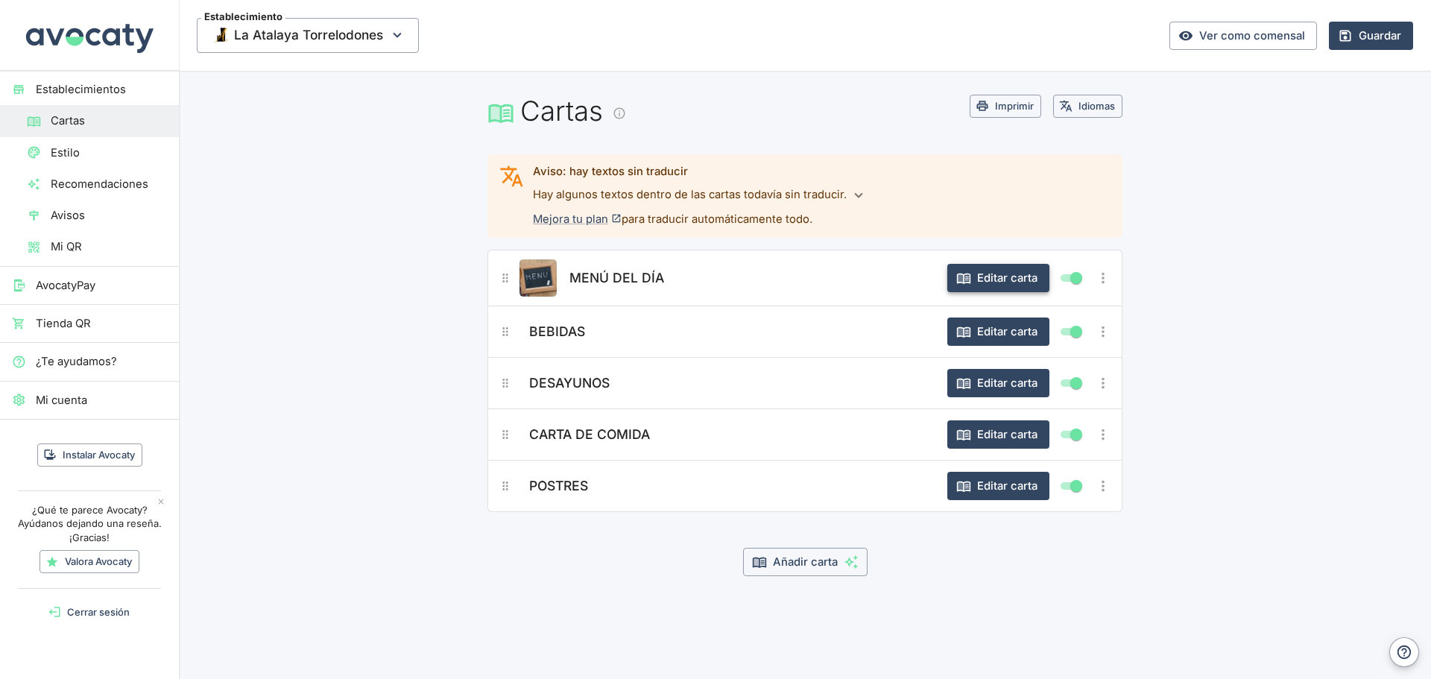
click at [1009, 284] on button "Editar carta" at bounding box center [998, 278] width 102 height 28
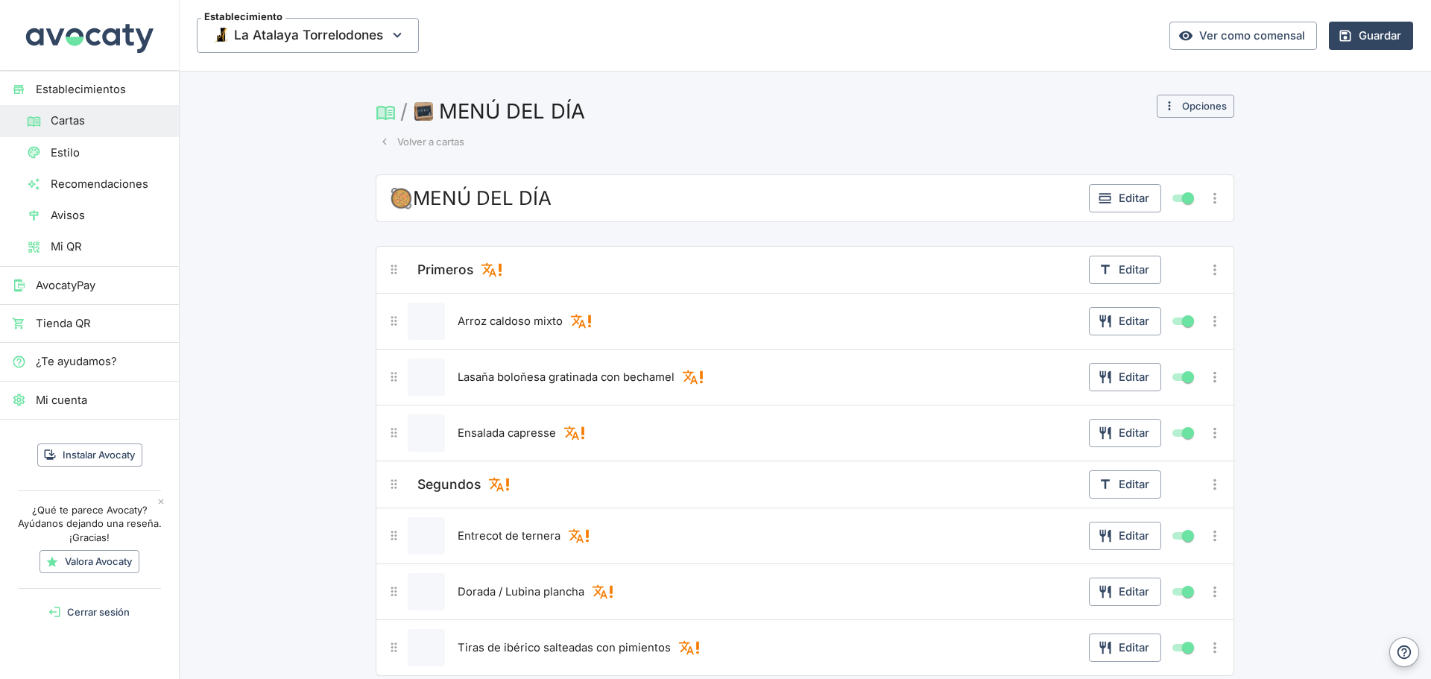
scroll to position [445, 0]
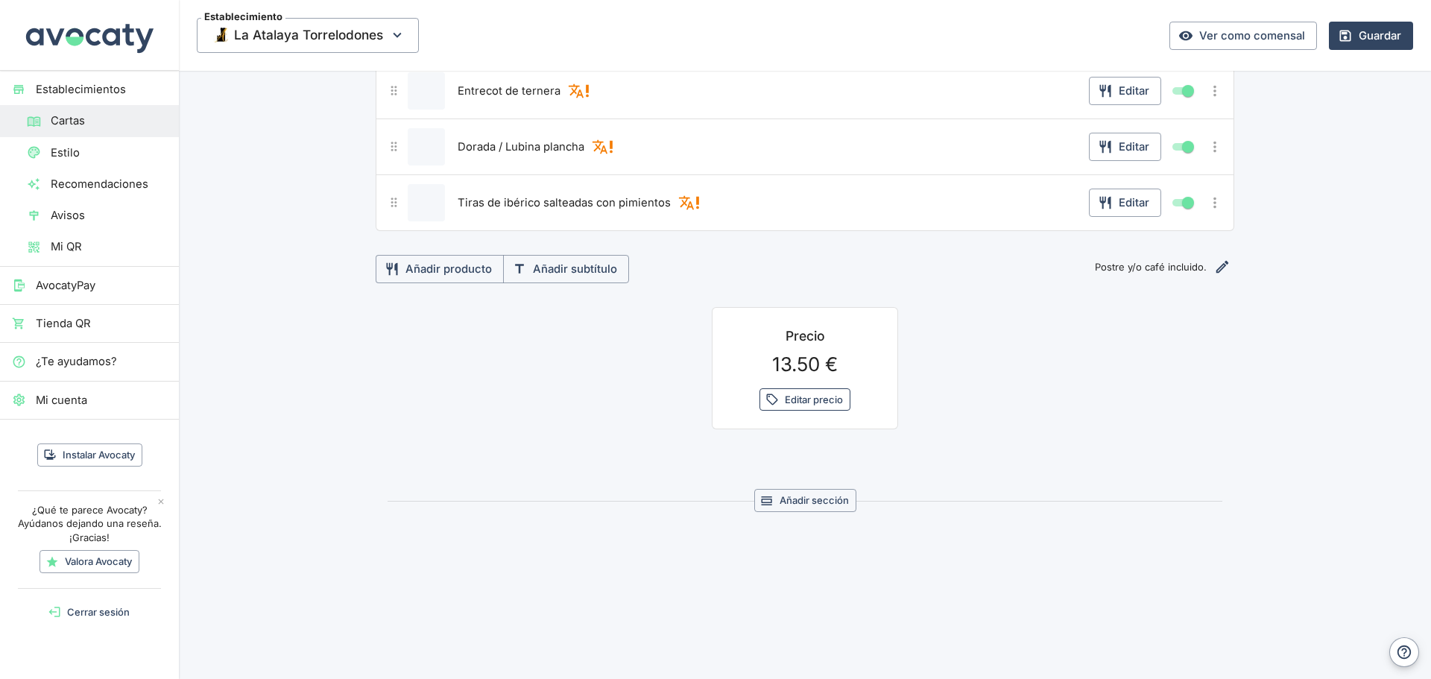
click at [797, 392] on button "Editar precio" at bounding box center [804, 399] width 91 height 23
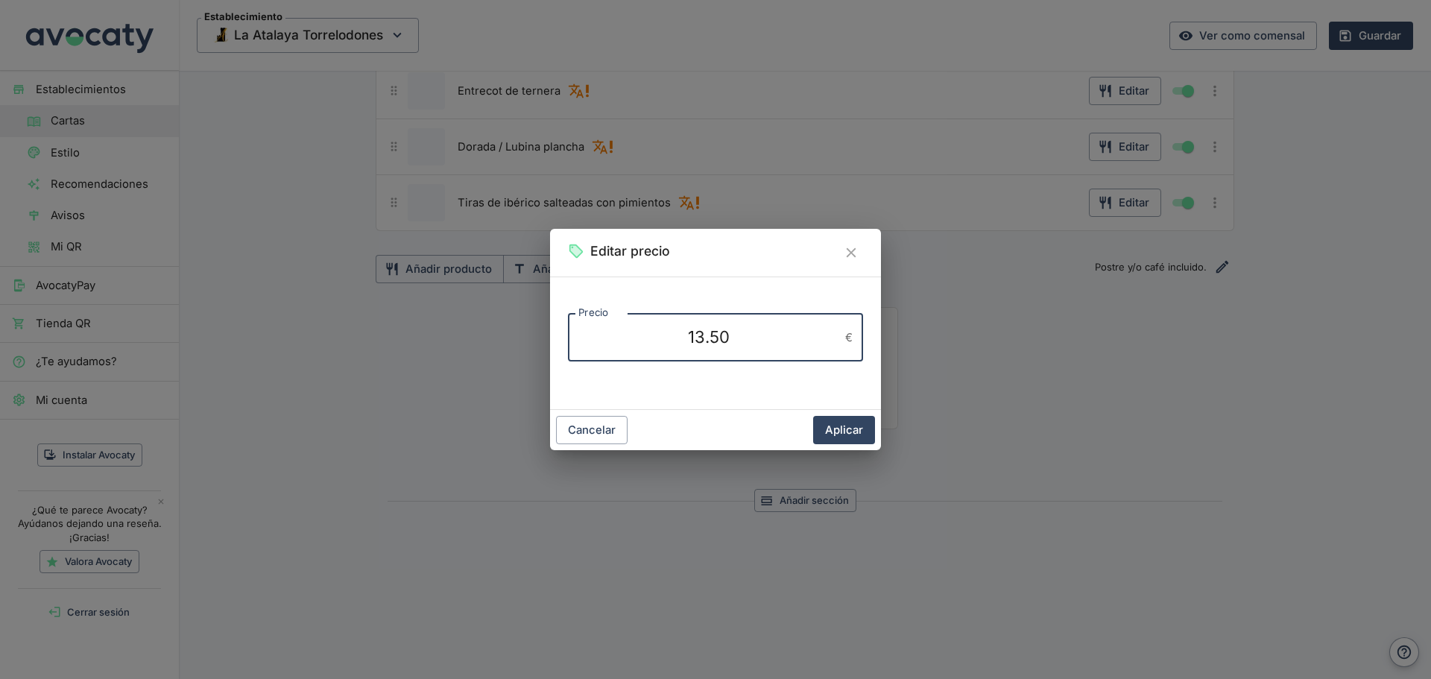
drag, startPoint x: 735, startPoint y: 340, endPoint x: 629, endPoint y: 343, distance: 106.6
click at [630, 342] on textarea "13.50" at bounding box center [708, 338] width 261 height 24
type textarea "14"
click at [846, 430] on button "Aplicar" at bounding box center [844, 430] width 62 height 28
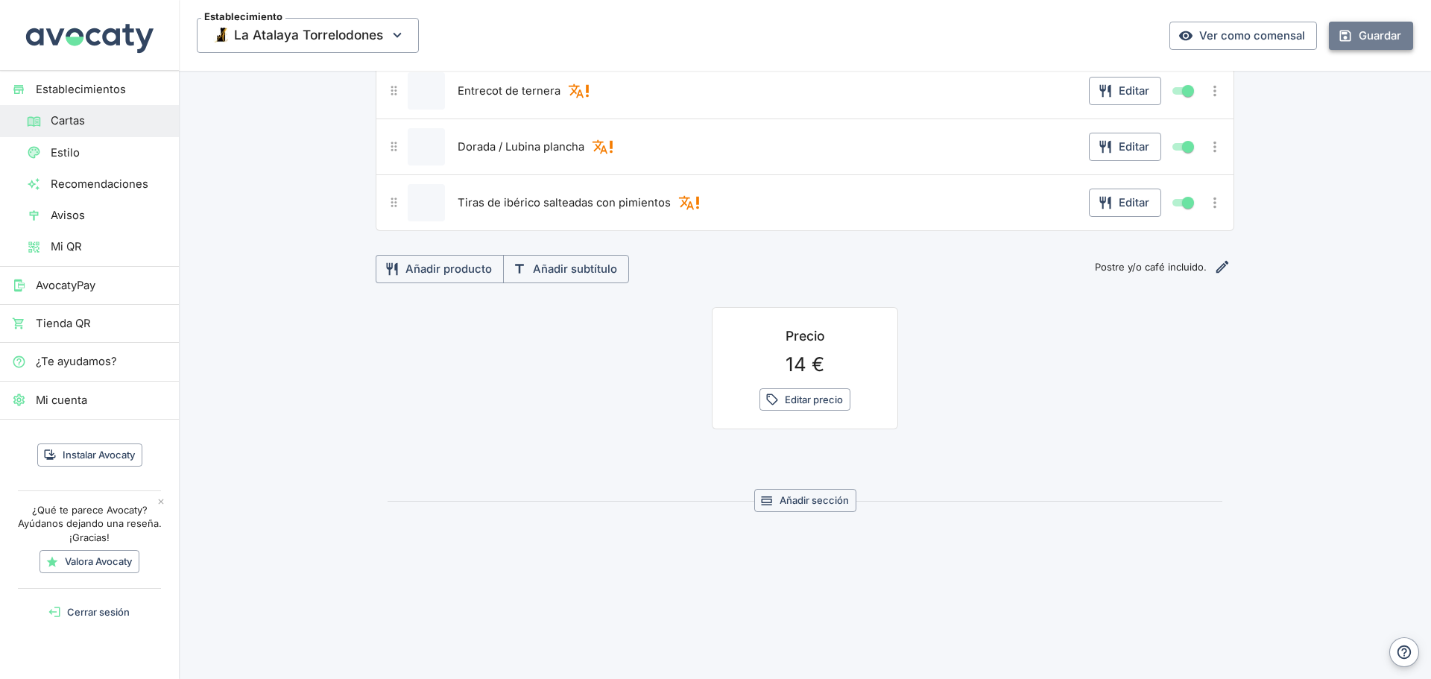
click at [1343, 39] on button "Guardar" at bounding box center [1370, 36] width 84 height 28
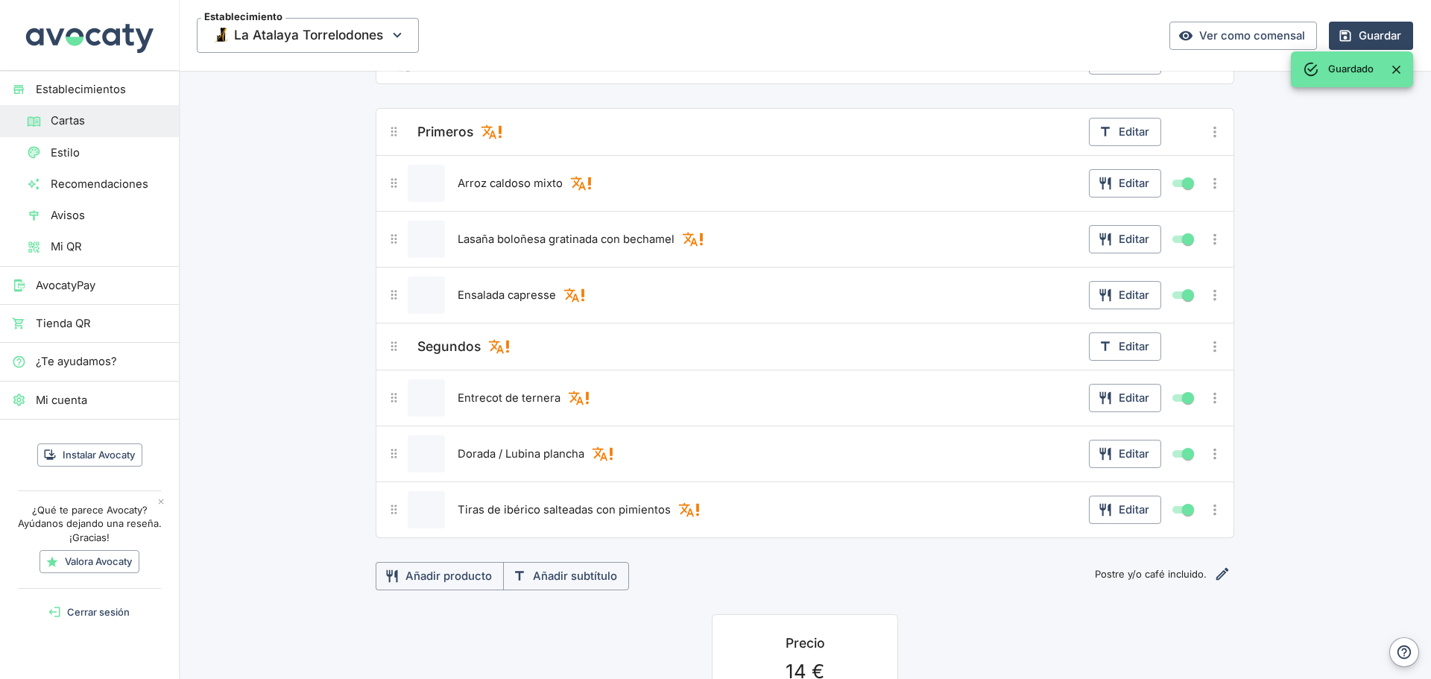
scroll to position [0, 0]
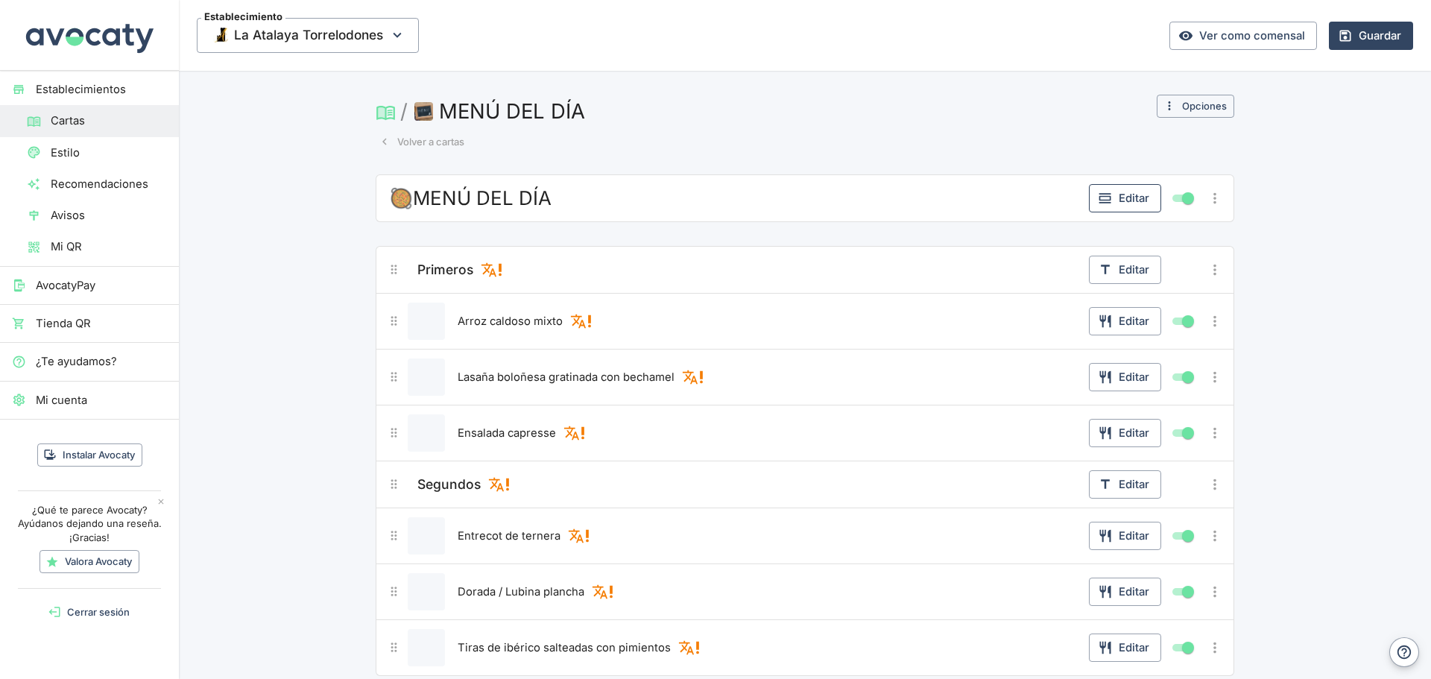
click at [1103, 196] on icon "button" at bounding box center [1104, 198] width 12 height 10
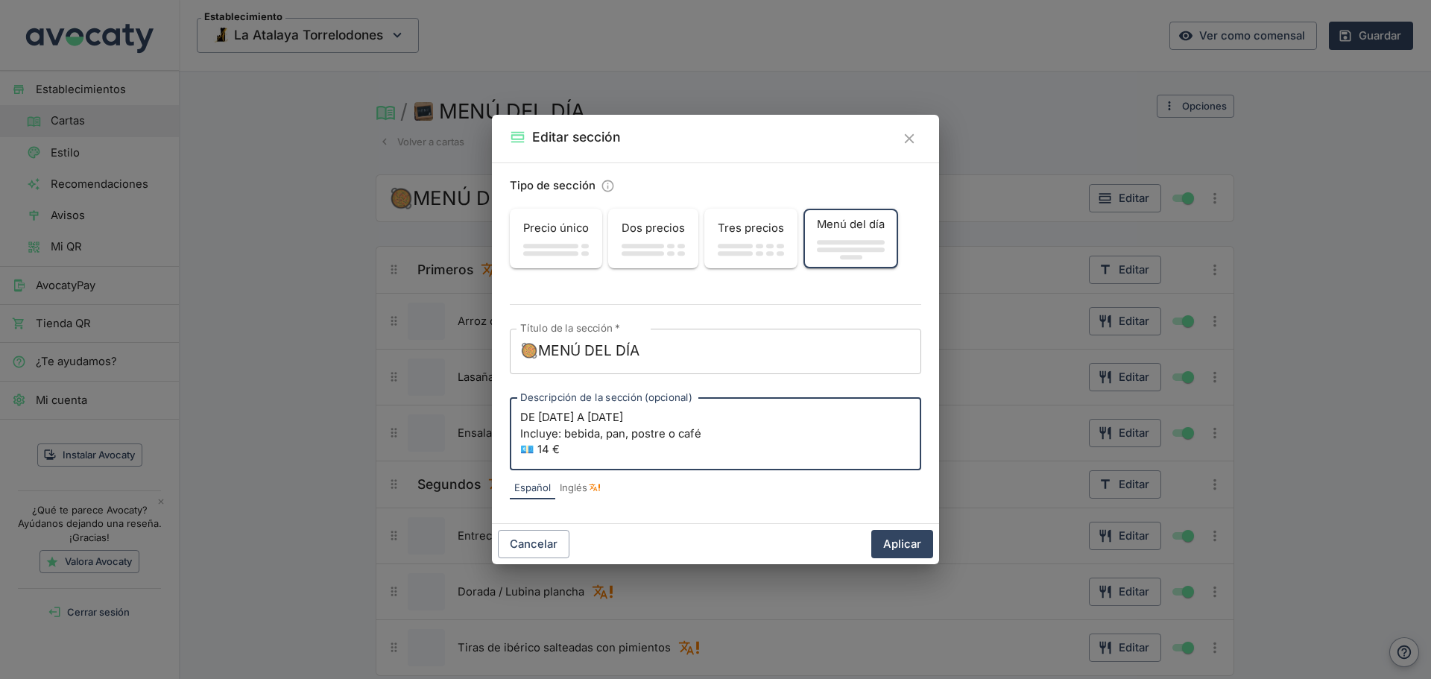
drag, startPoint x: 709, startPoint y: 432, endPoint x: 562, endPoint y: 437, distance: 147.6
click at [562, 437] on textarea "DE [DATE] A [DATE] Incluye: bebida, pan, postre o café 💶 14 €" at bounding box center [715, 434] width 390 height 48
click at [881, 548] on button "Aplicar" at bounding box center [902, 544] width 62 height 28
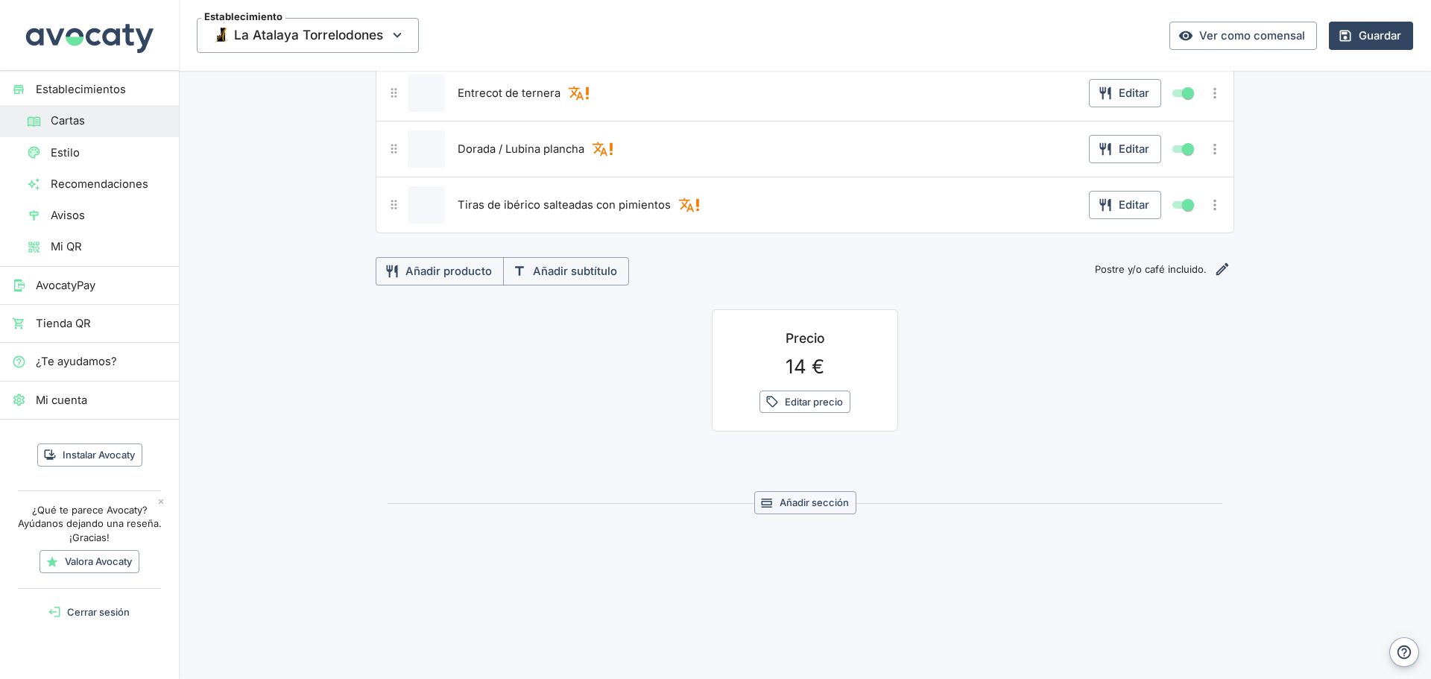
scroll to position [445, 0]
click at [1210, 268] on button "Editar nota" at bounding box center [1222, 267] width 24 height 24
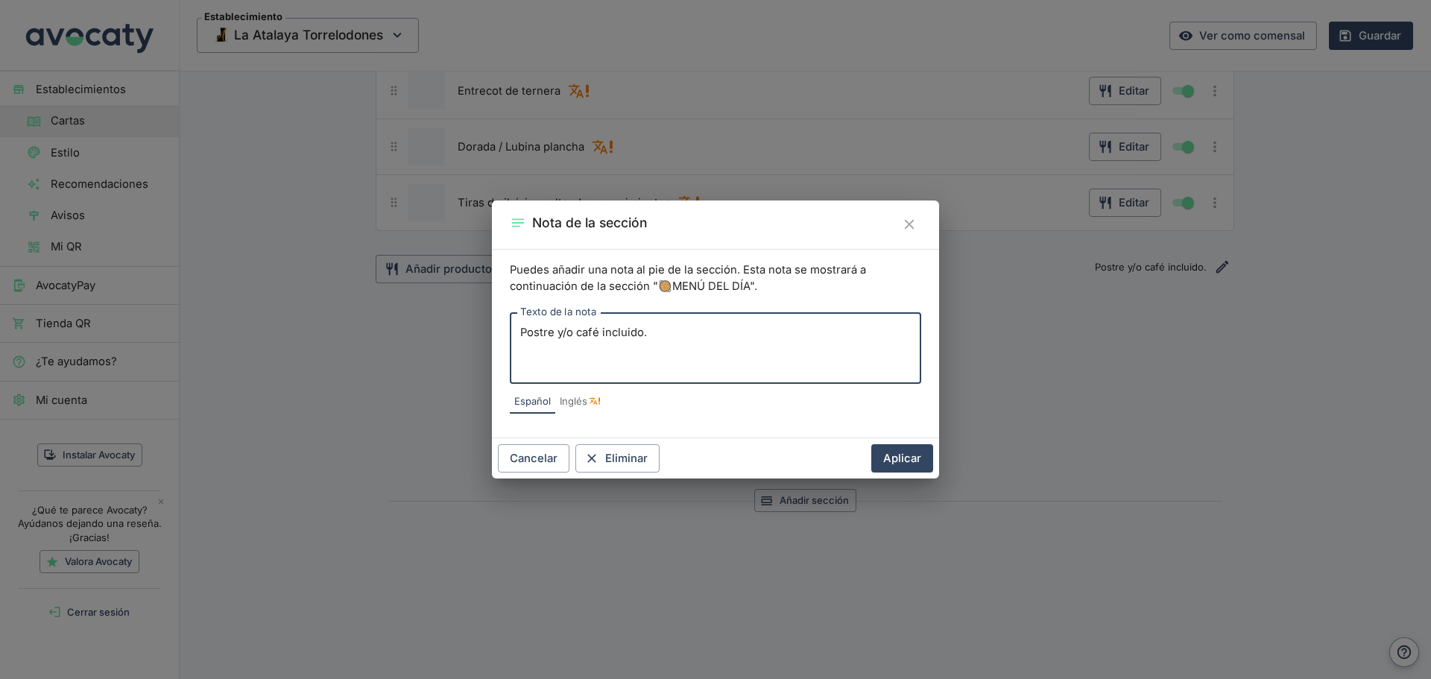
drag, startPoint x: 667, startPoint y: 330, endPoint x: 487, endPoint y: 338, distance: 179.7
click at [487, 338] on div "Nota de la sección Puedes añadir una nota al pie de la sección. Esta nota se mo…" at bounding box center [715, 339] width 1431 height 679
click at [525, 336] on textarea "bebida, pan, postre o café" at bounding box center [715, 348] width 390 height 47
click at [527, 337] on textarea "bebida, pan, postre o café" at bounding box center [715, 348] width 390 height 47
click at [527, 332] on textarea "bebida, pan, postre o café" at bounding box center [715, 348] width 390 height 47
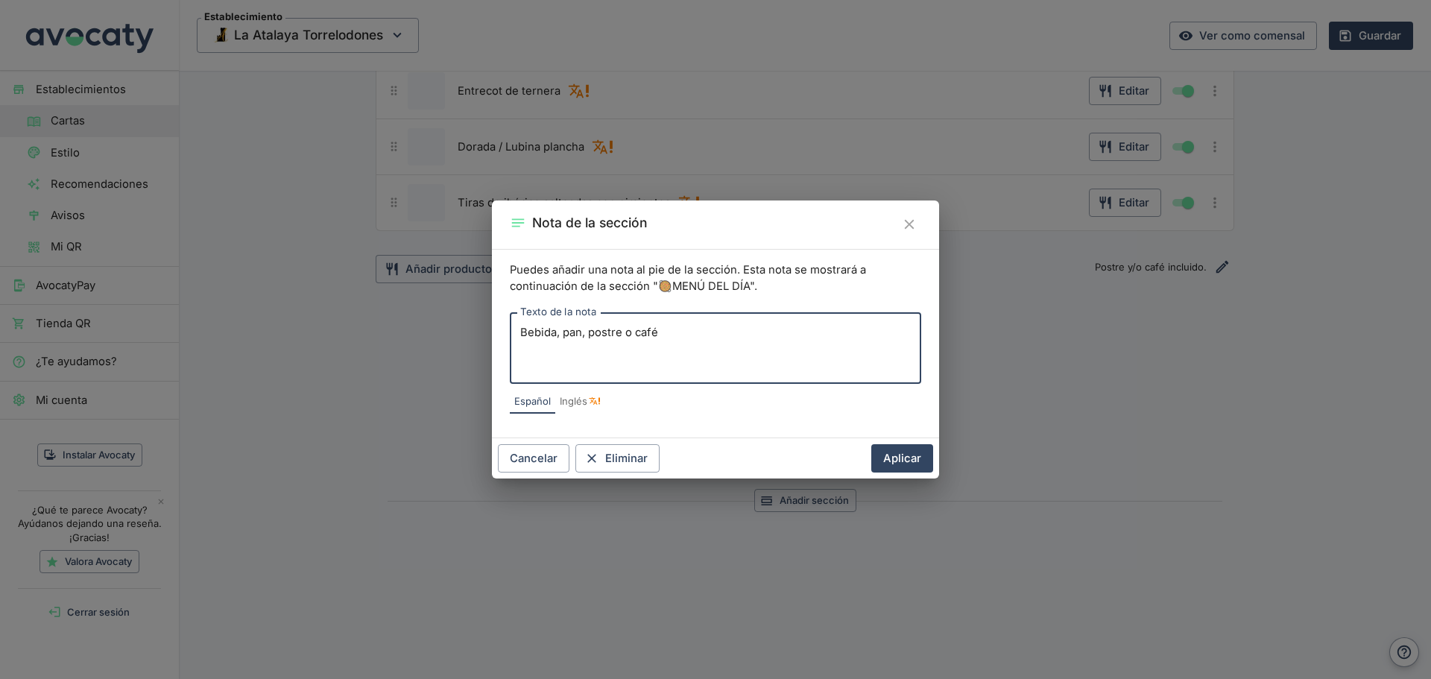
type textarea "Bebida, pan, postre o café"
click at [913, 438] on div "Cancelar Eliminar Aplicar" at bounding box center [715, 458] width 447 height 40
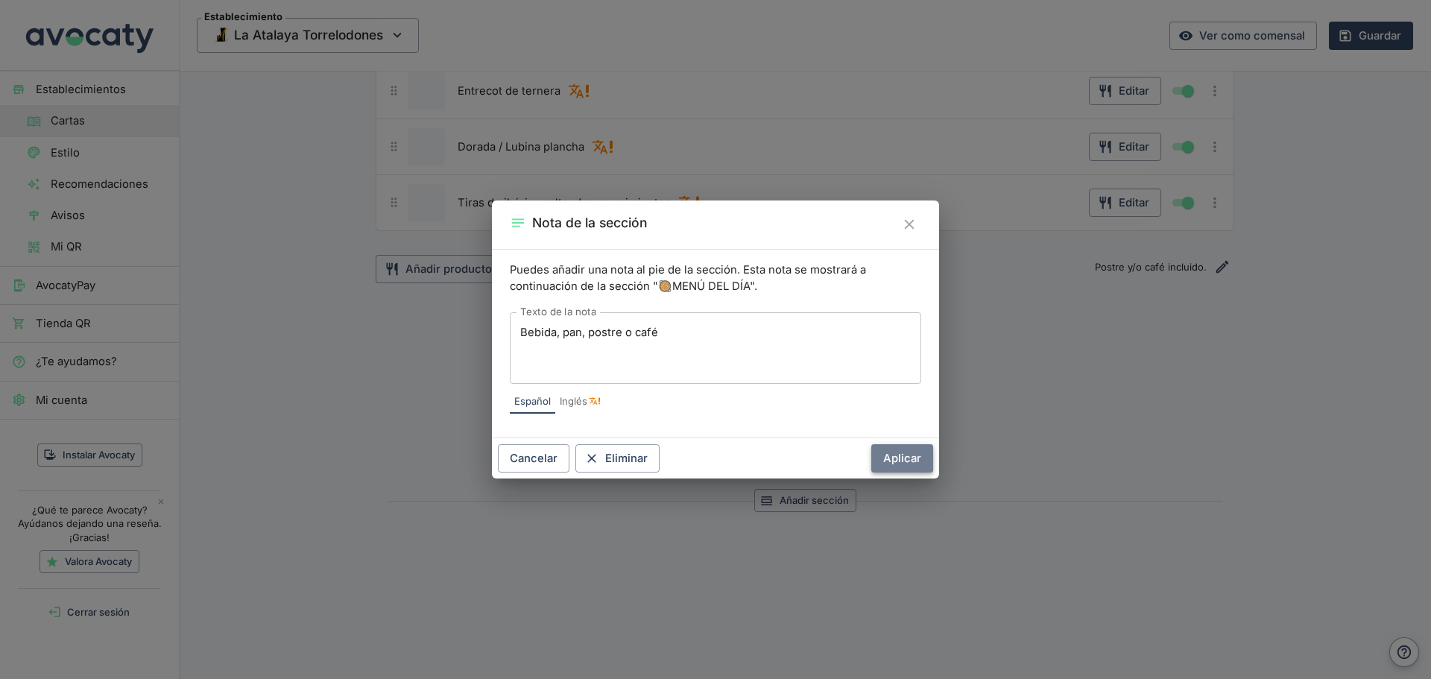
click at [913, 450] on button "Aplicar" at bounding box center [902, 458] width 62 height 28
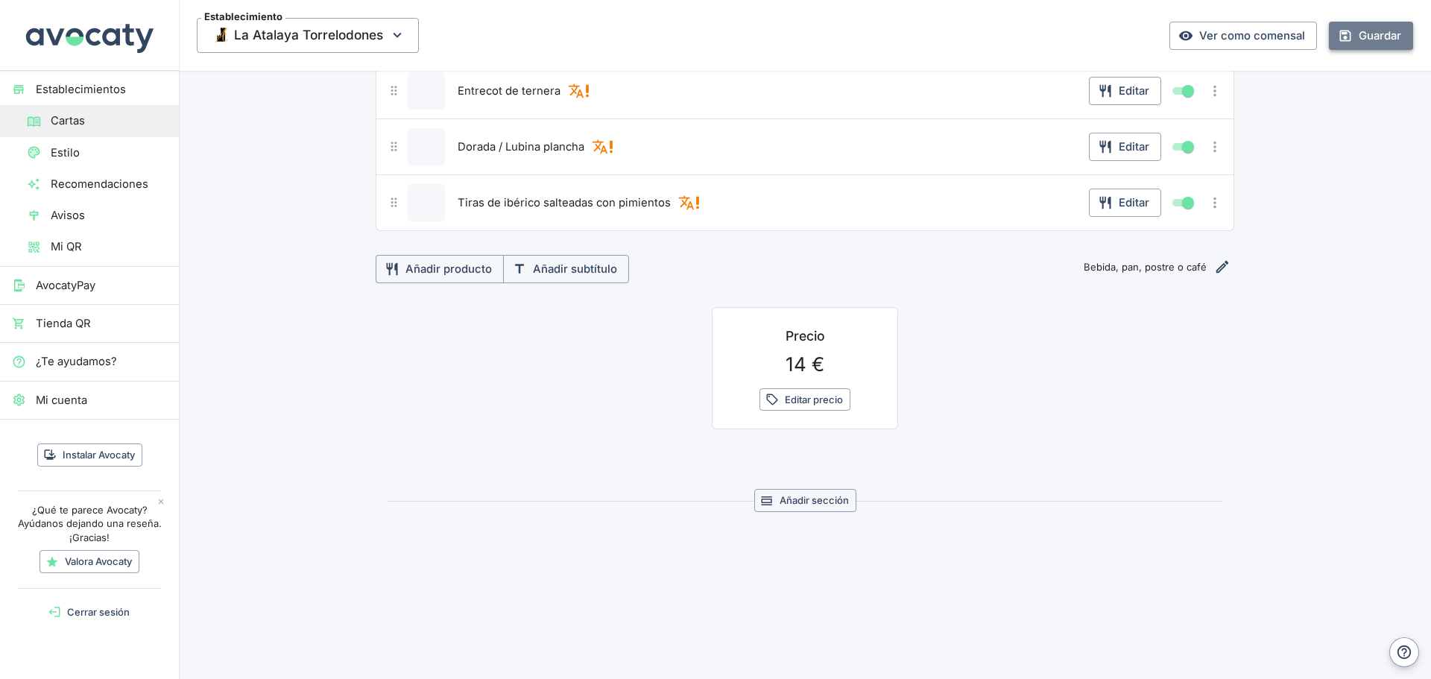
click at [1340, 39] on icon "button" at bounding box center [1345, 35] width 11 height 11
